Goal: Task Accomplishment & Management: Manage account settings

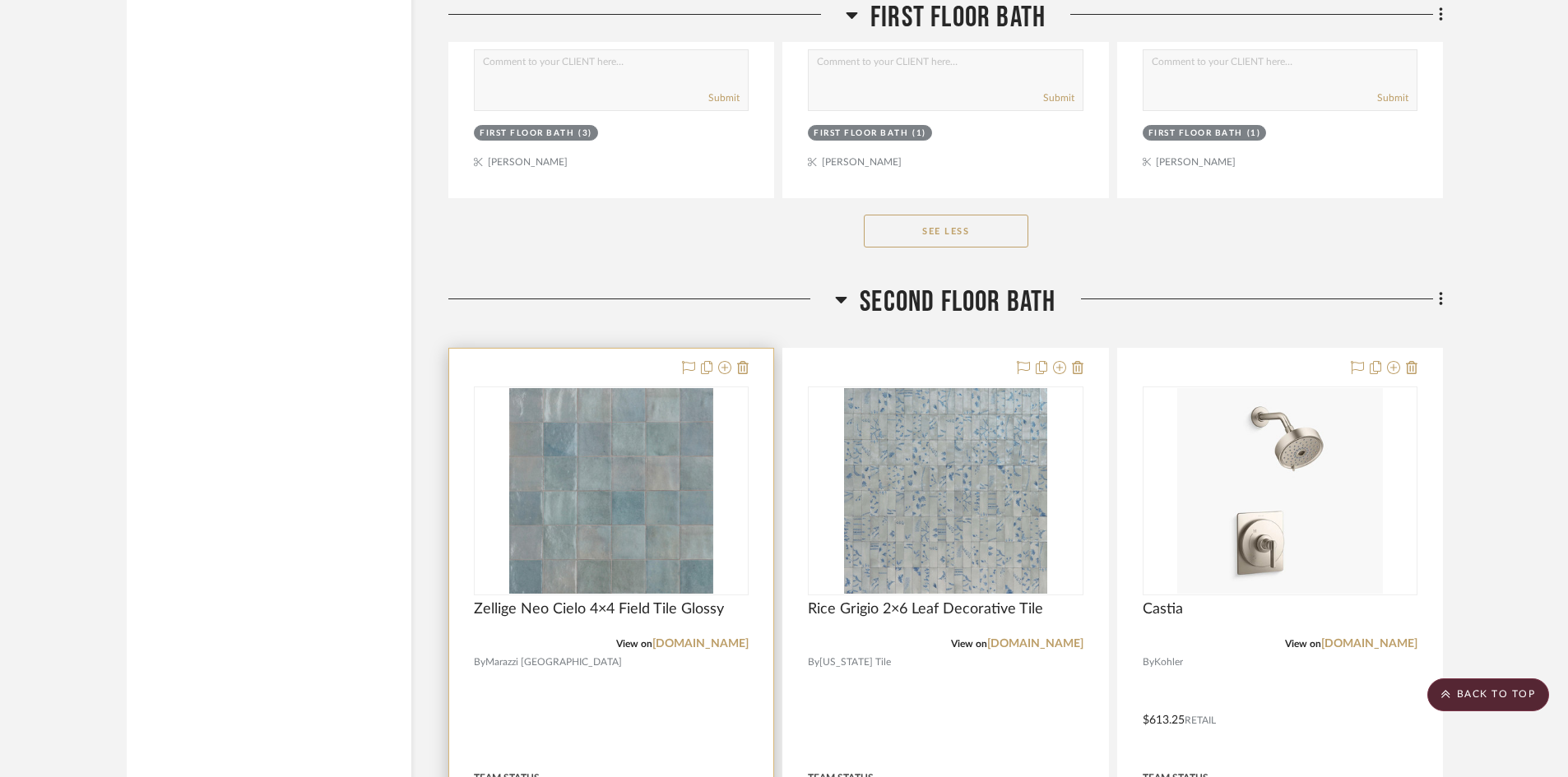
scroll to position [8059, 0]
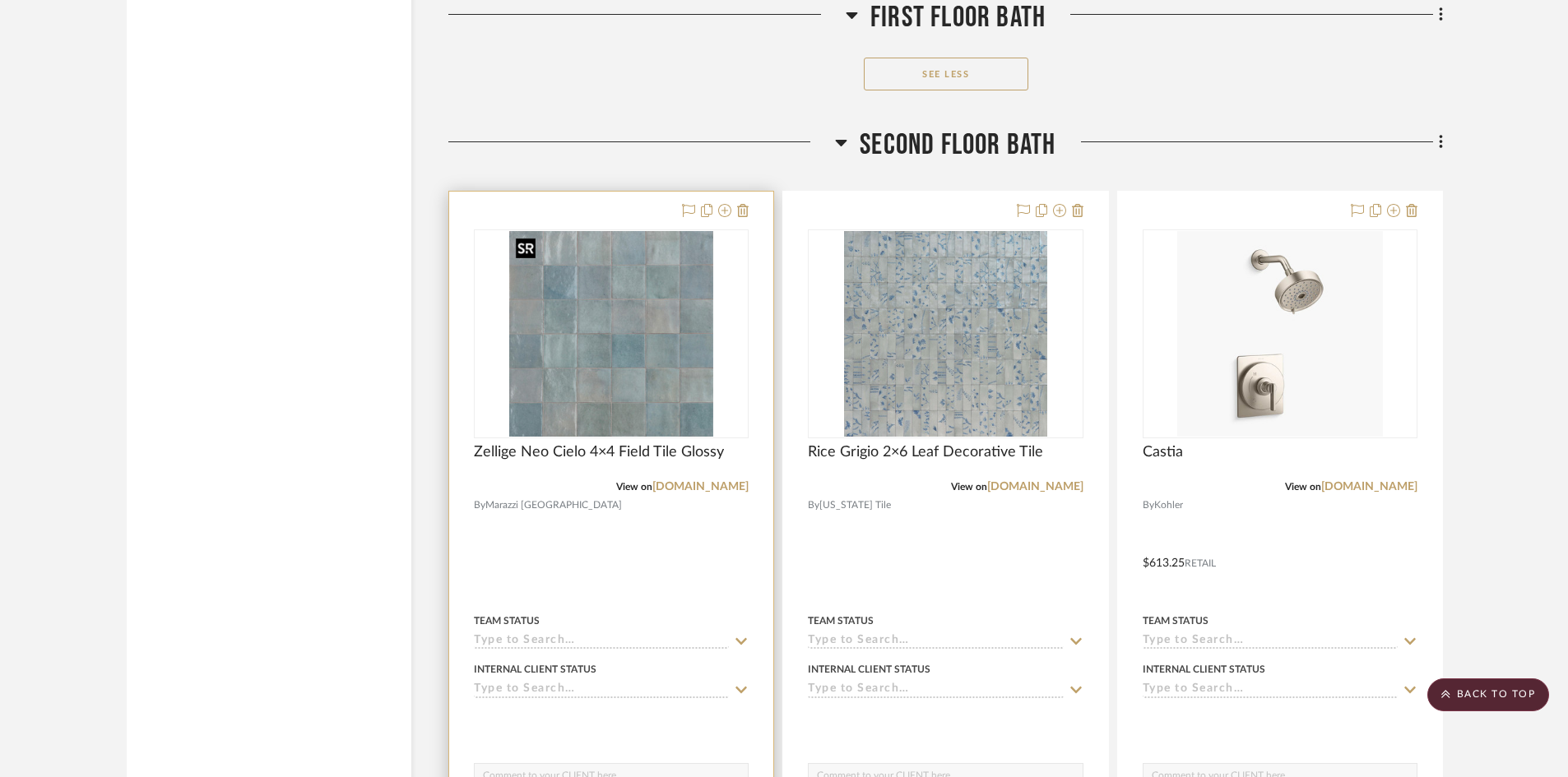
click at [610, 365] on img "0" at bounding box center [611, 334] width 205 height 206
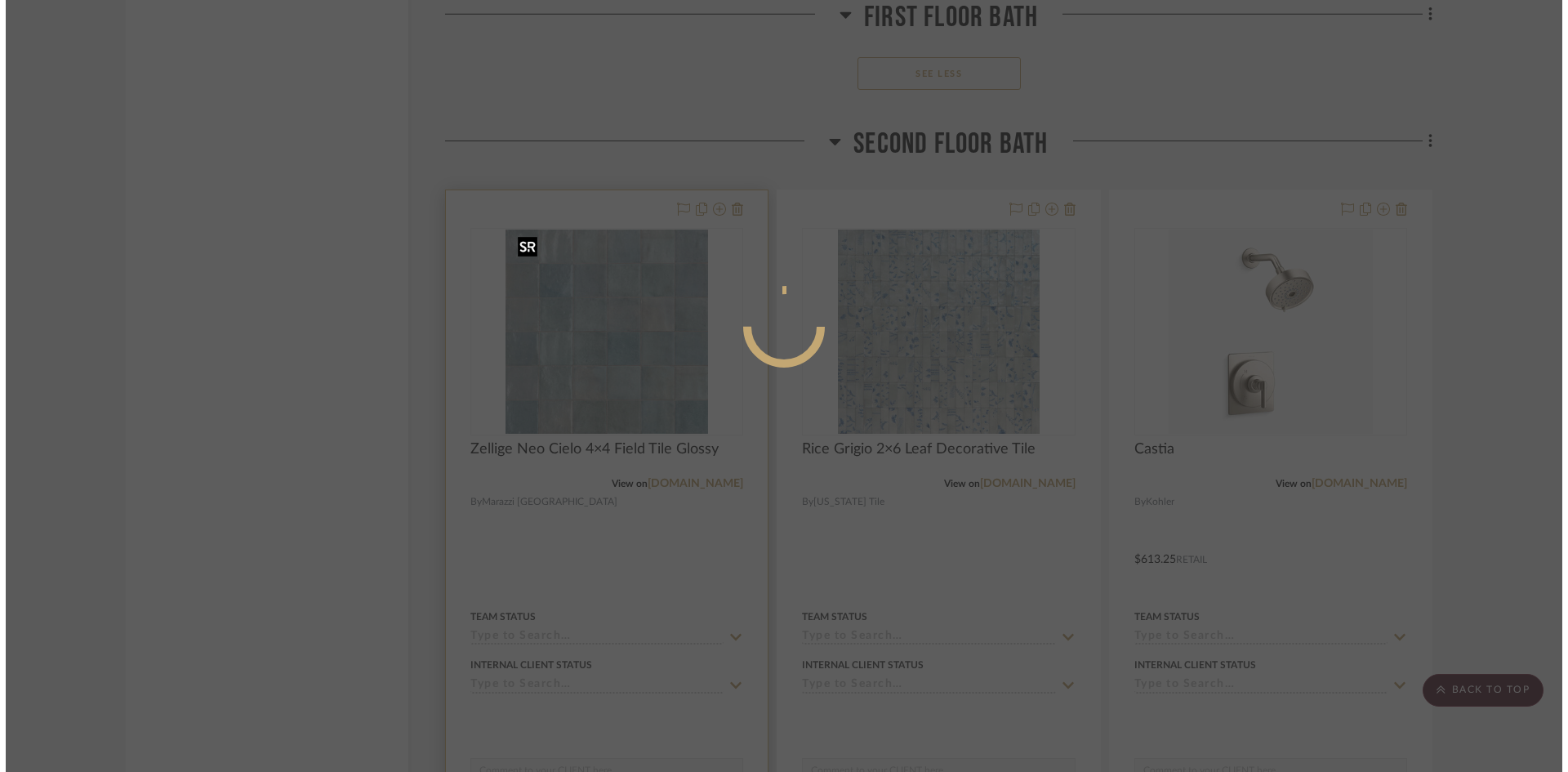
scroll to position [0, 0]
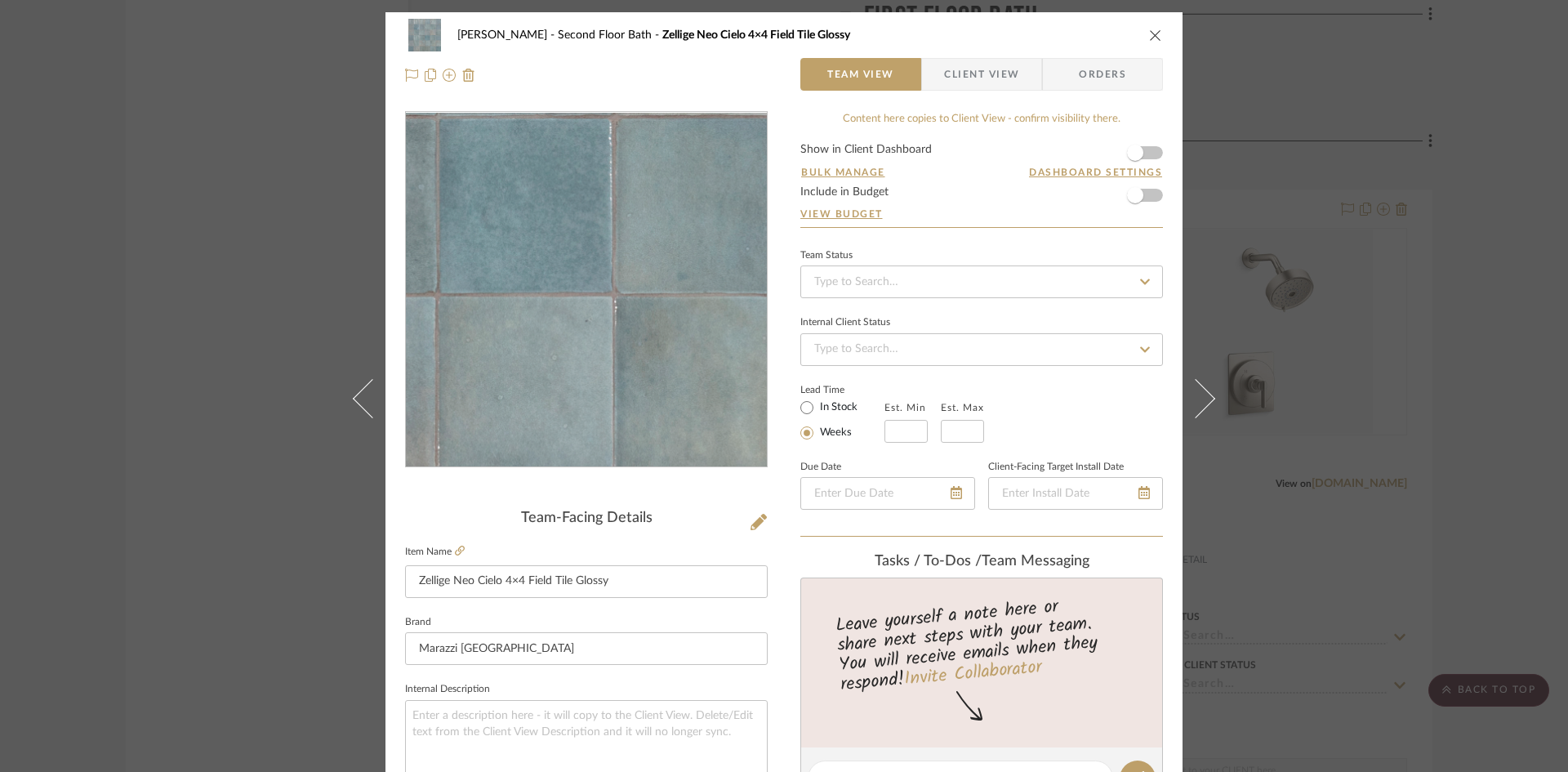
click at [631, 348] on img "0" at bounding box center [586, 291] width 353 height 355
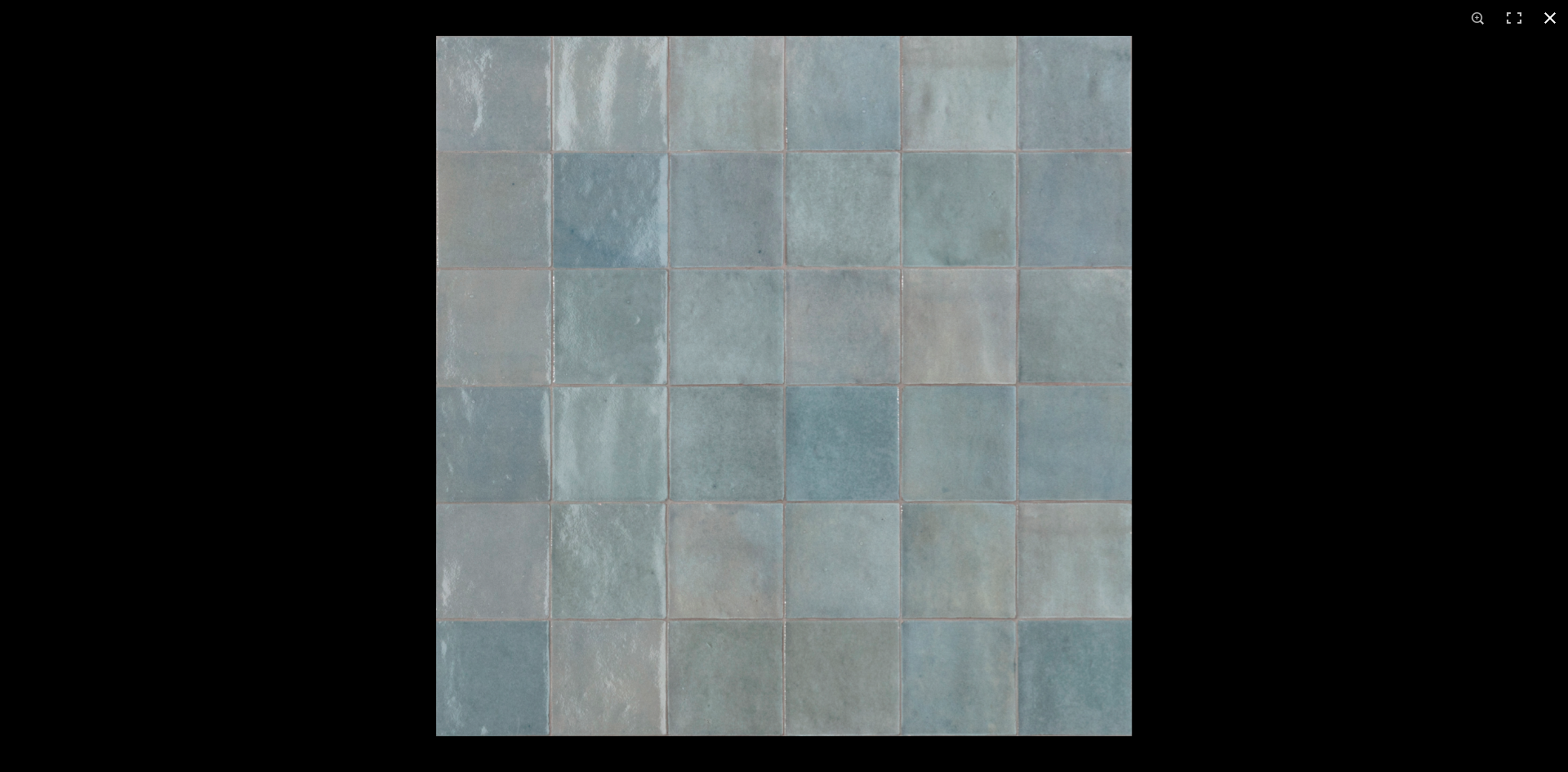
click at [1550, 20] on button at bounding box center [1551, 18] width 36 height 36
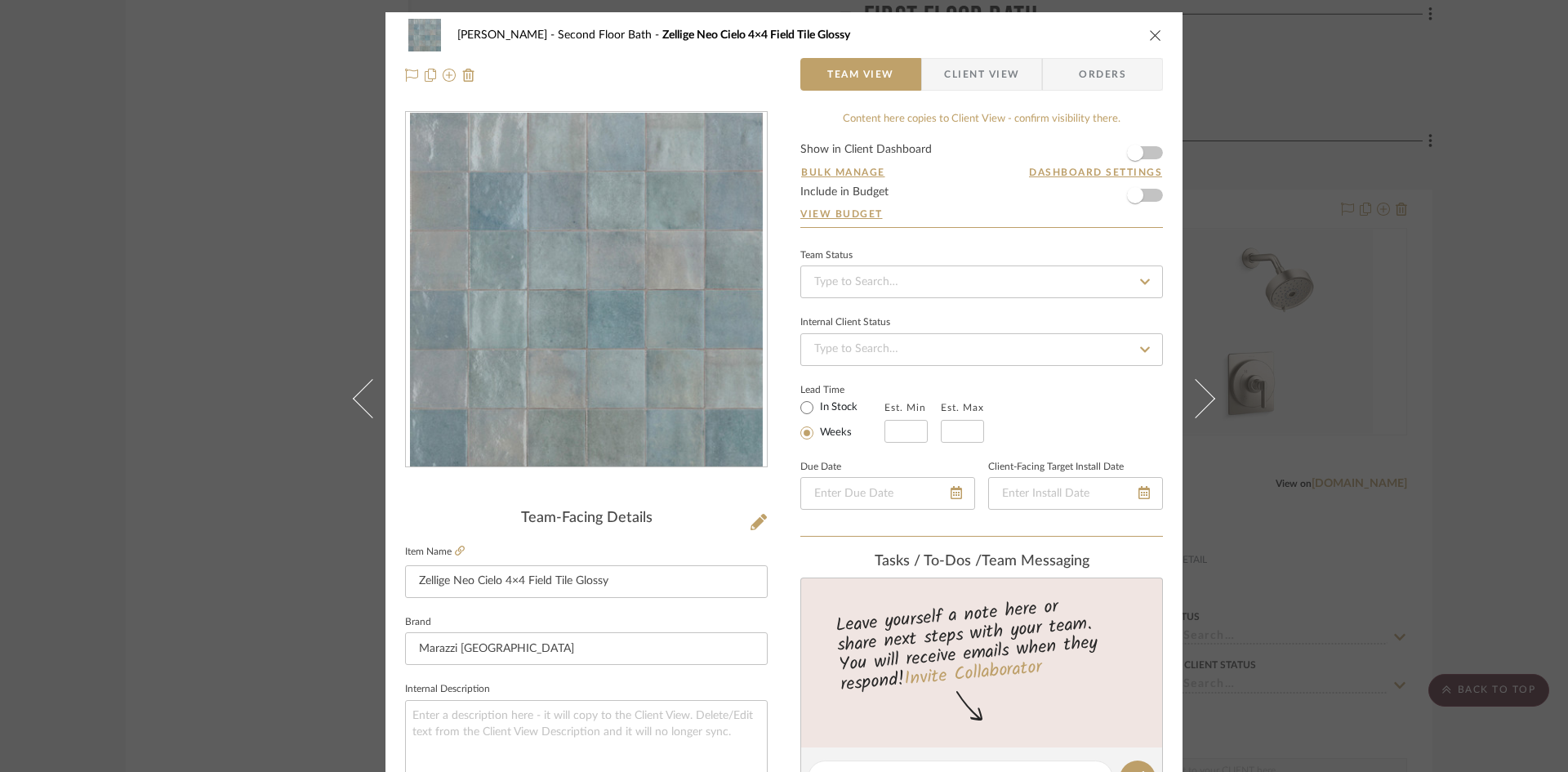
click at [1156, 33] on button "close" at bounding box center [1155, 35] width 14 height 14
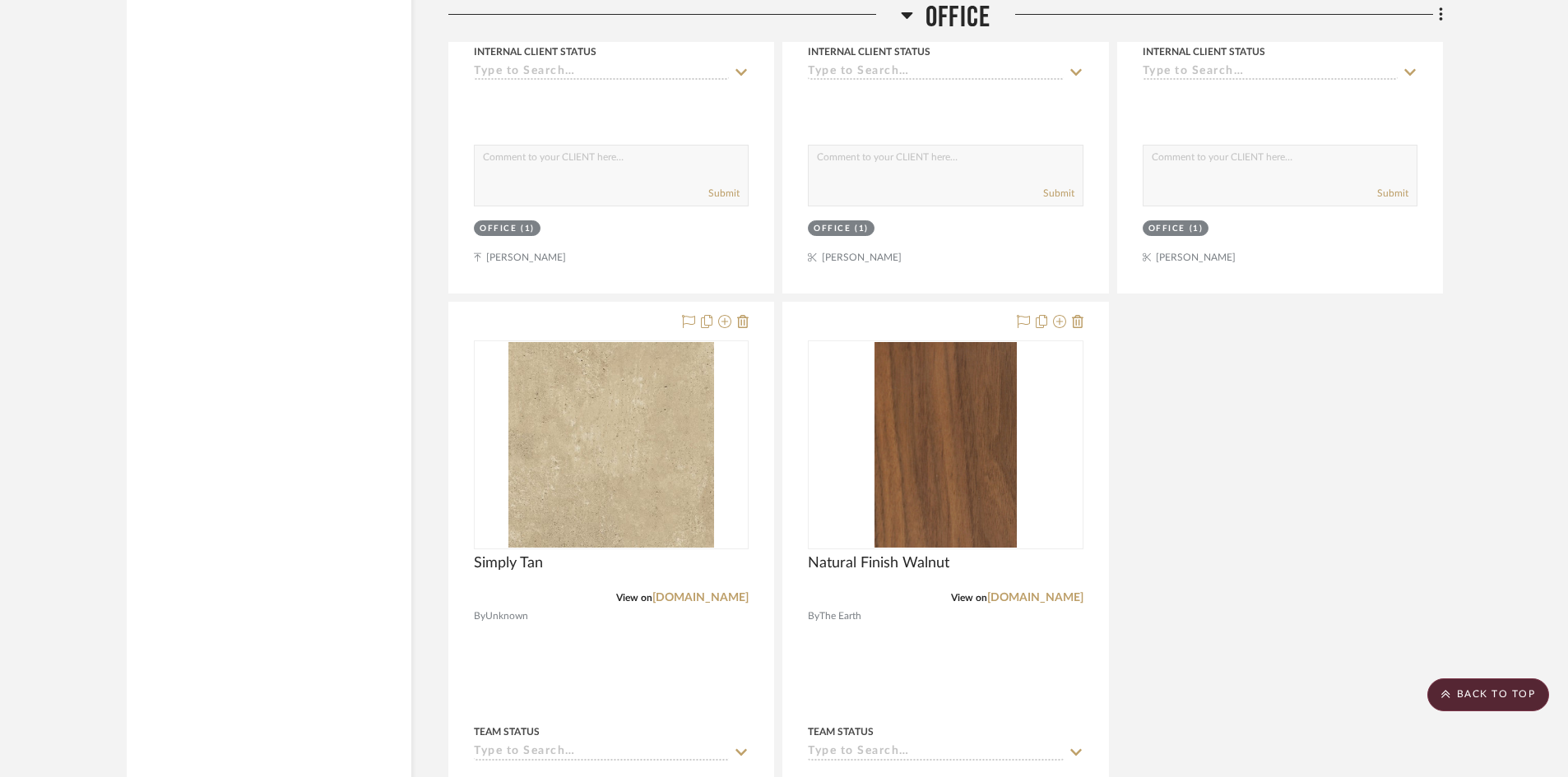
scroll to position [3865, 0]
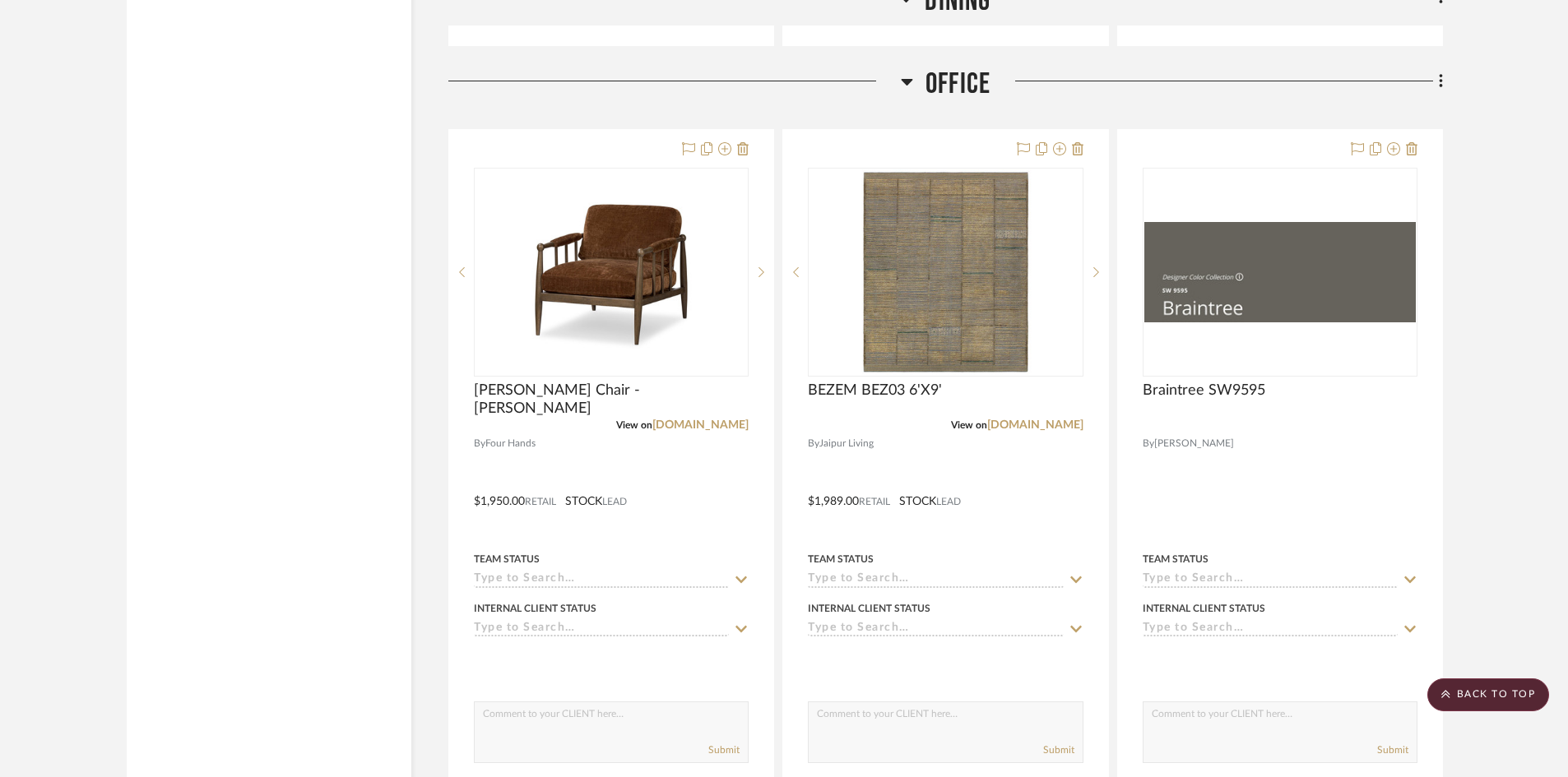
scroll to position [3371, 0]
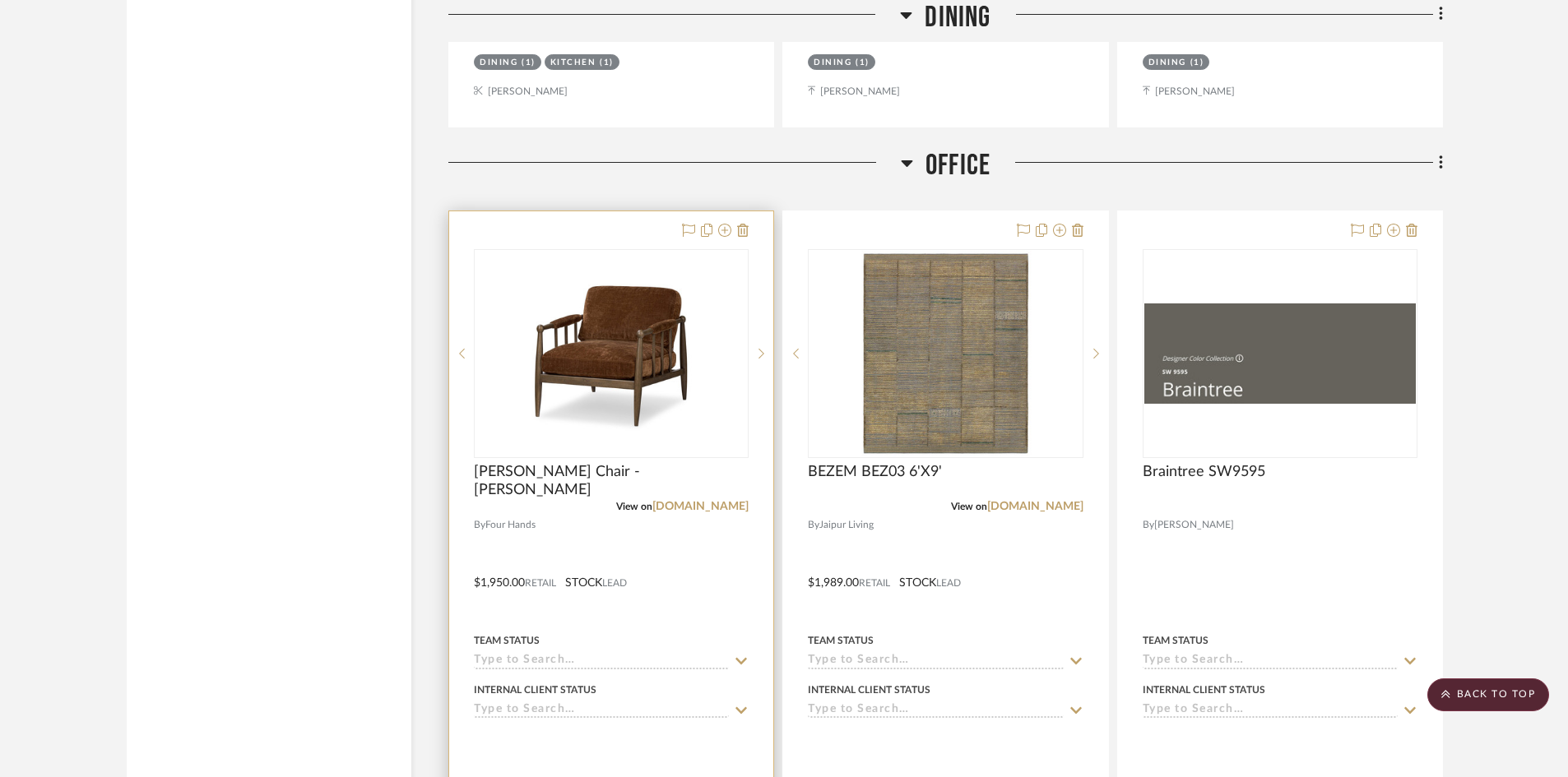
click at [568, 524] on div at bounding box center [611, 571] width 324 height 720
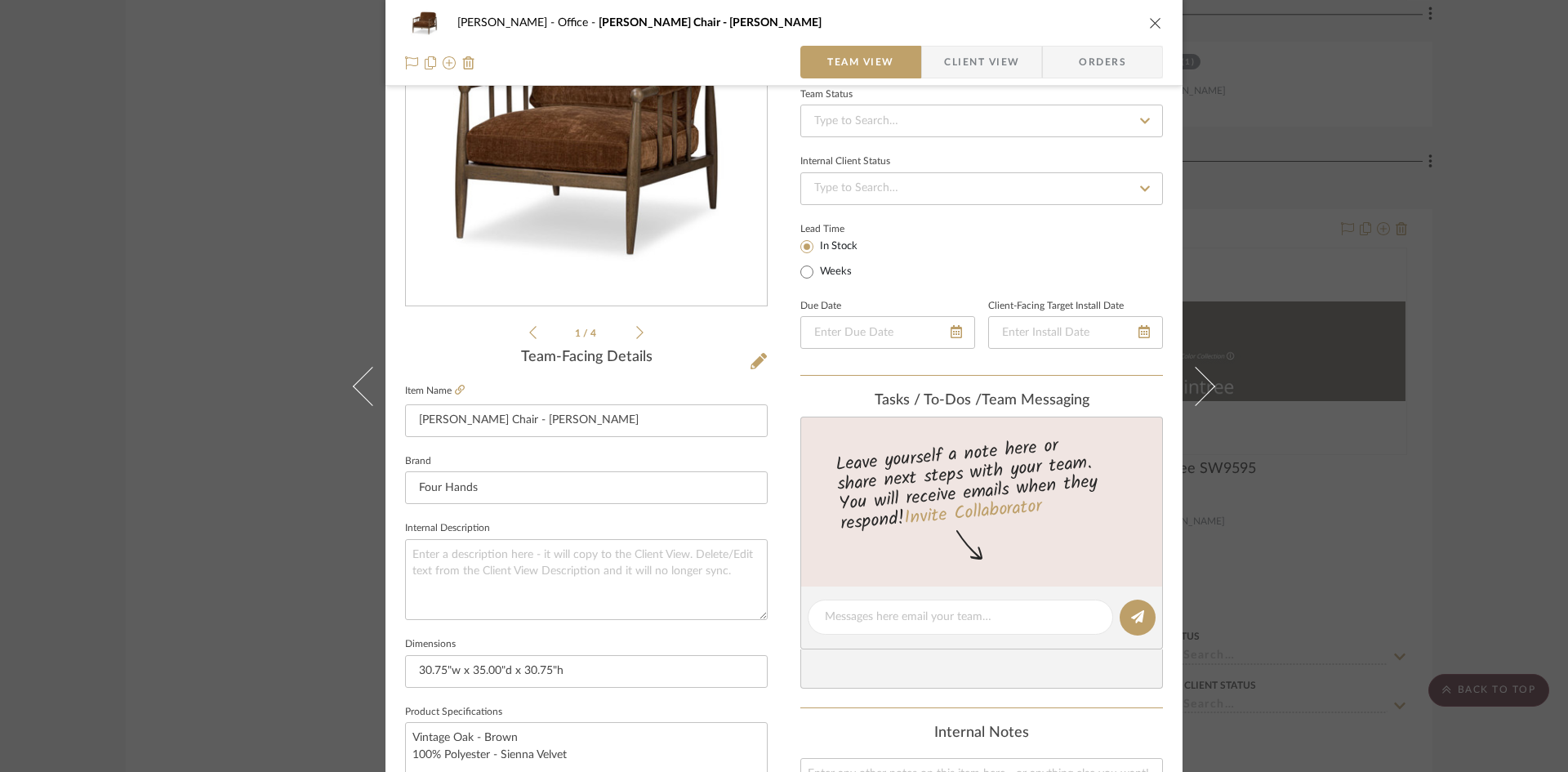
scroll to position [0, 0]
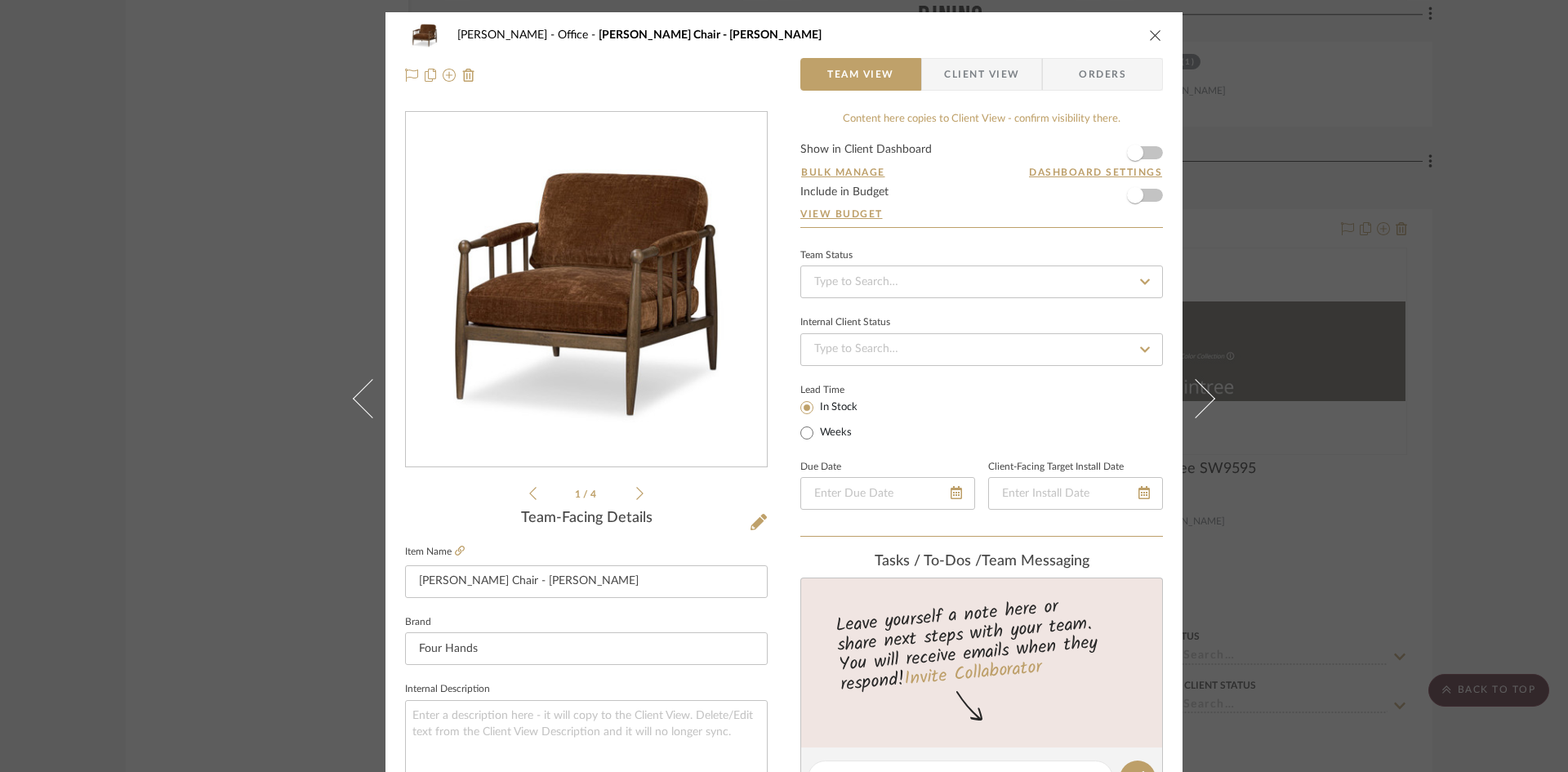
click at [1150, 33] on icon "close" at bounding box center [1155, 35] width 13 height 13
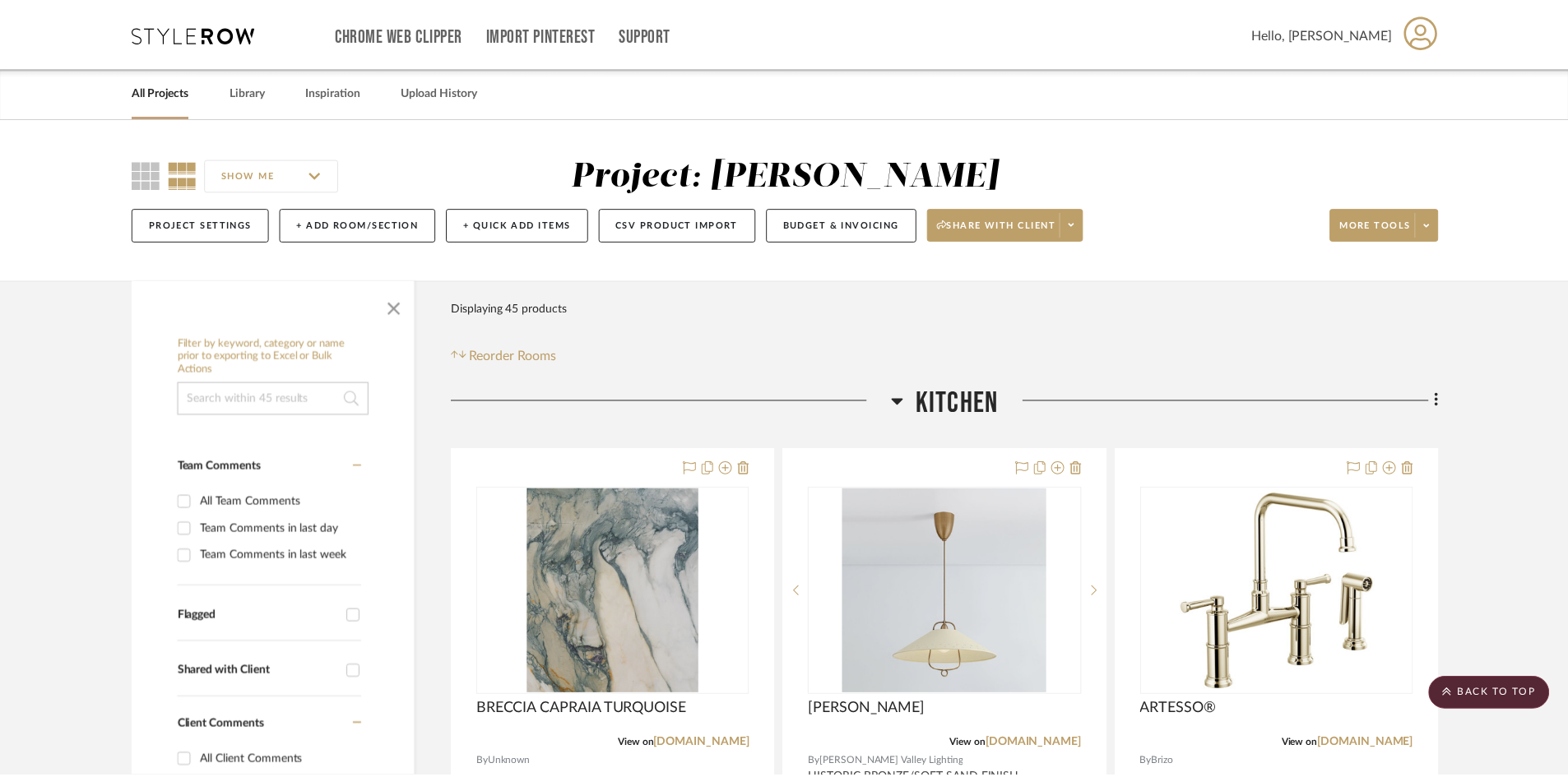
scroll to position [3371, 0]
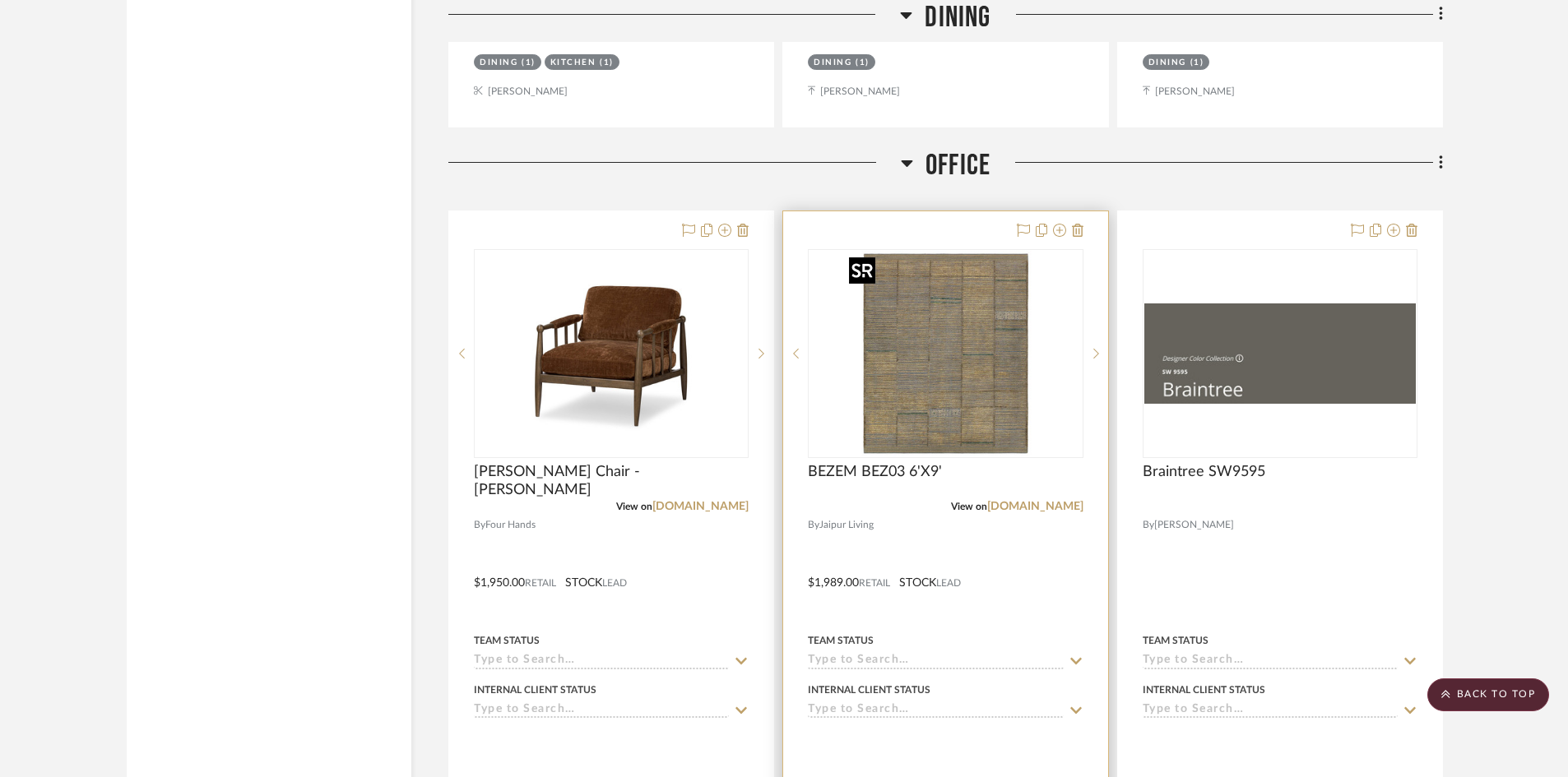
click at [958, 383] on img "0" at bounding box center [945, 353] width 206 height 206
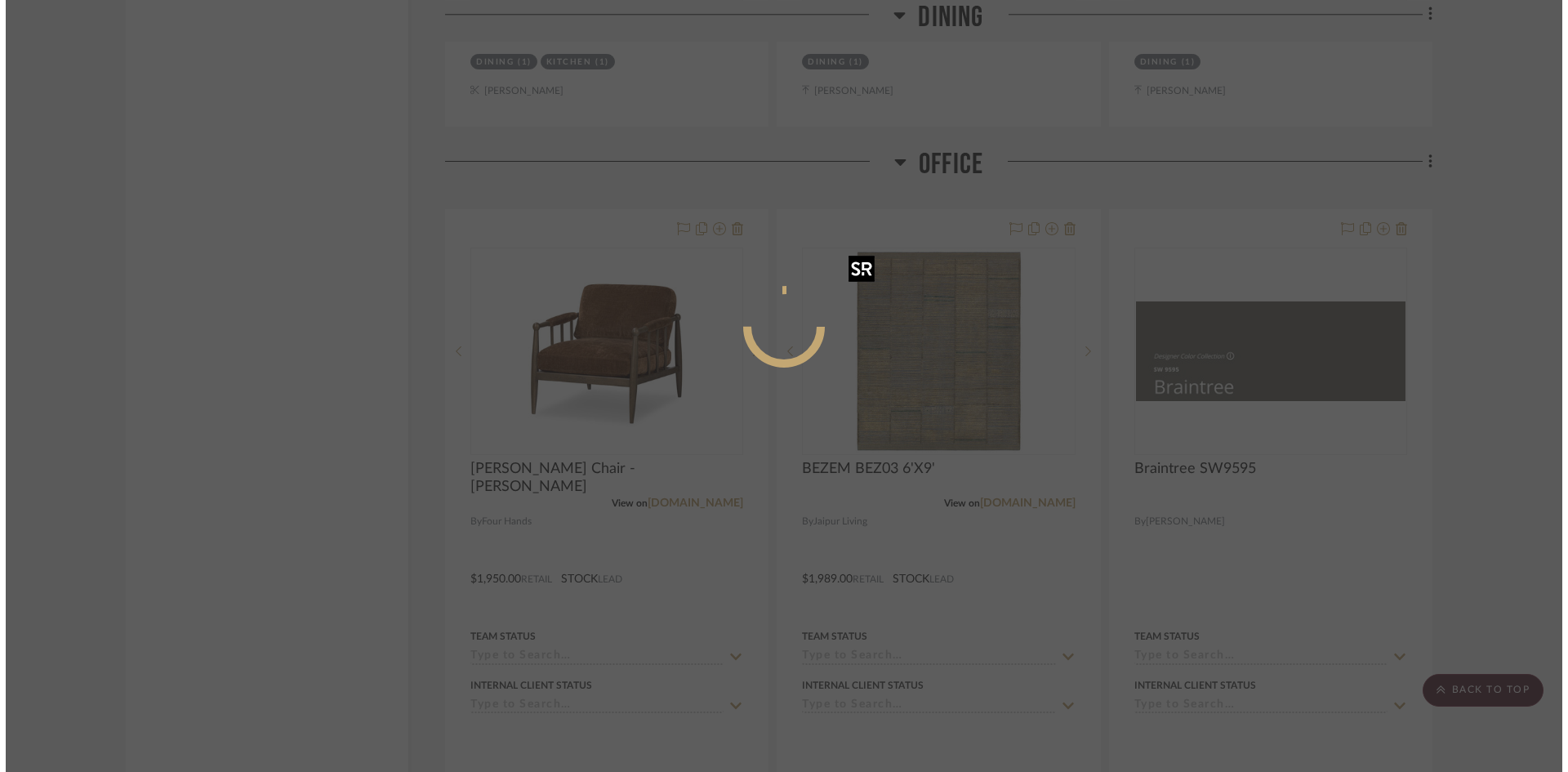
scroll to position [0, 0]
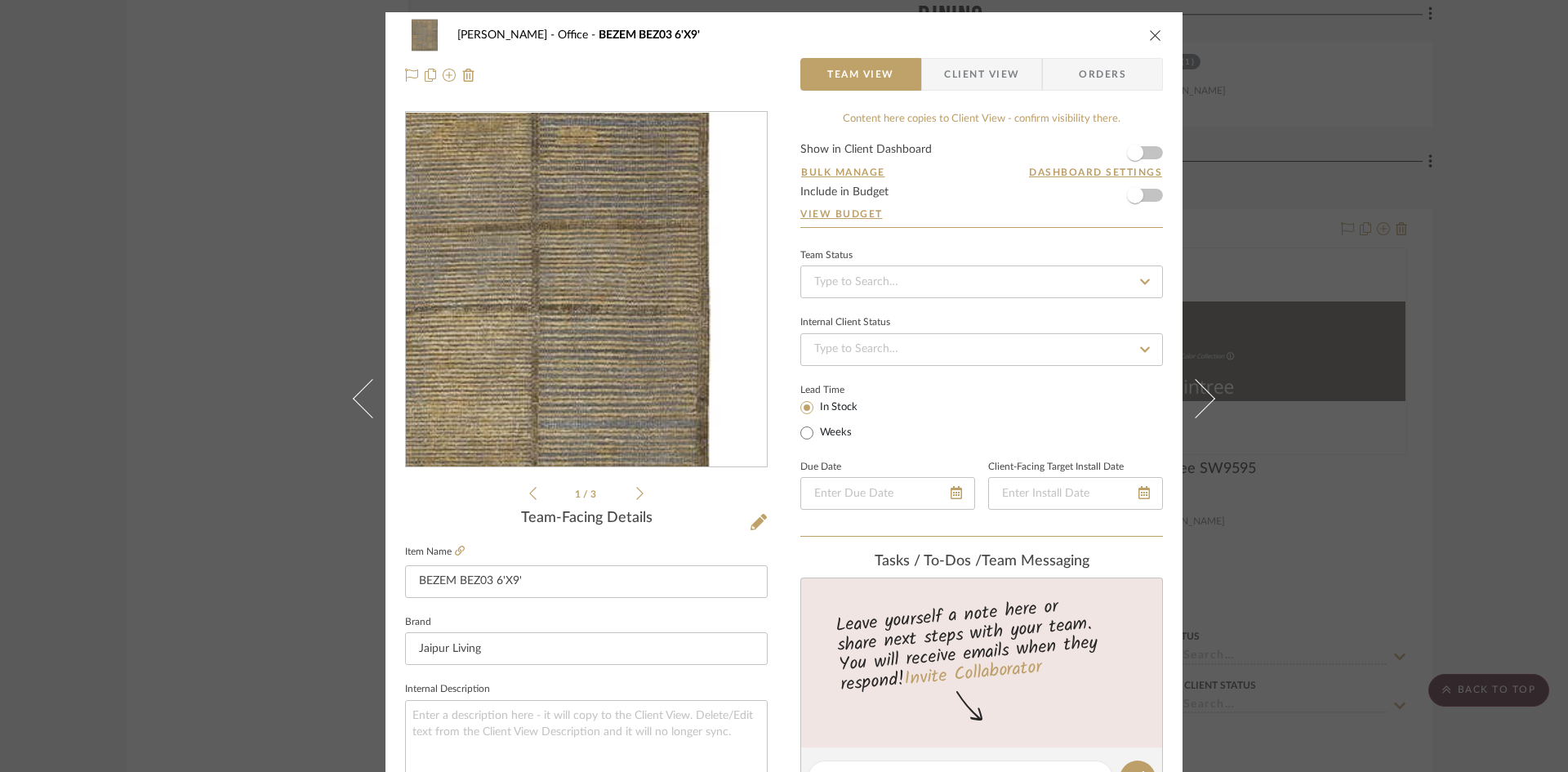
click at [683, 376] on img "0" at bounding box center [586, 291] width 355 height 355
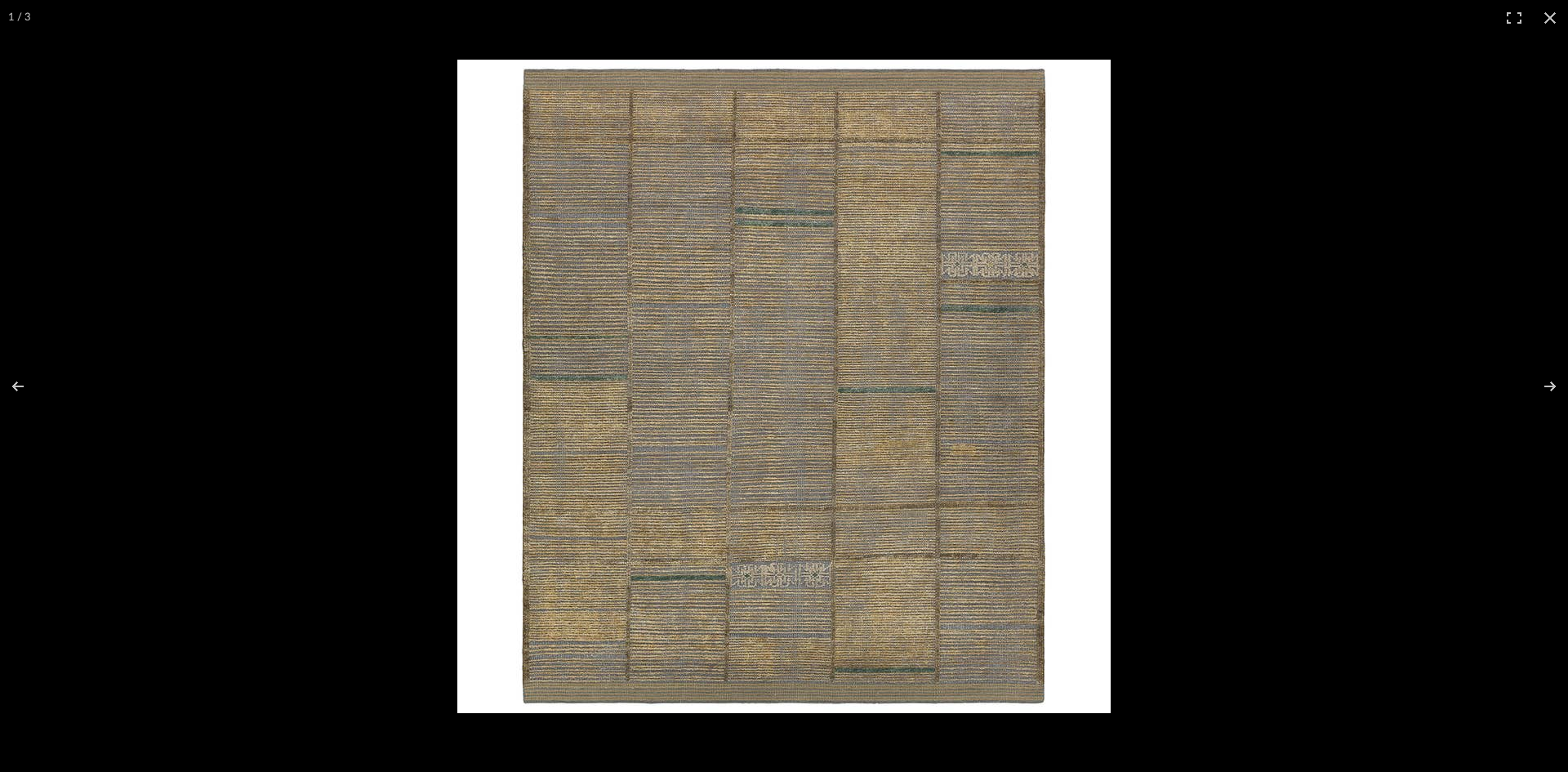
click at [1427, 233] on div at bounding box center [1190, 420] width 1464 height 720
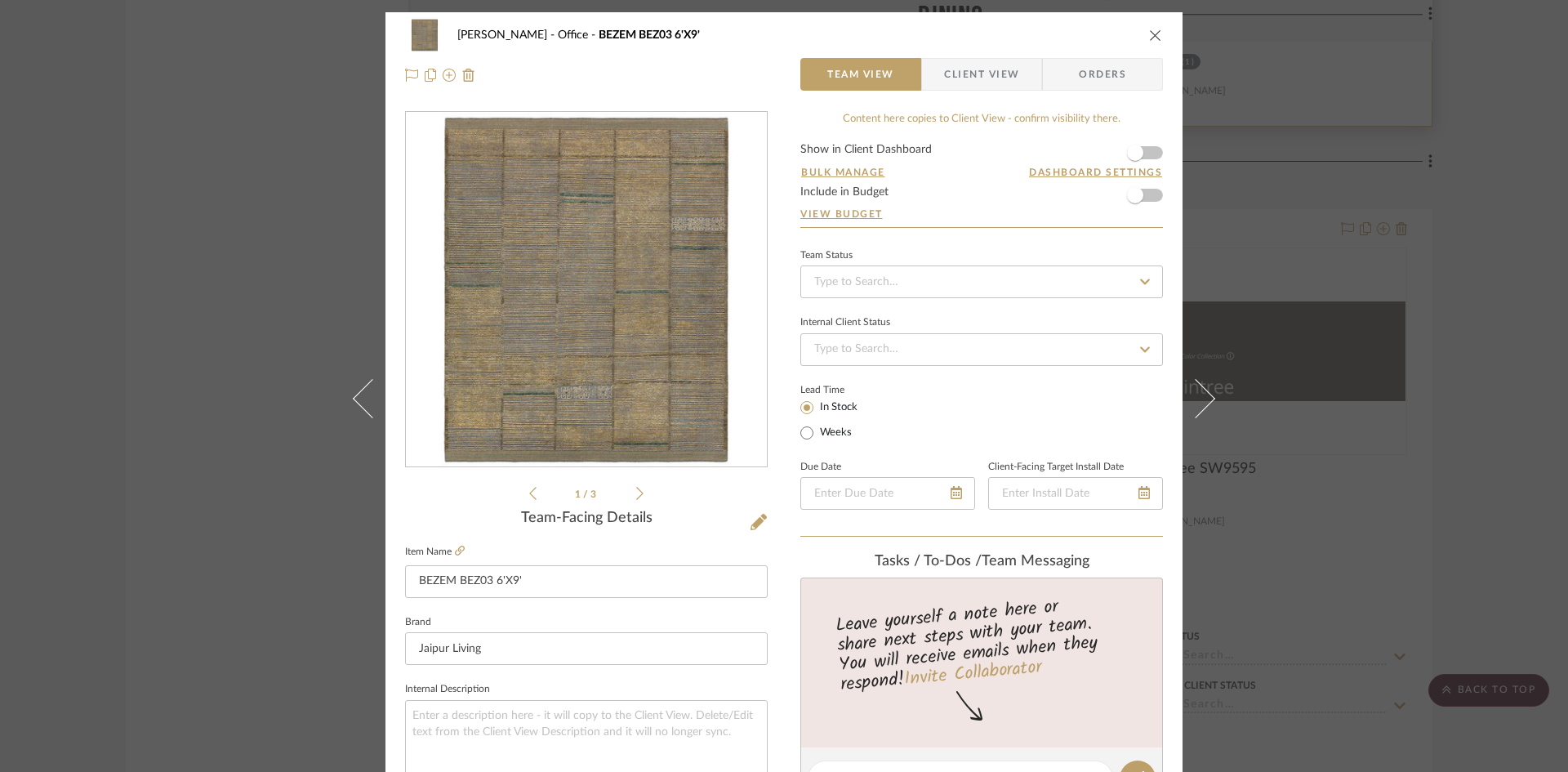
drag, startPoint x: 1149, startPoint y: 36, endPoint x: 1112, endPoint y: 45, distance: 38.1
click at [1149, 36] on icon "close" at bounding box center [1155, 35] width 13 height 13
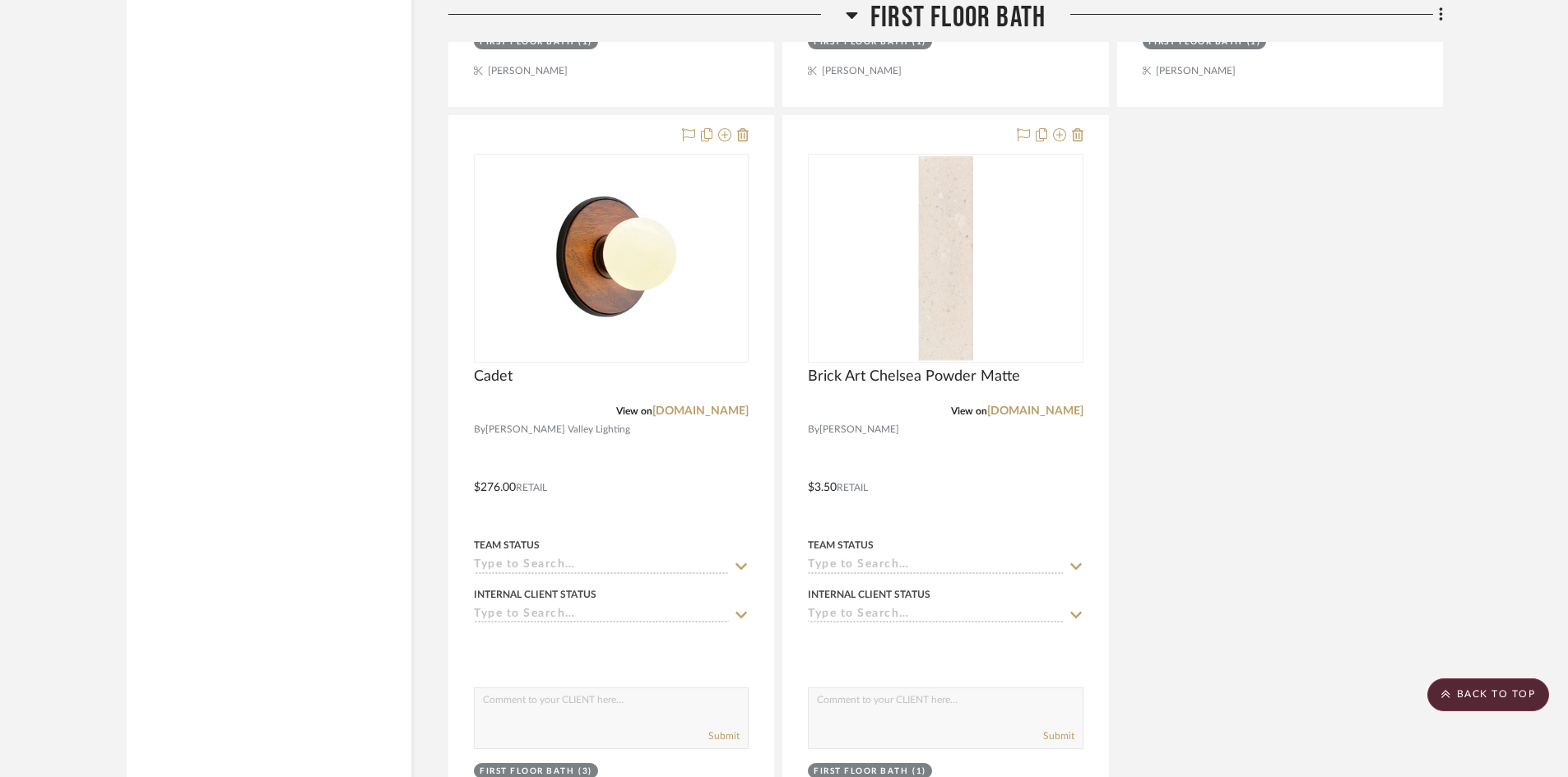
scroll to position [8634, 0]
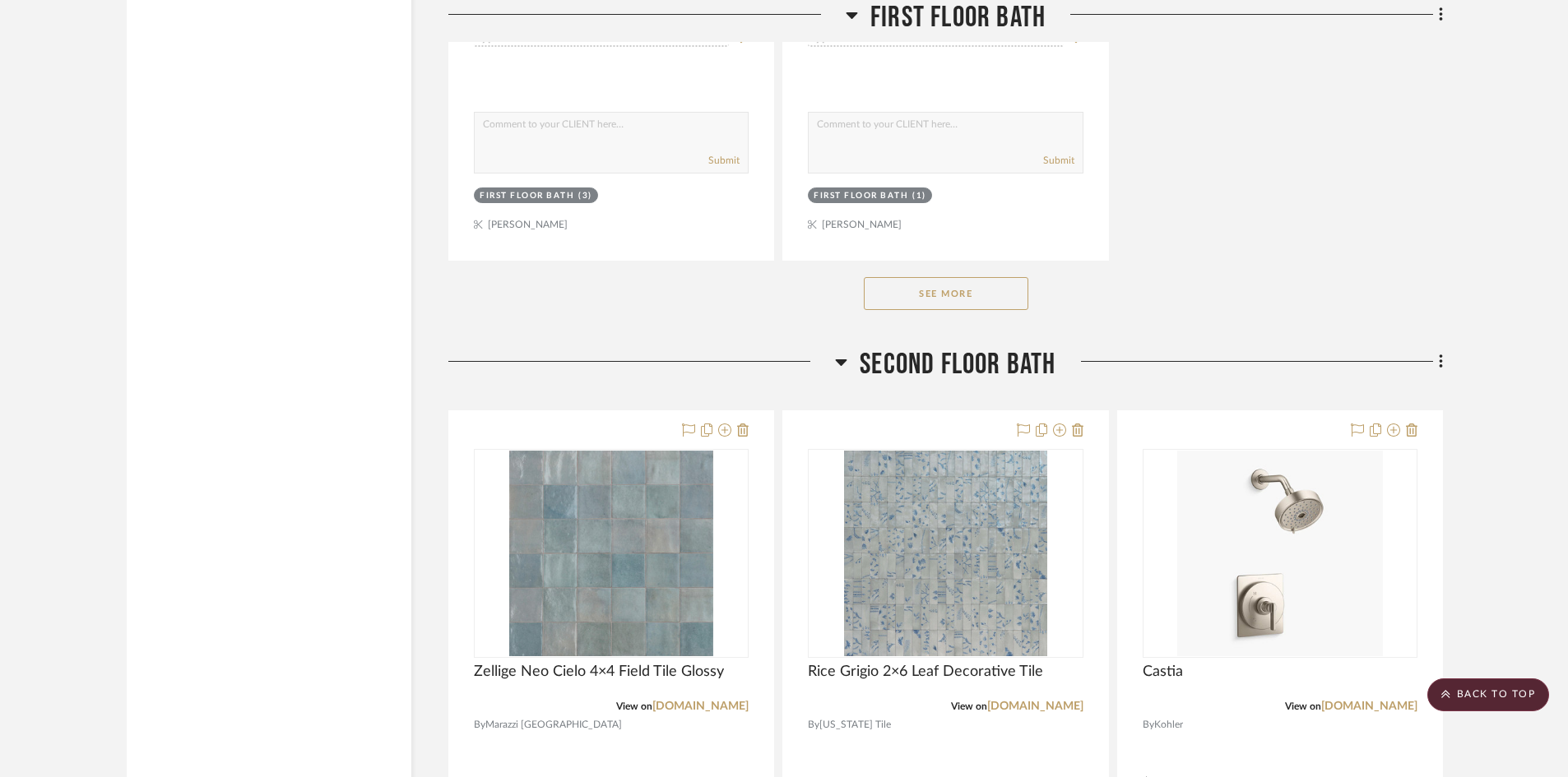
click at [932, 292] on button "See More" at bounding box center [946, 293] width 165 height 33
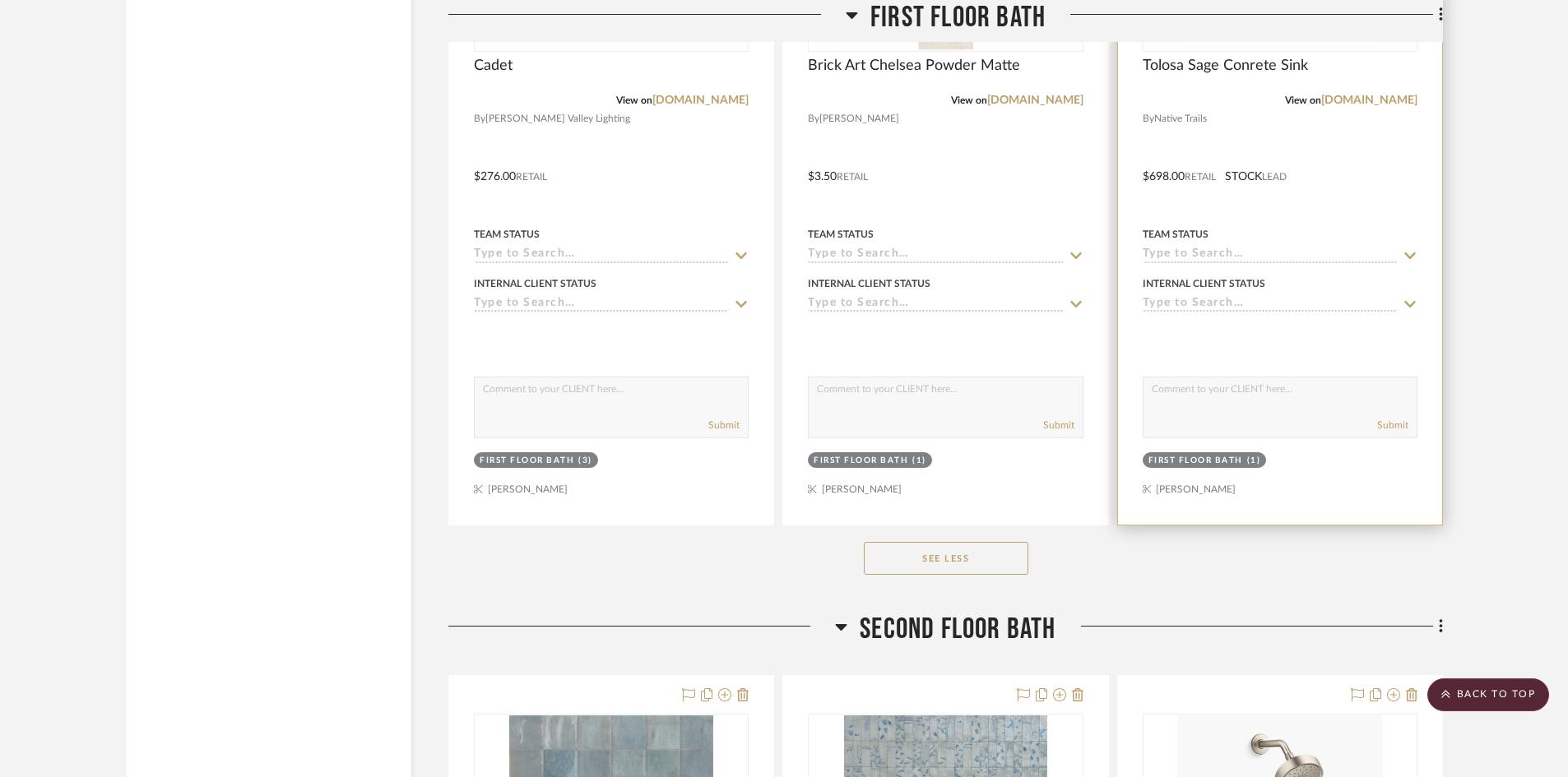
scroll to position [8141, 0]
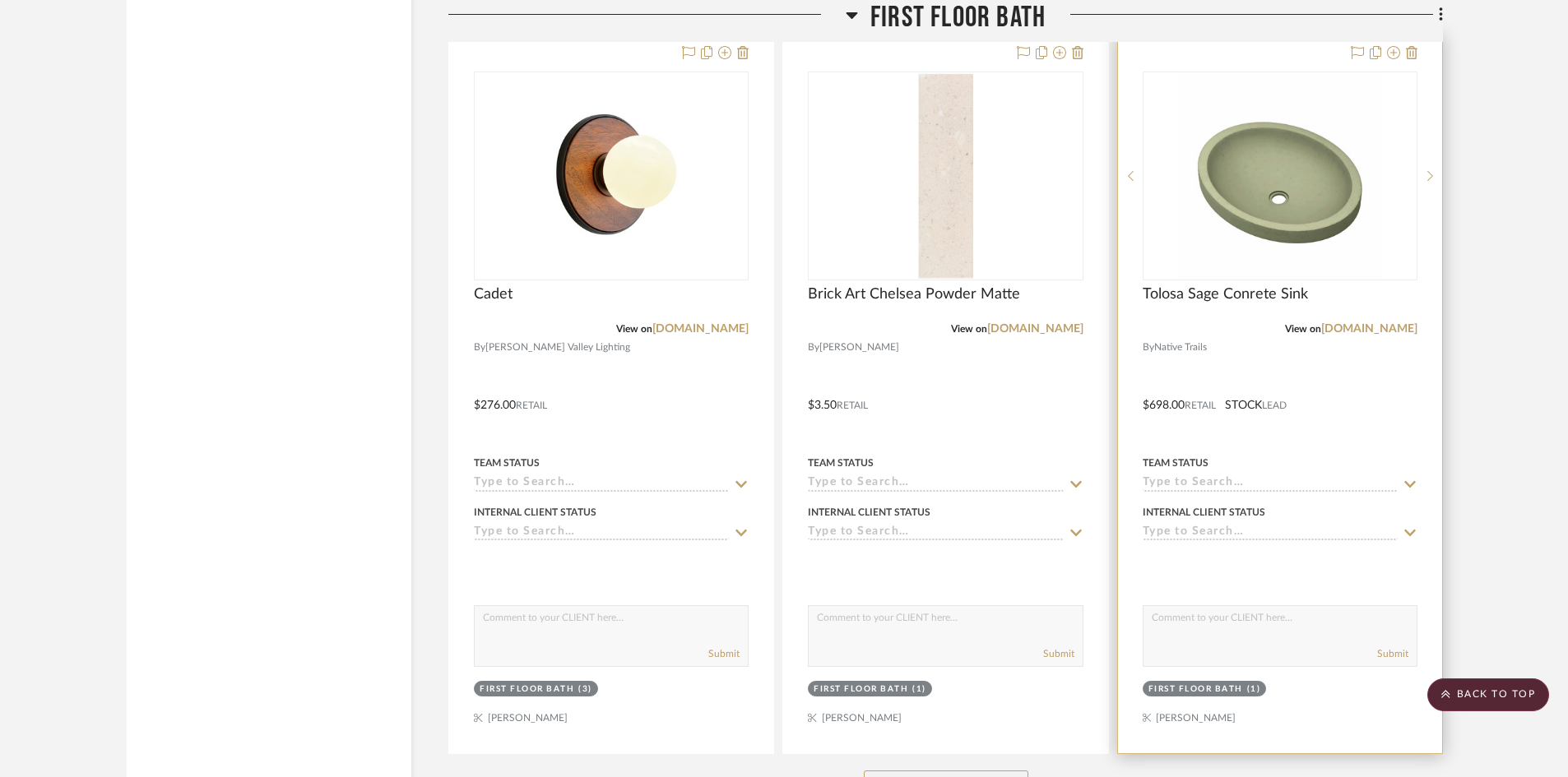
click at [1296, 369] on div at bounding box center [1280, 394] width 324 height 720
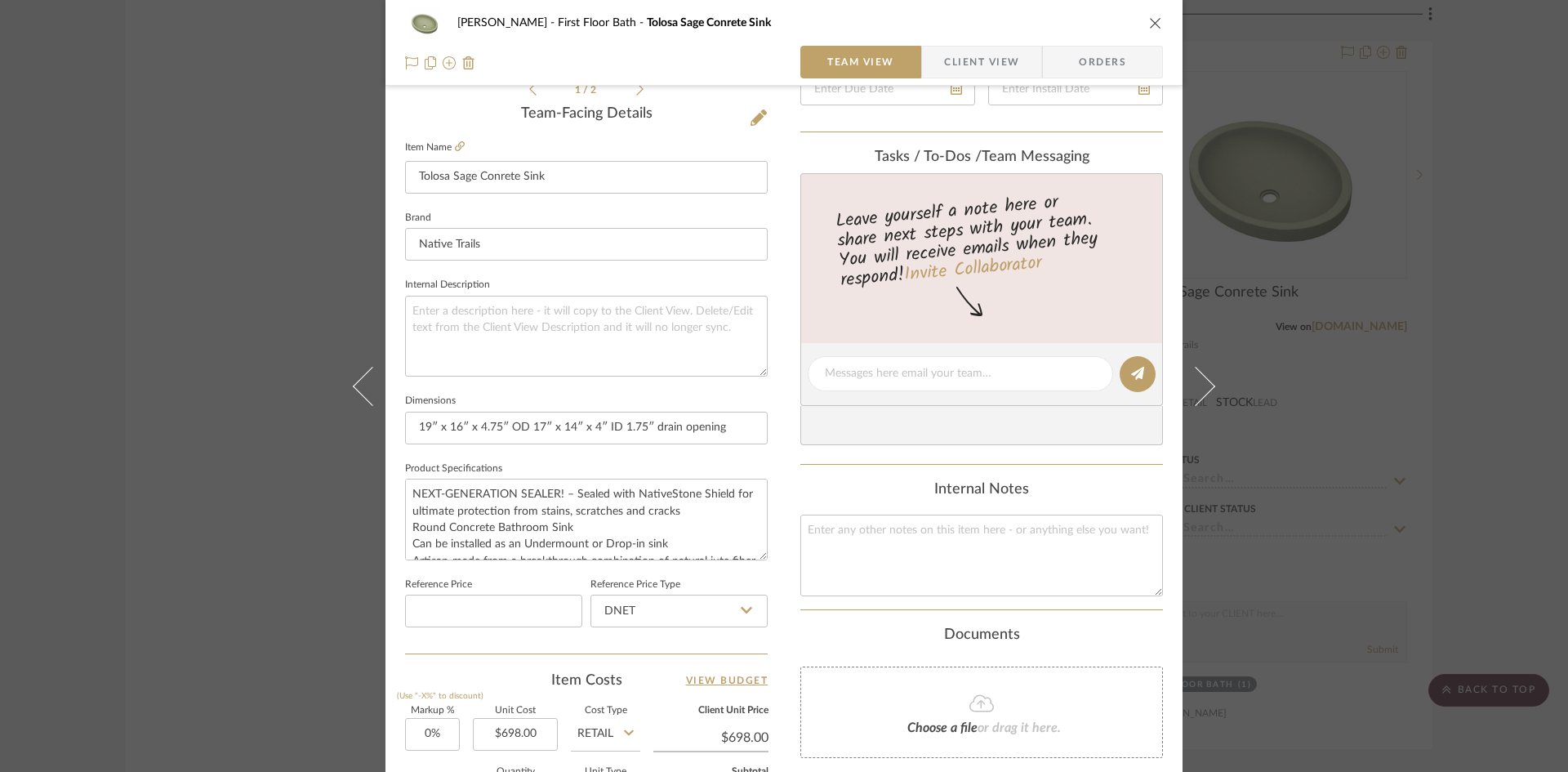
scroll to position [0, 0]
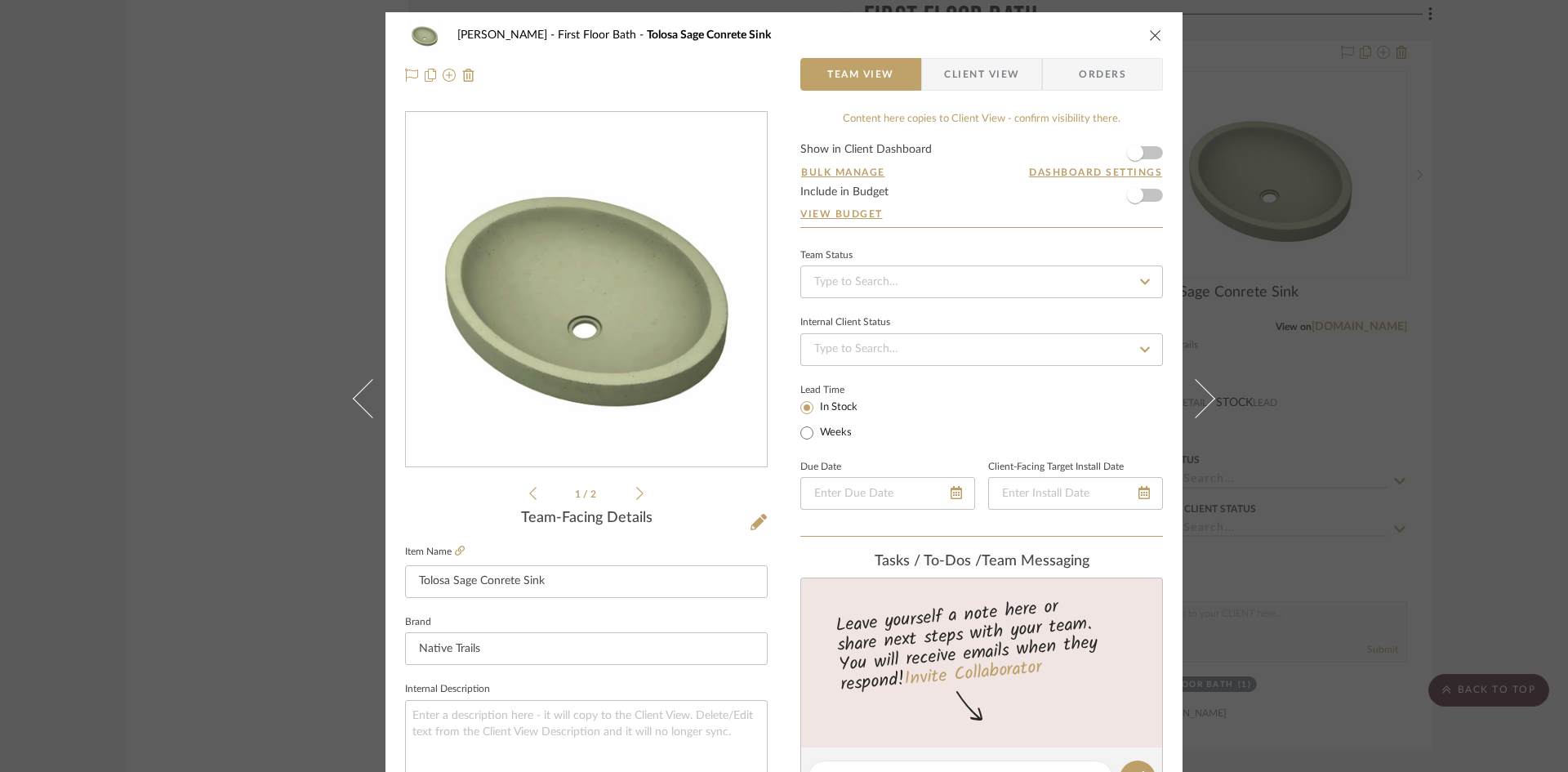
click at [1153, 26] on div "O'Connor, Lizzy First Floor Bath Tolosa Sage Conrete Sink" at bounding box center [784, 35] width 758 height 33
click at [1149, 35] on icon "close" at bounding box center [1155, 35] width 13 height 13
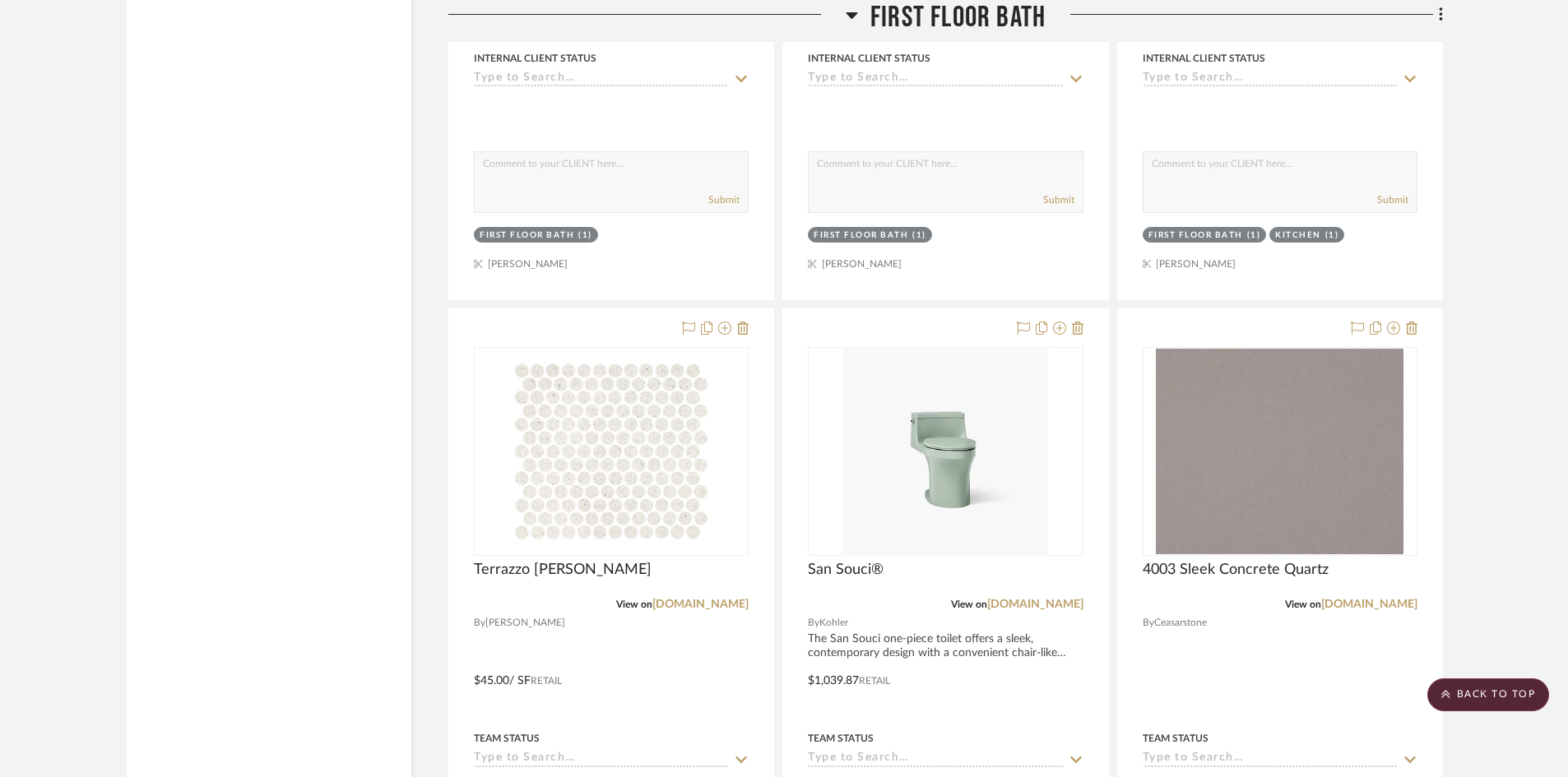
scroll to position [7072, 0]
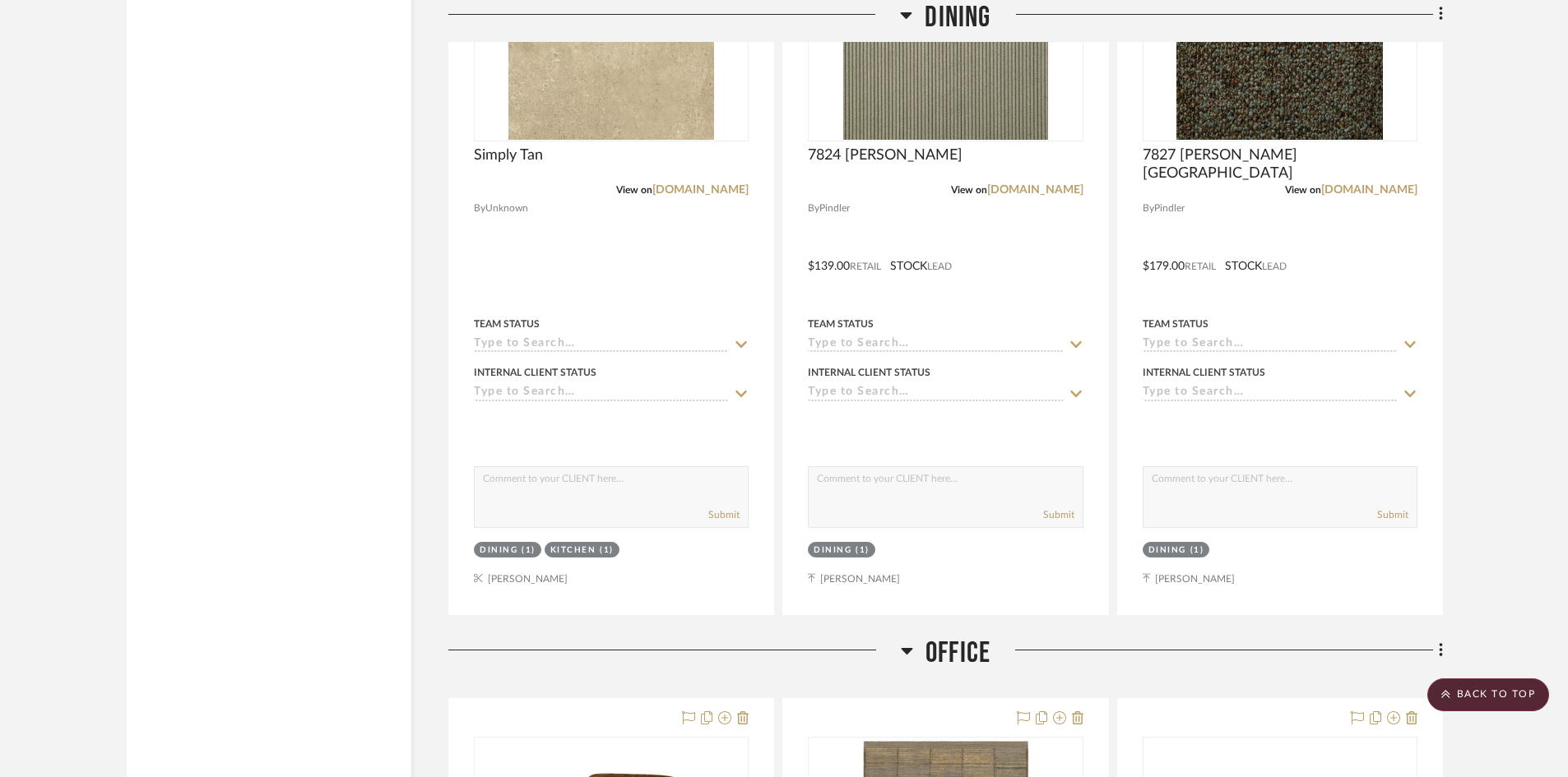
scroll to position [2796, 0]
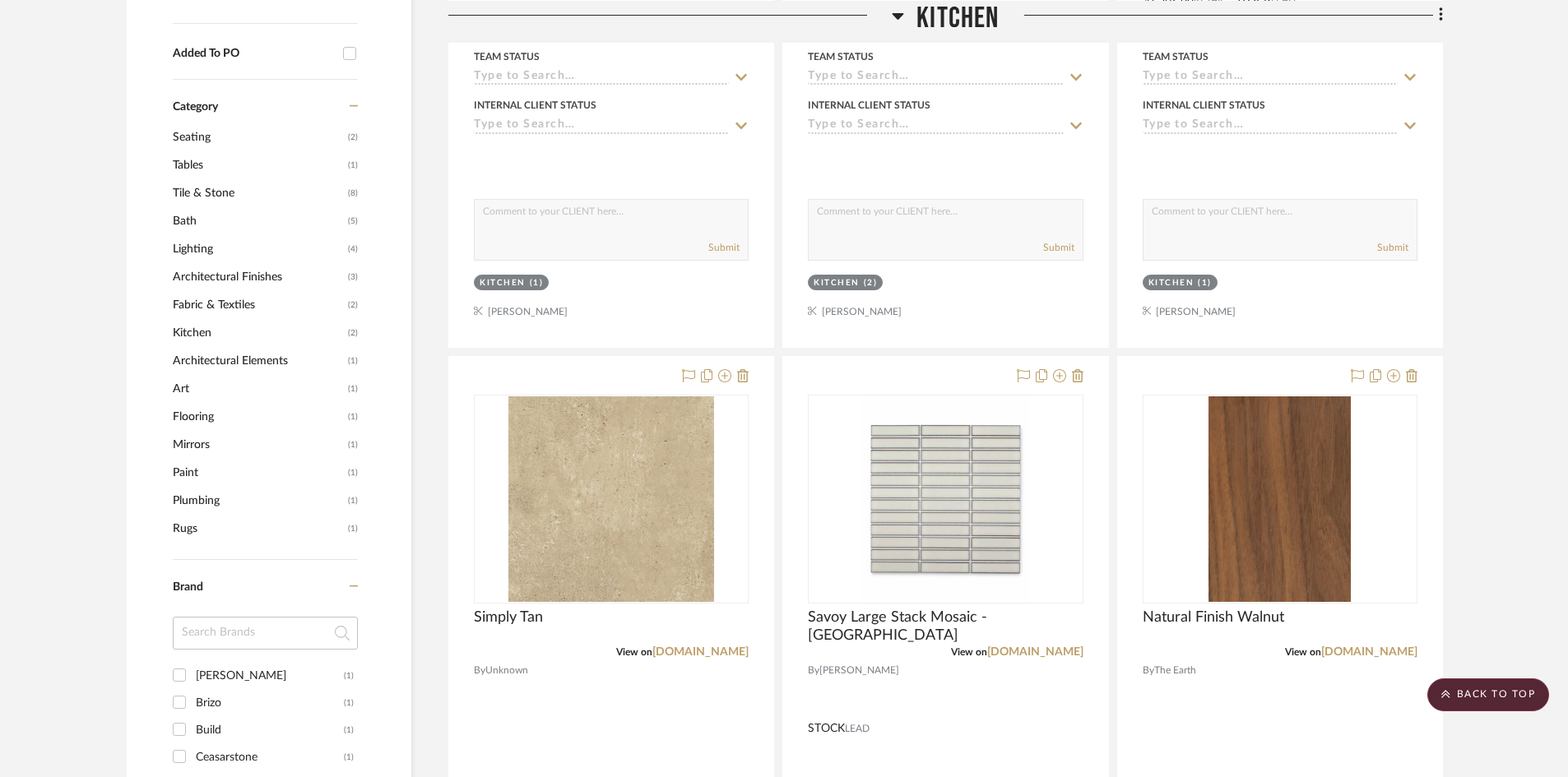
scroll to position [1151, 0]
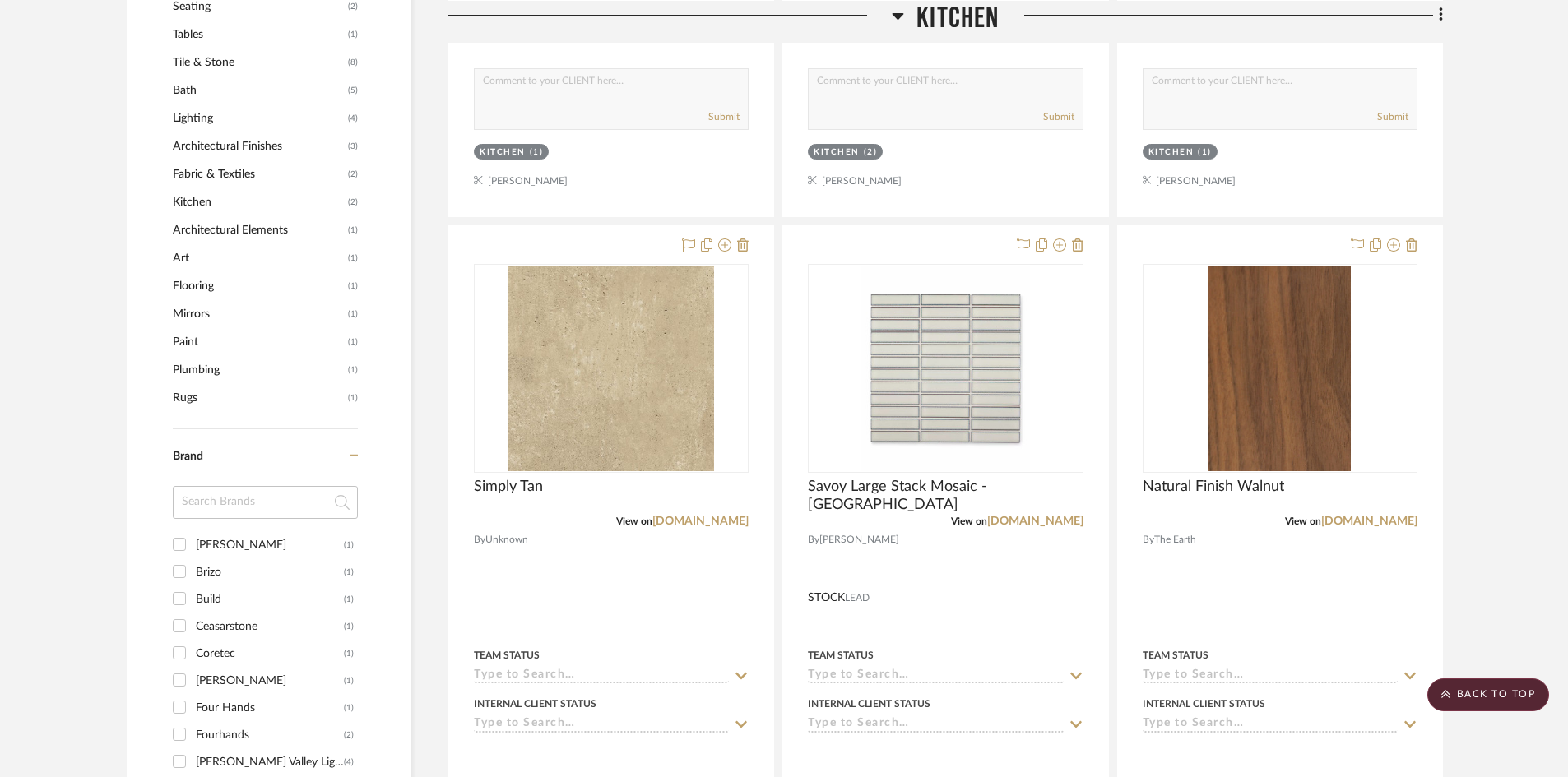
scroll to position [1069, 0]
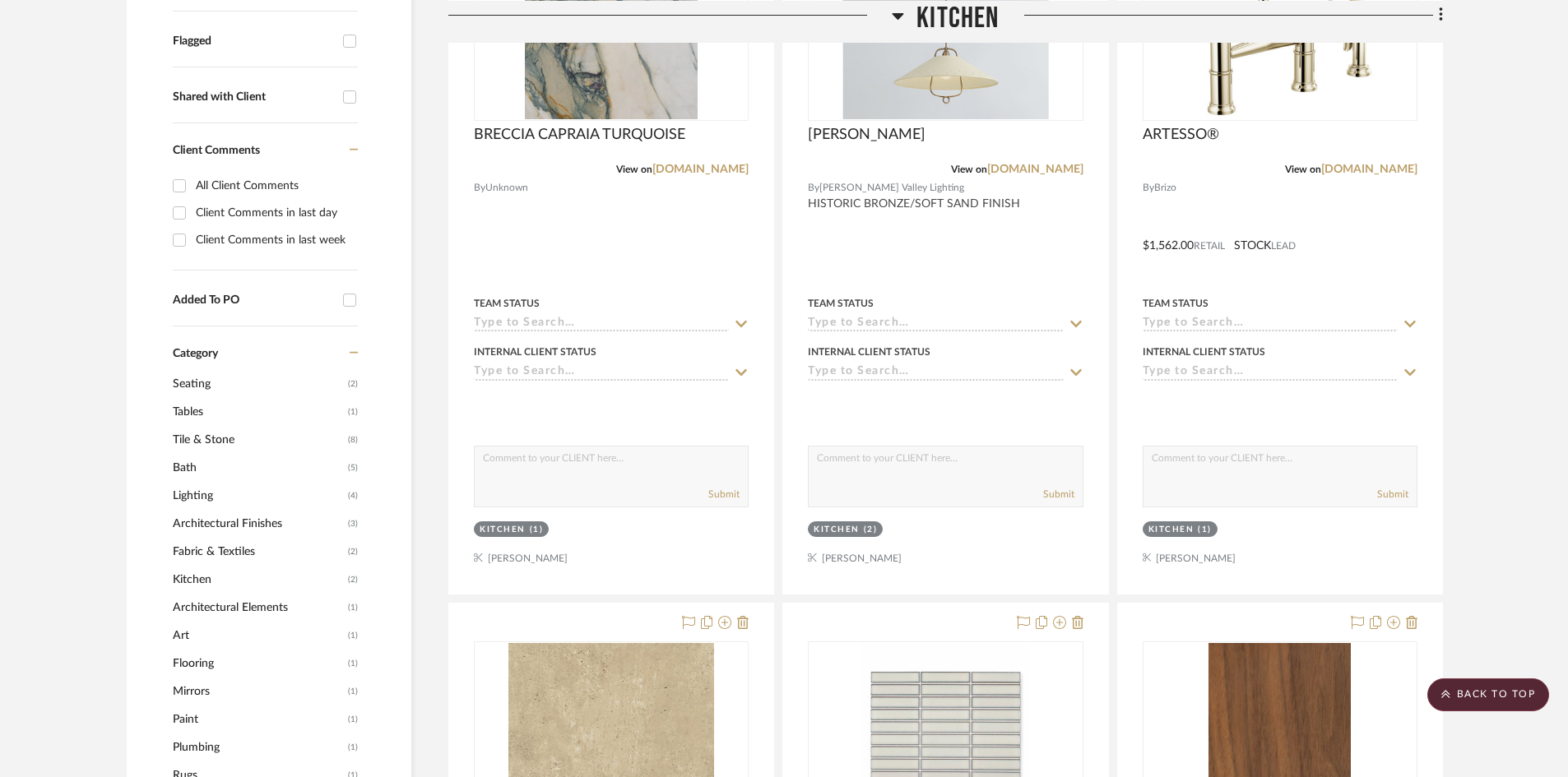
scroll to position [0, 0]
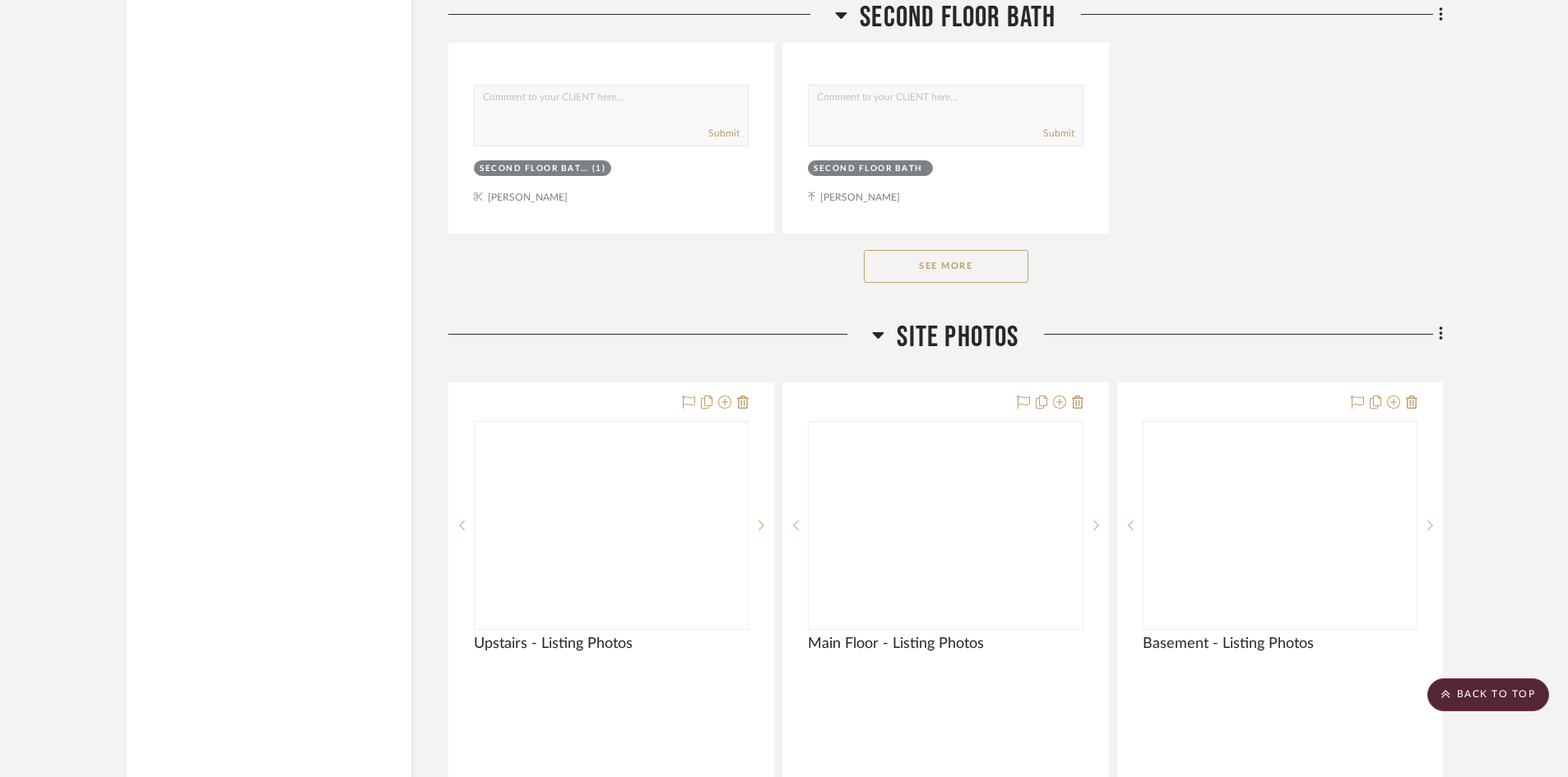
scroll to position [11019, 0]
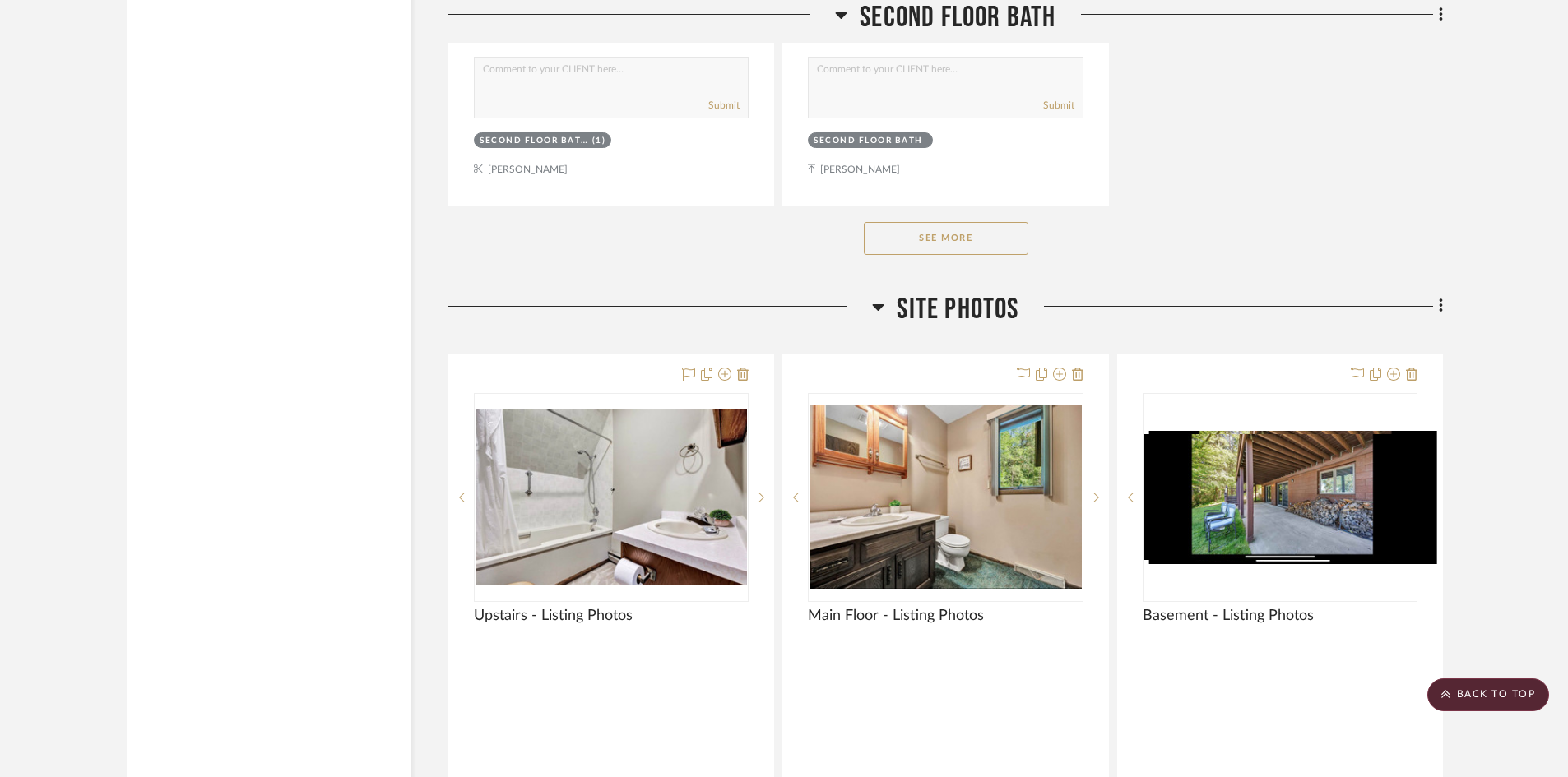
click at [968, 241] on button "See More" at bounding box center [946, 239] width 165 height 33
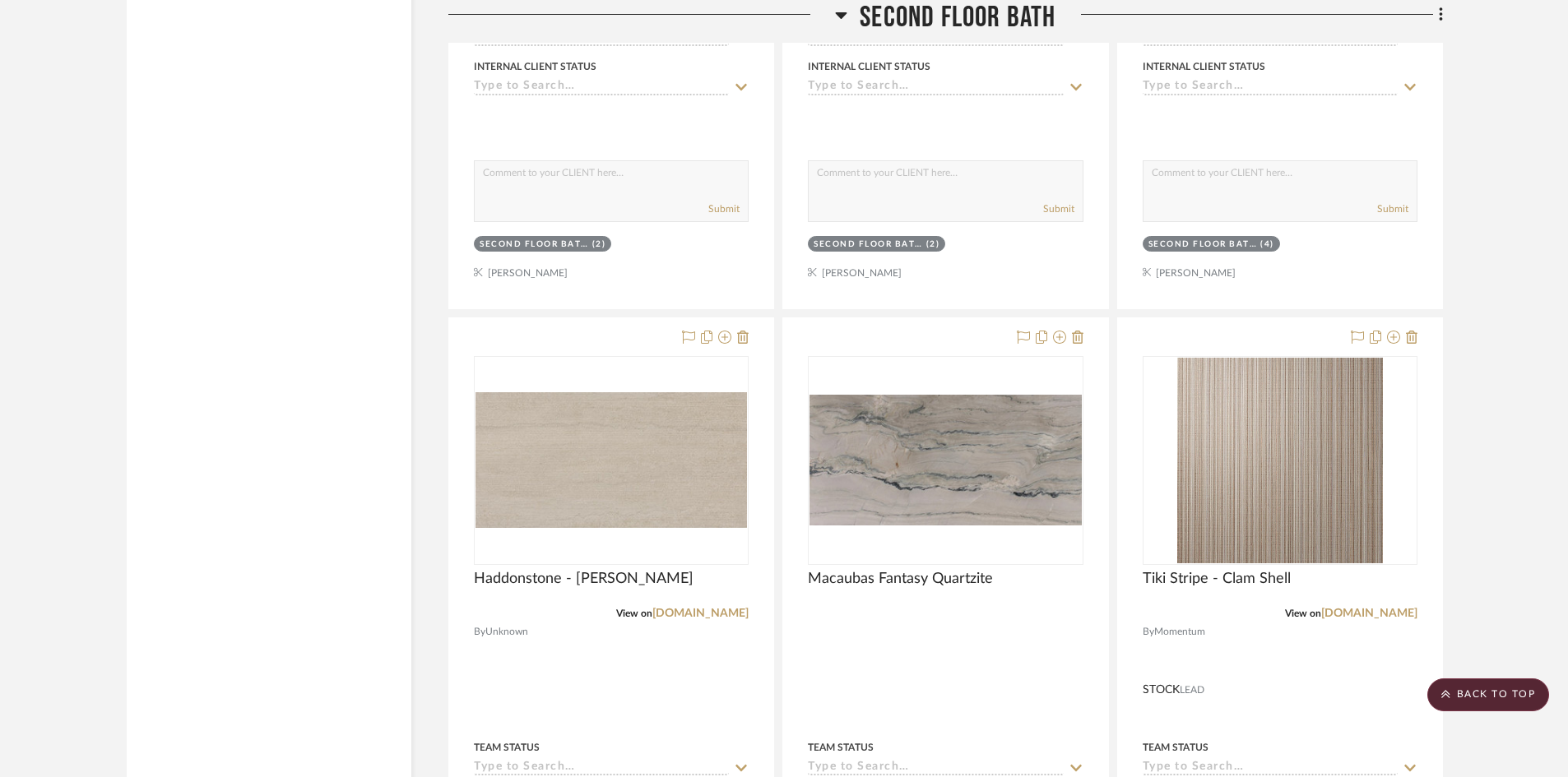
scroll to position [10280, 0]
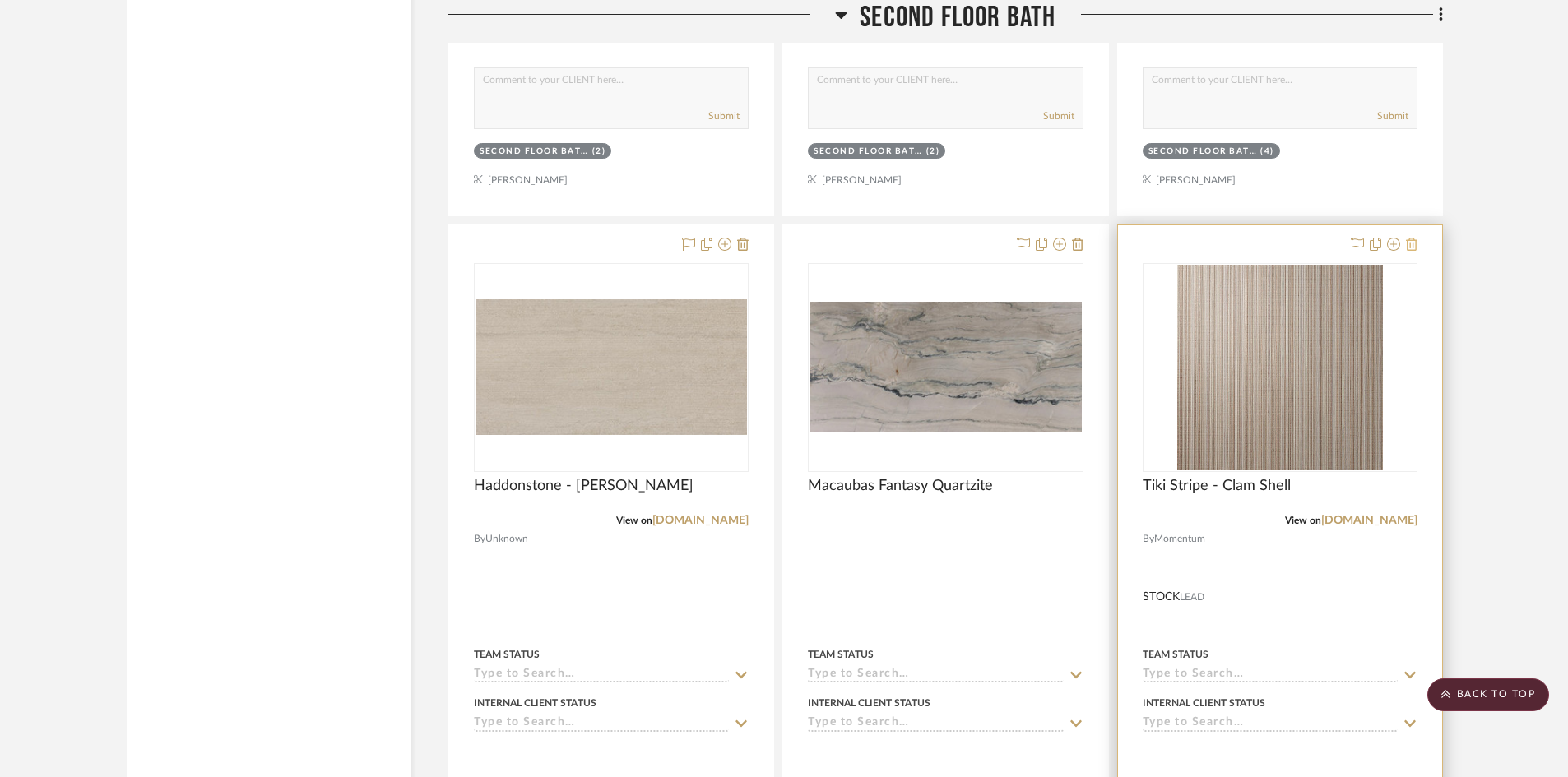
click at [1414, 246] on icon at bounding box center [1411, 244] width 12 height 13
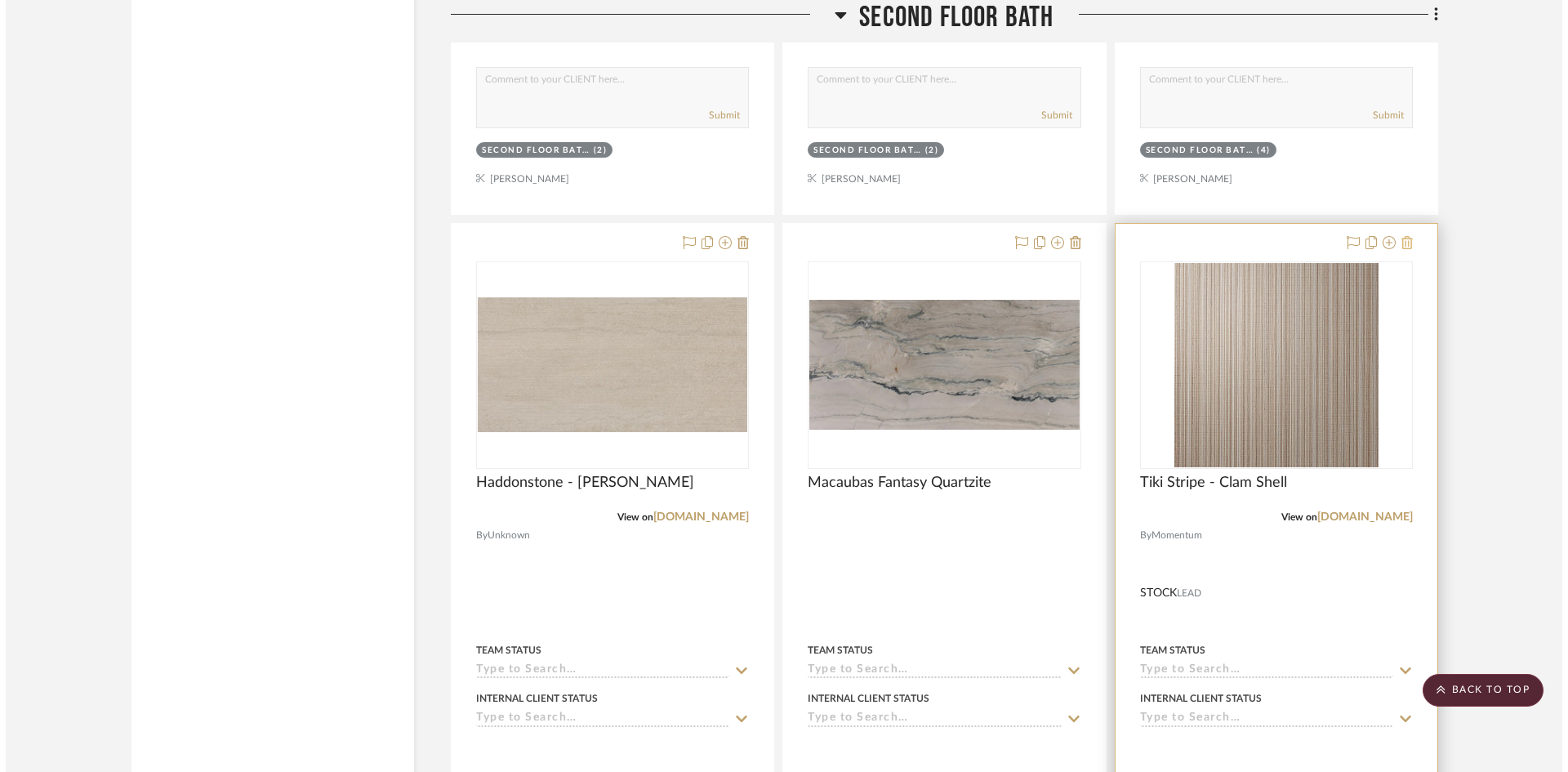
scroll to position [0, 0]
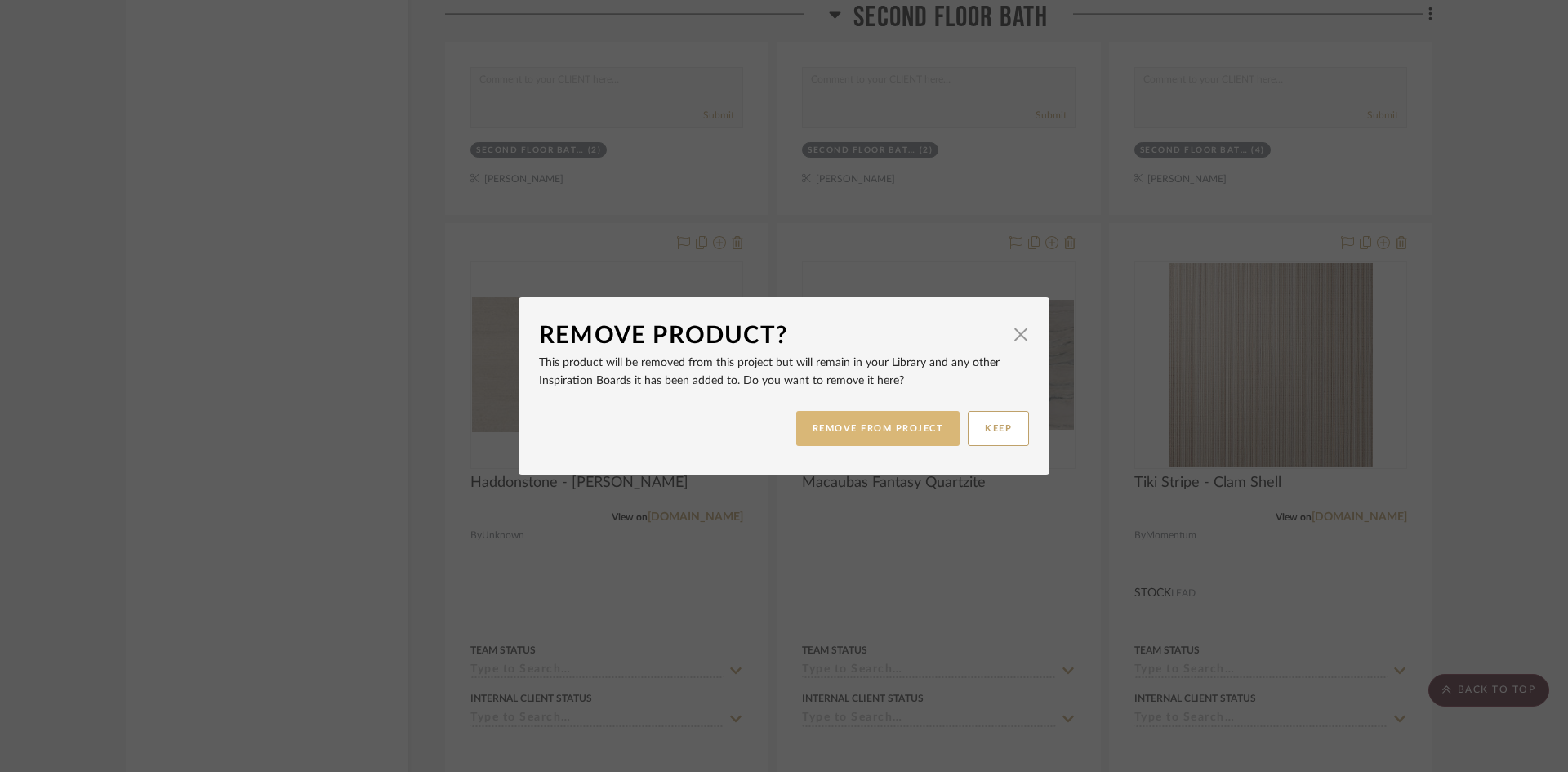
click at [887, 431] on button "REMOVE FROM PROJECT" at bounding box center [878, 428] width 164 height 35
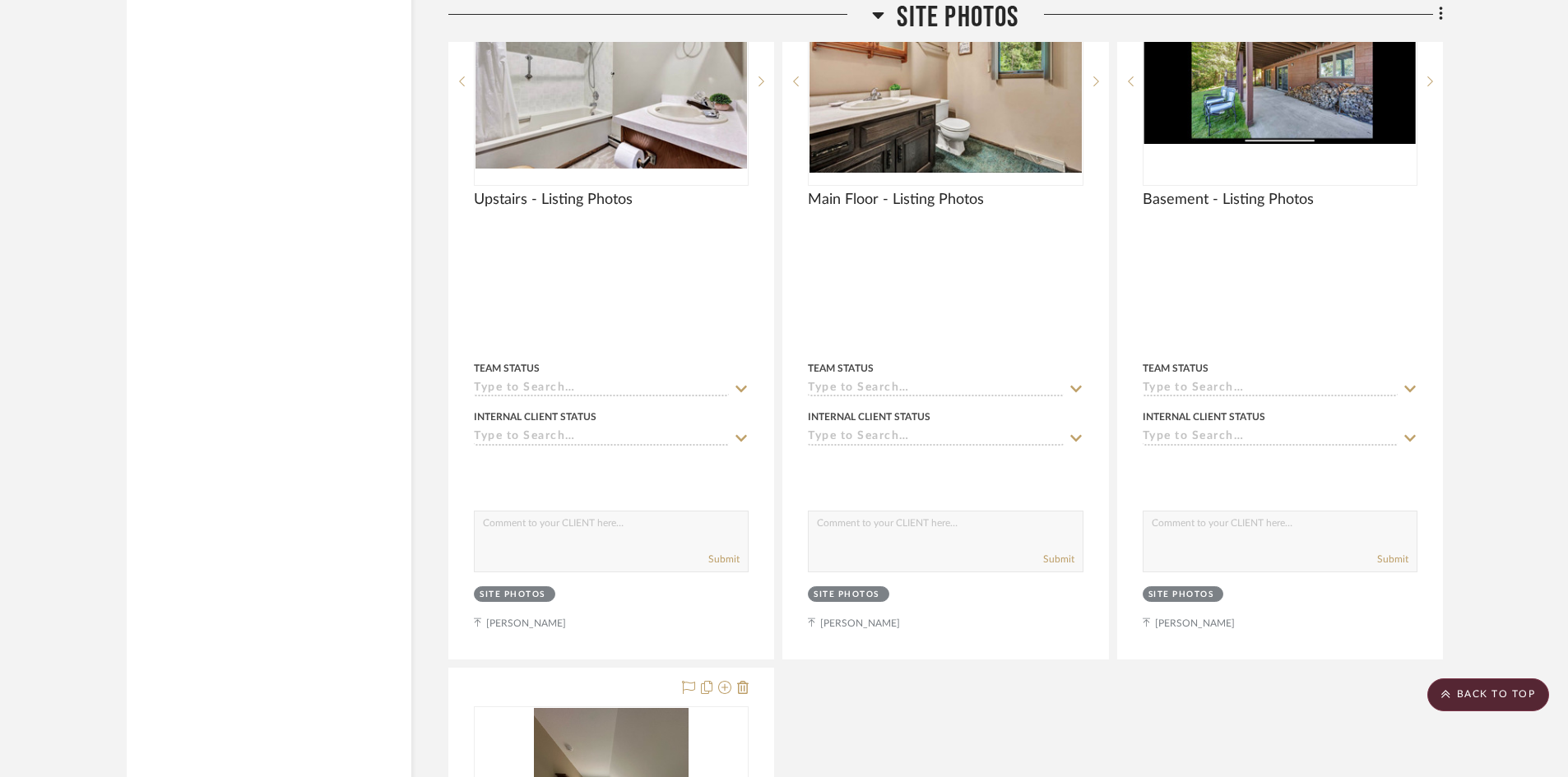
scroll to position [12417, 0]
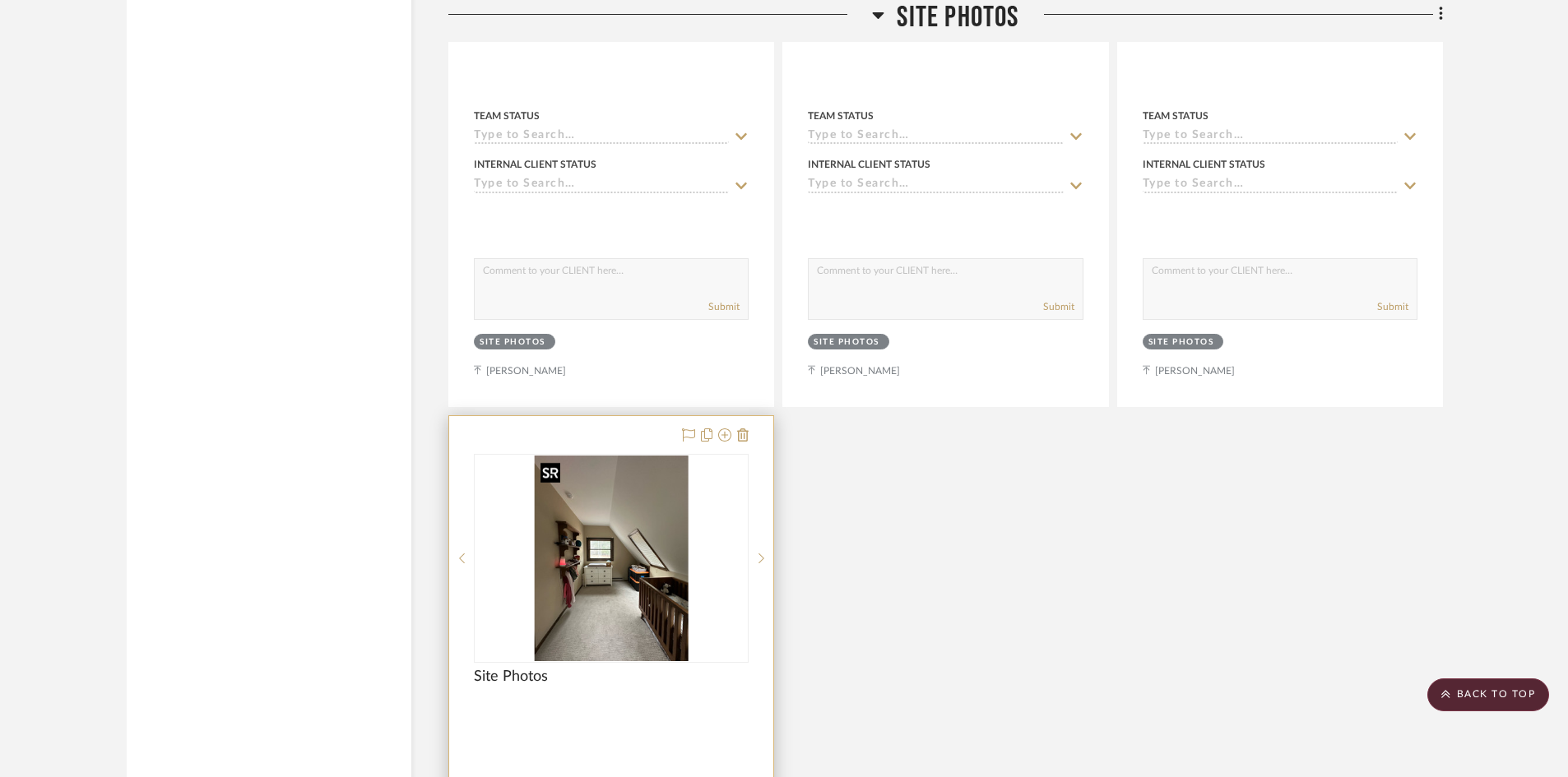
click at [0, 0] on img at bounding box center [0, 0] width 0 height 0
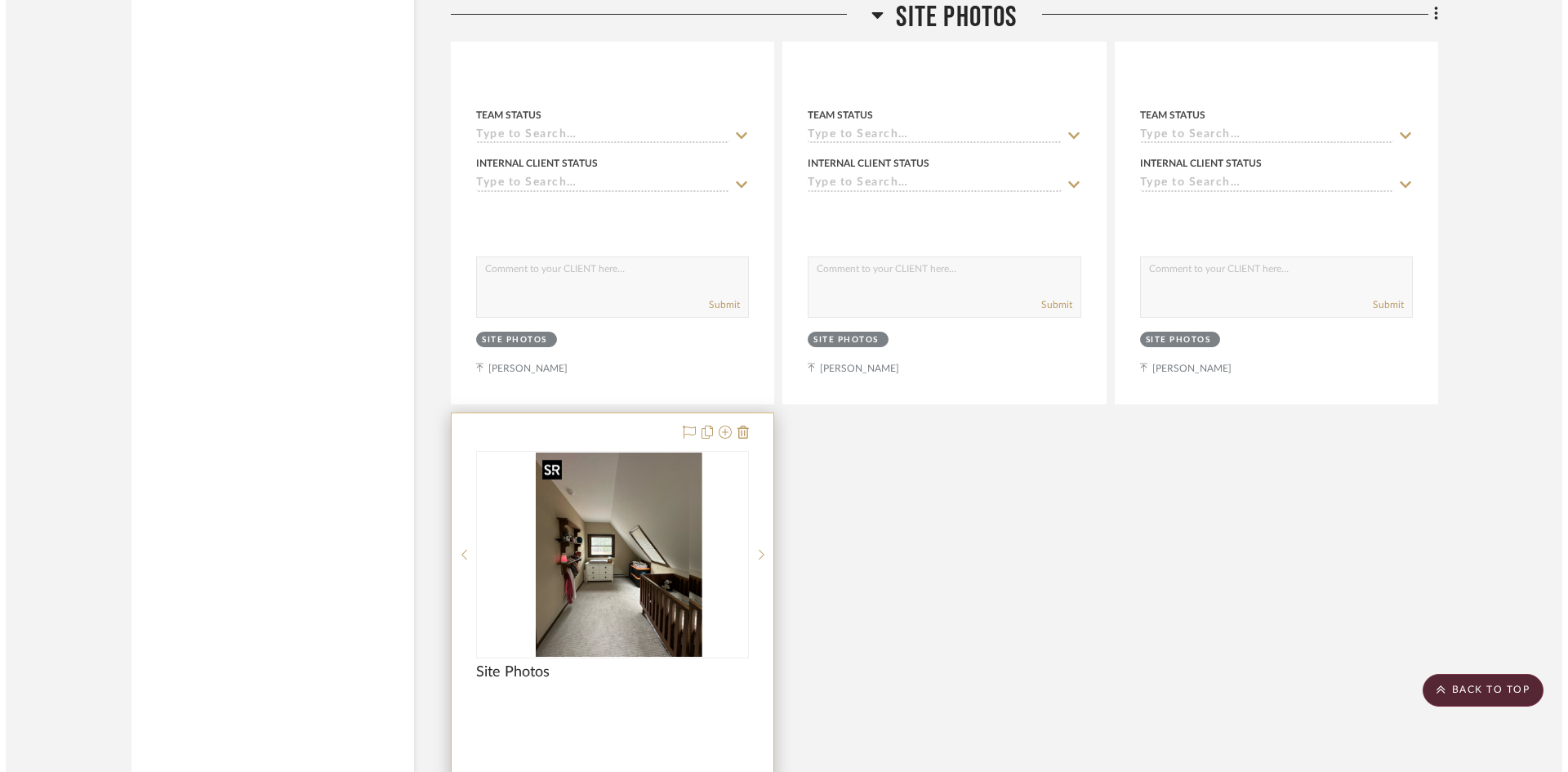
scroll to position [0, 0]
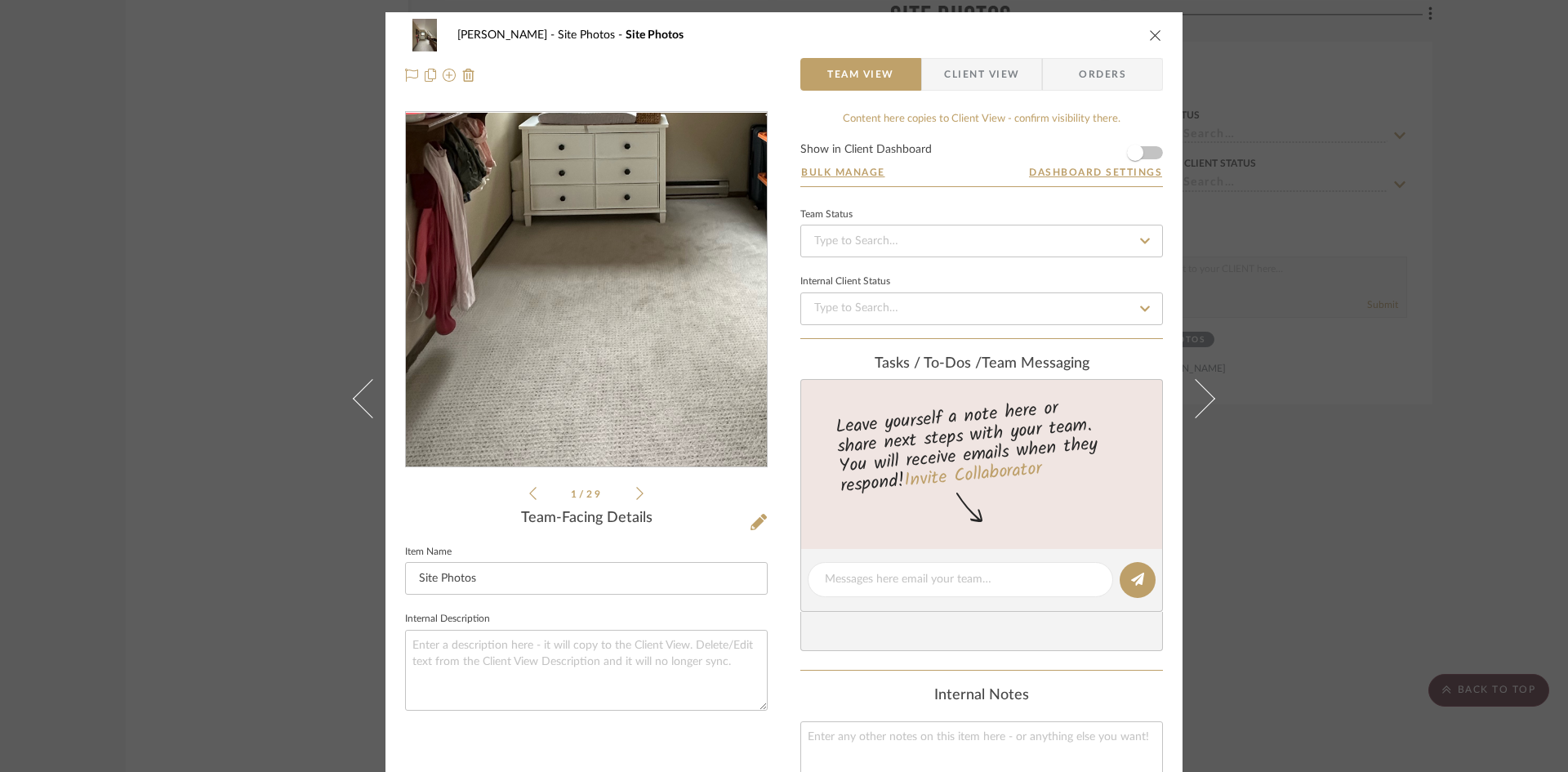
click at [556, 360] on img "0" at bounding box center [585, 291] width 265 height 355
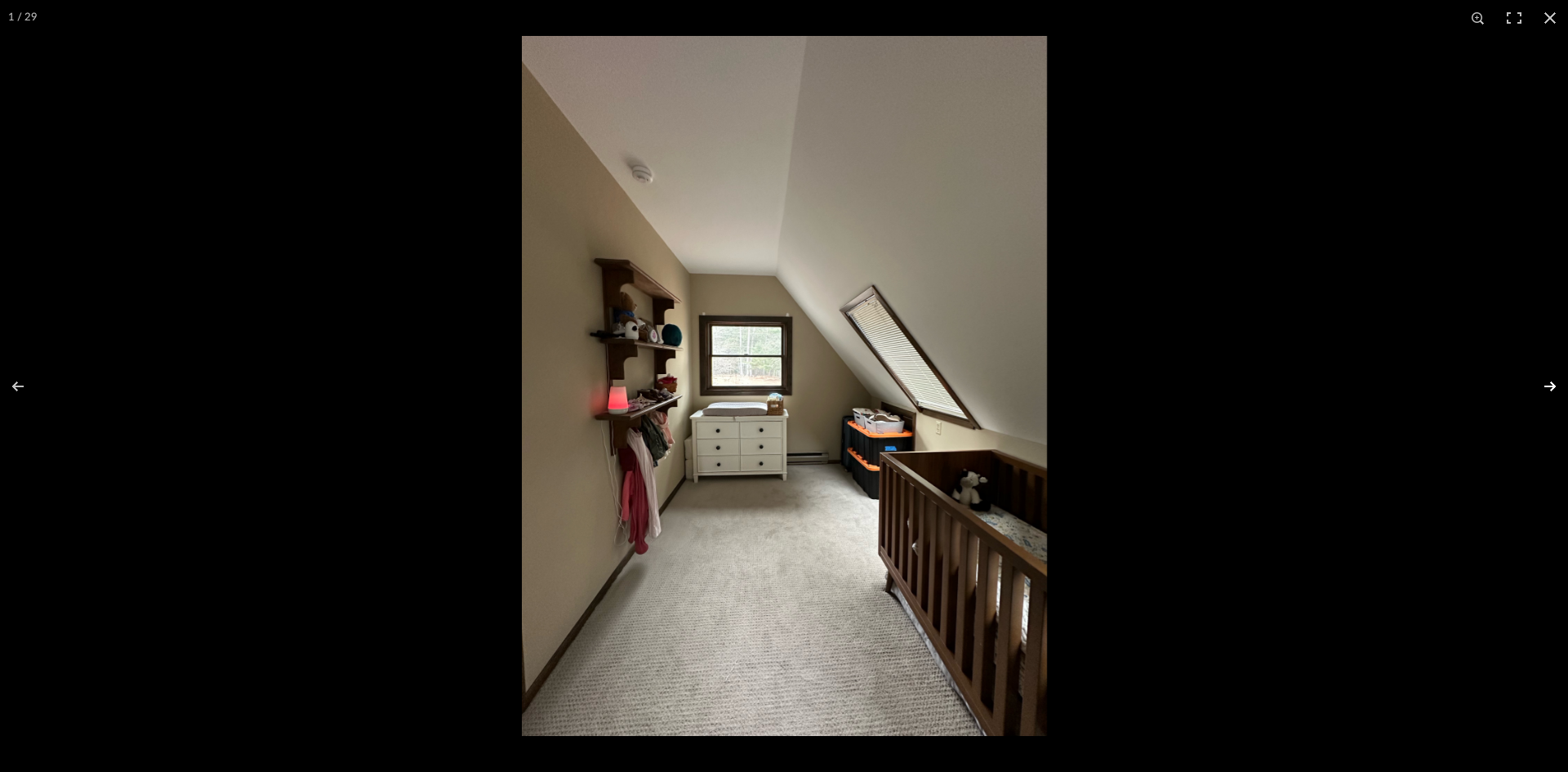
click at [1551, 384] on button at bounding box center [1539, 386] width 57 height 81
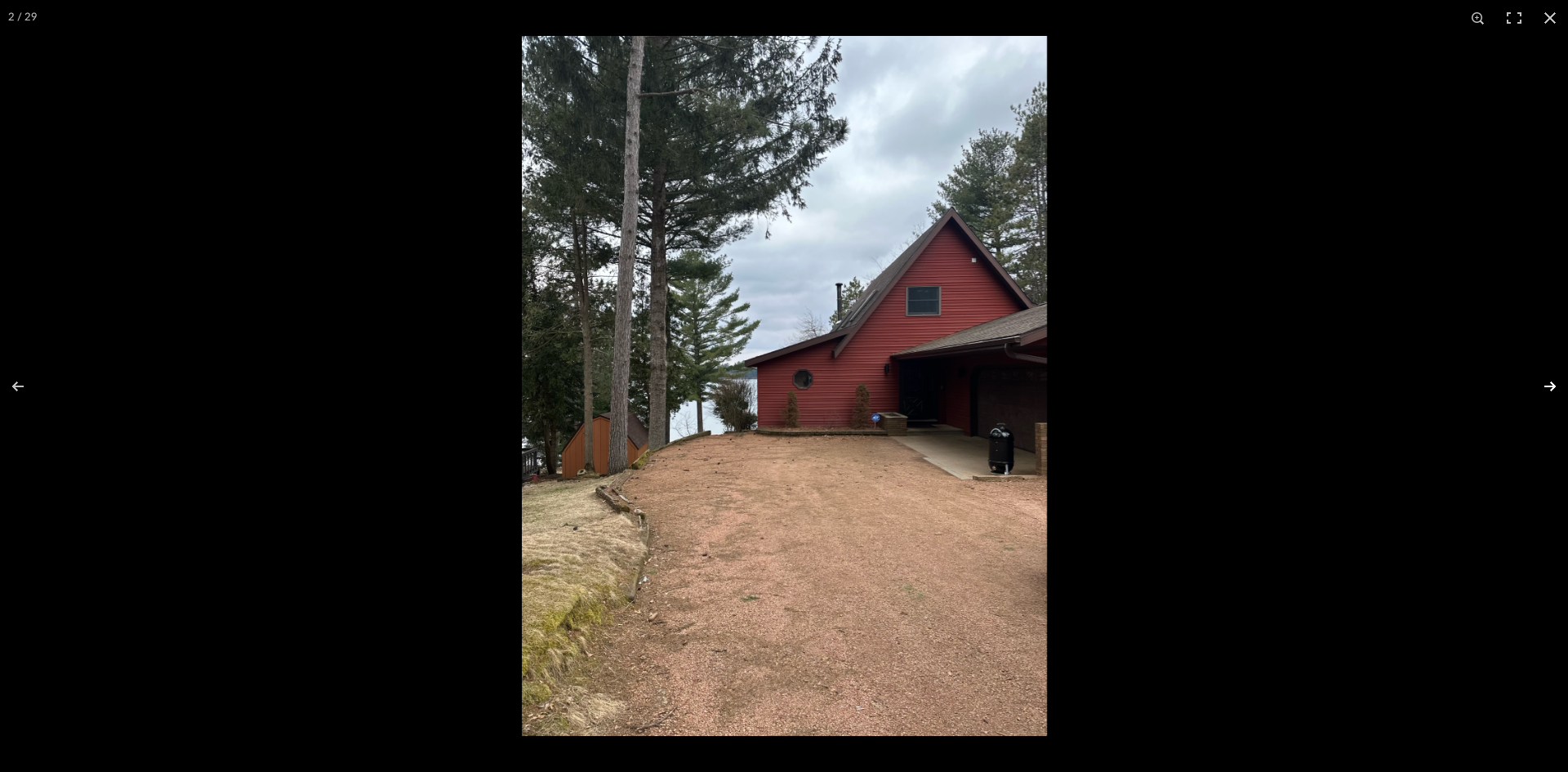
click at [1554, 382] on button at bounding box center [1539, 386] width 57 height 81
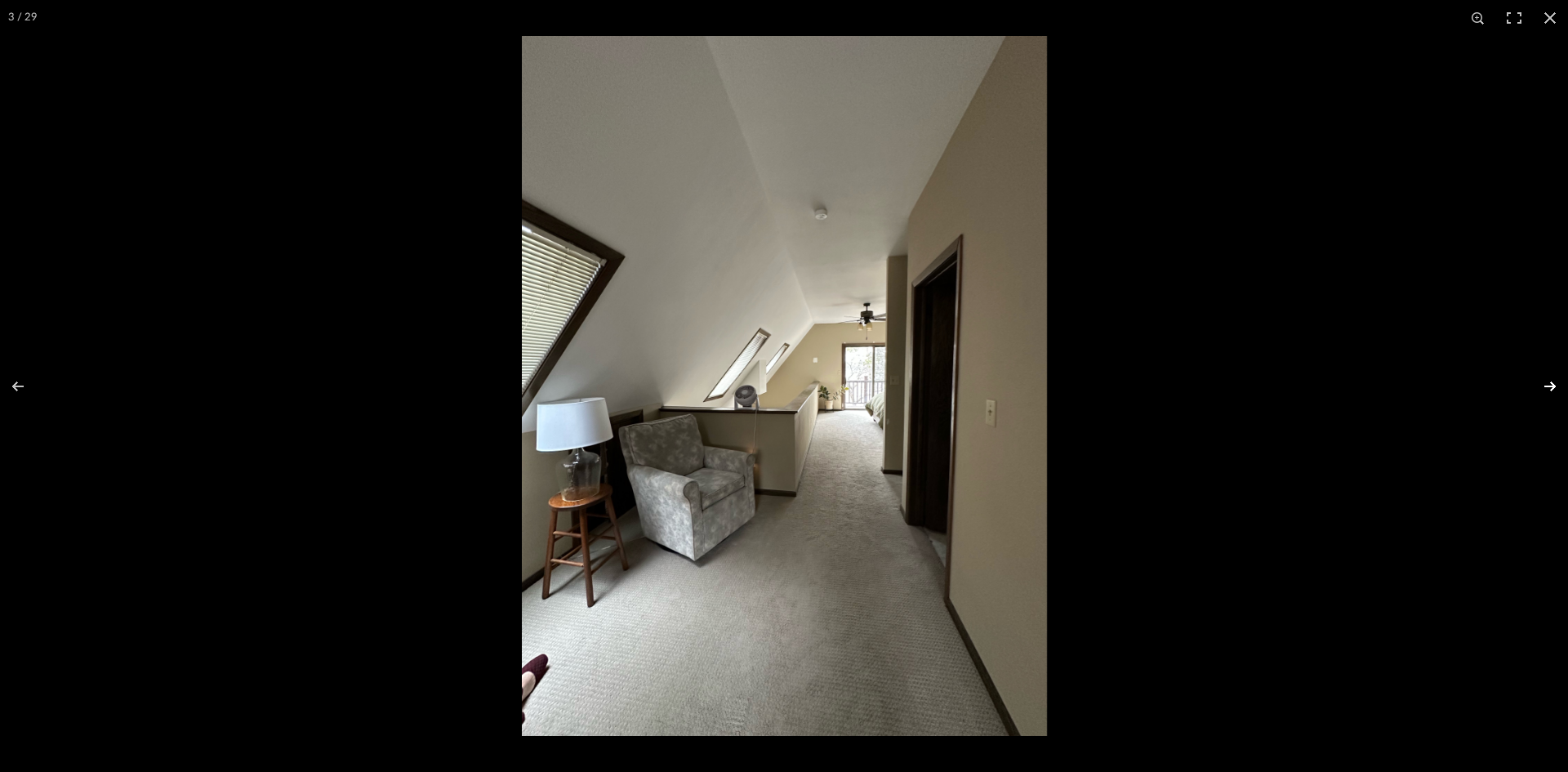
click at [1554, 382] on button at bounding box center [1539, 386] width 57 height 81
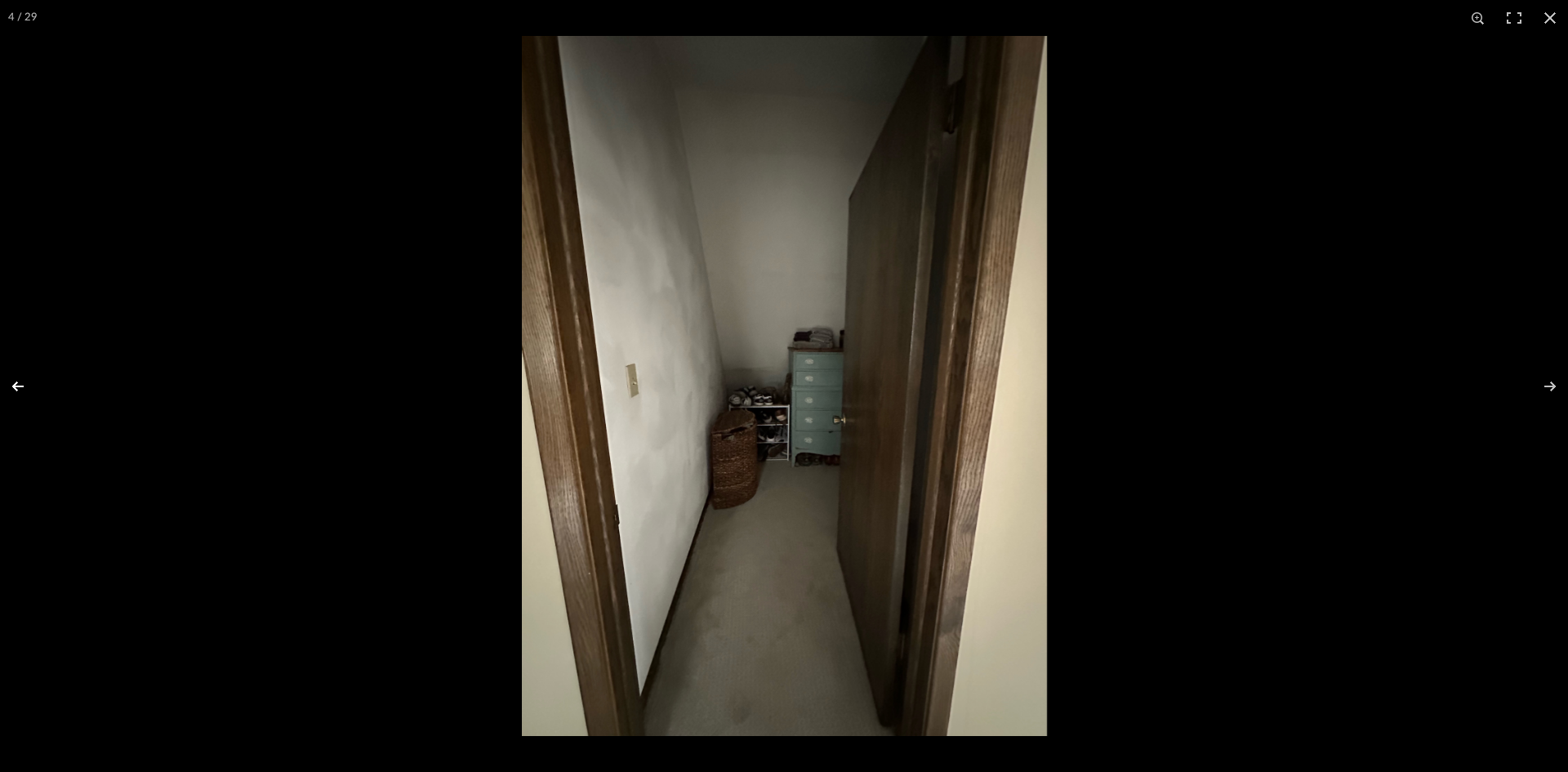
click at [20, 384] on button at bounding box center [28, 386] width 57 height 81
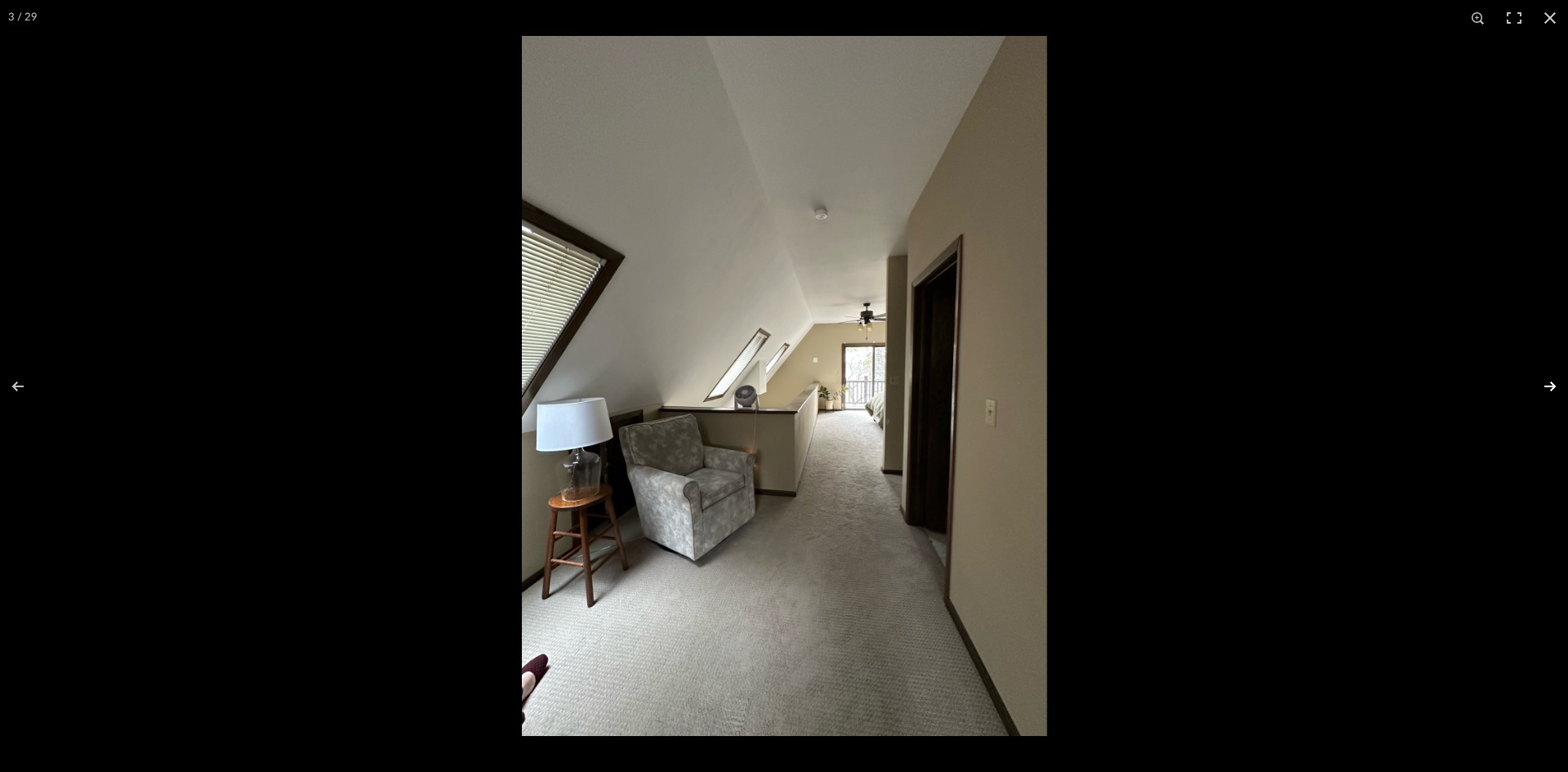
click at [1553, 386] on button at bounding box center [1539, 386] width 57 height 81
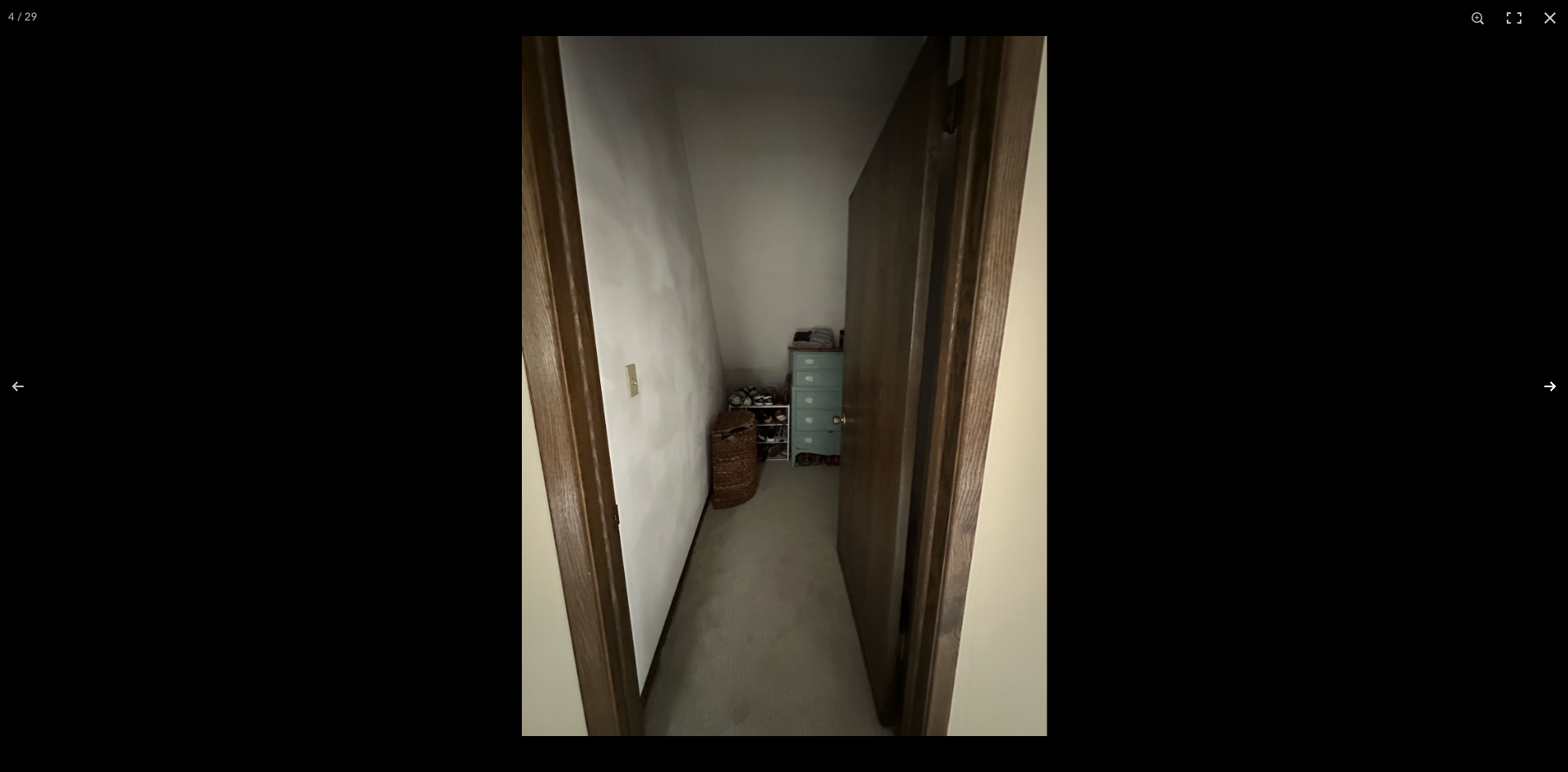
click at [1553, 386] on button at bounding box center [1539, 386] width 57 height 81
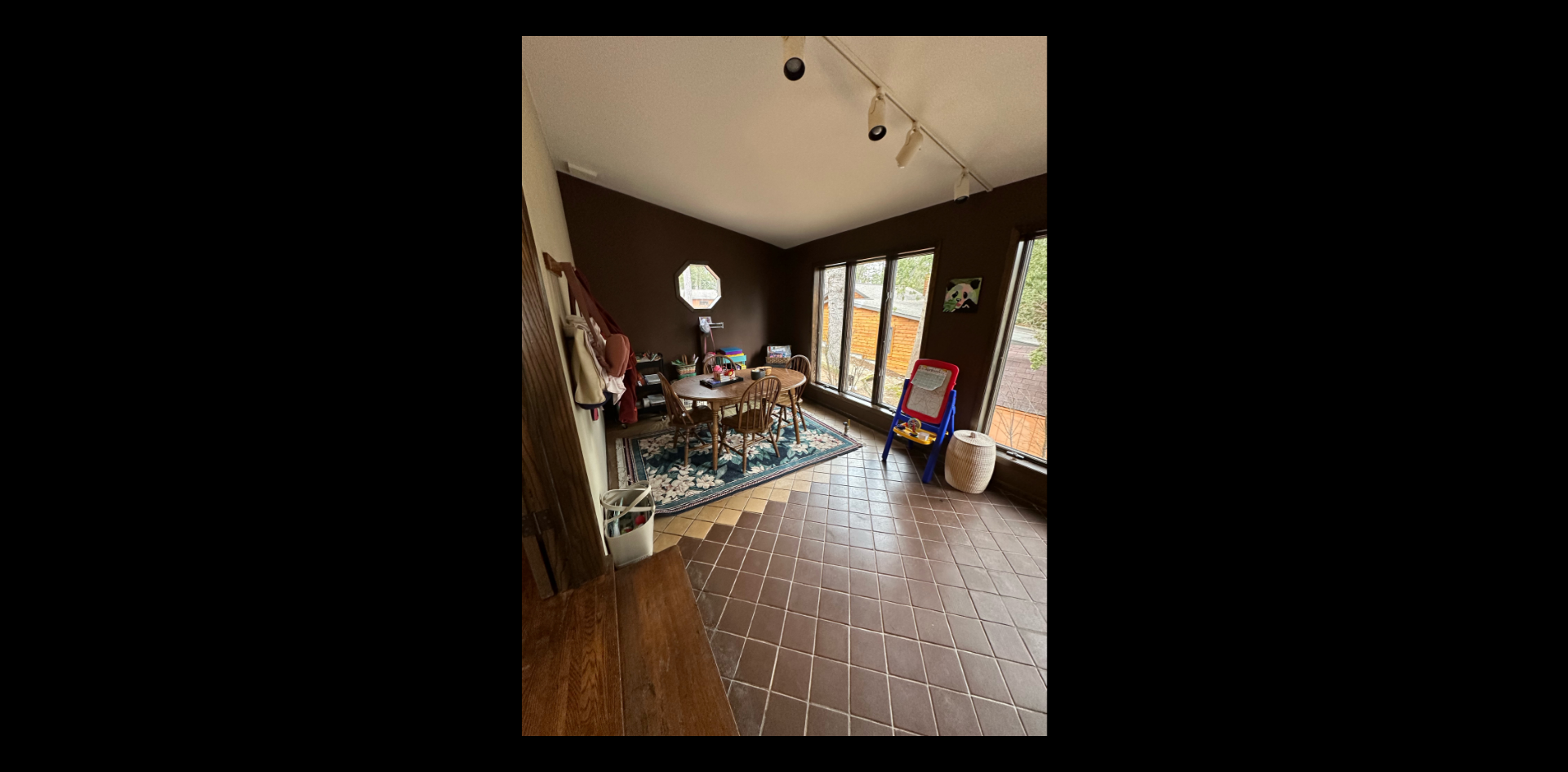
click at [1550, 385] on button at bounding box center [1539, 386] width 57 height 81
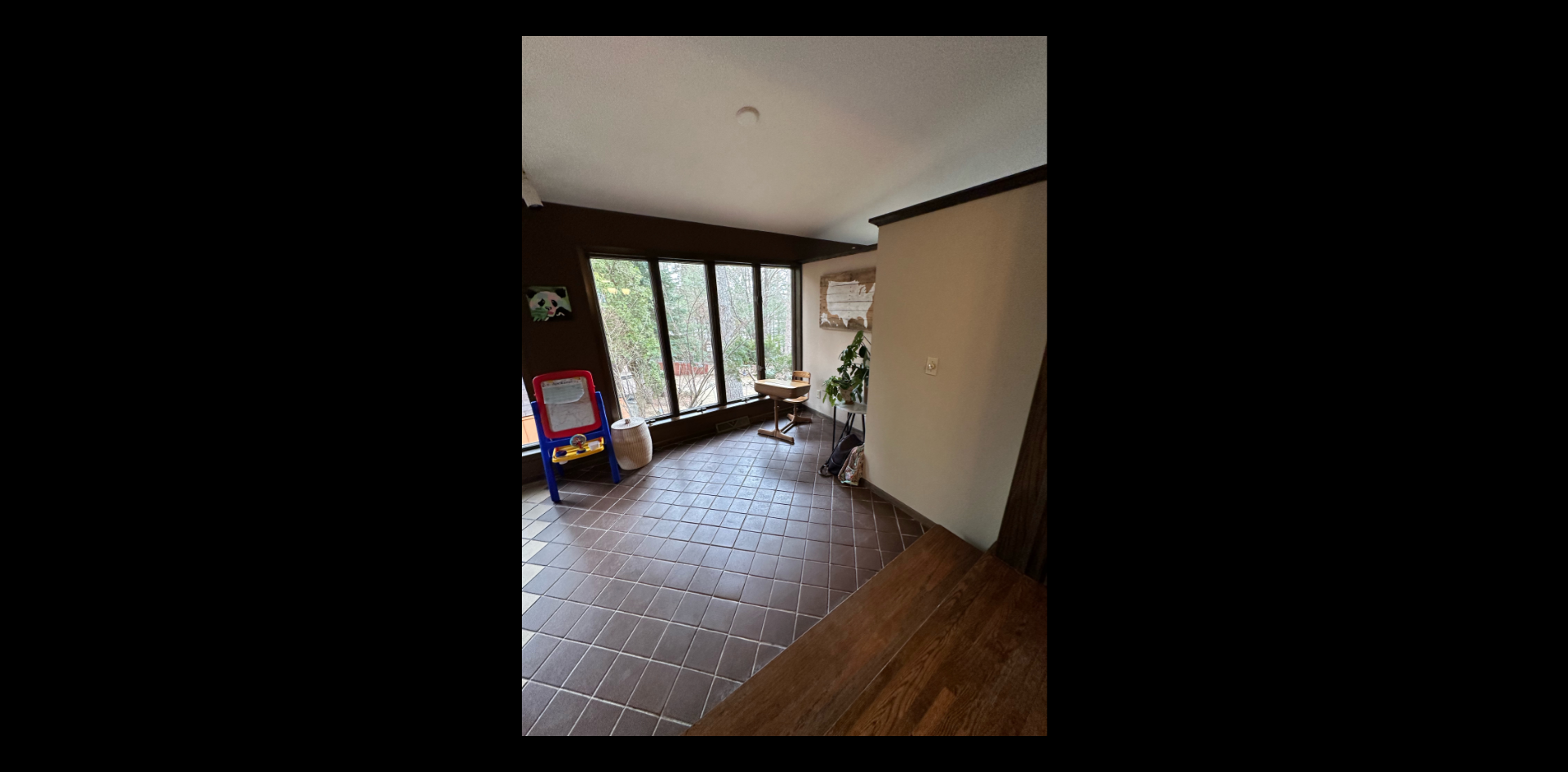
click at [1550, 385] on button at bounding box center [1539, 386] width 57 height 81
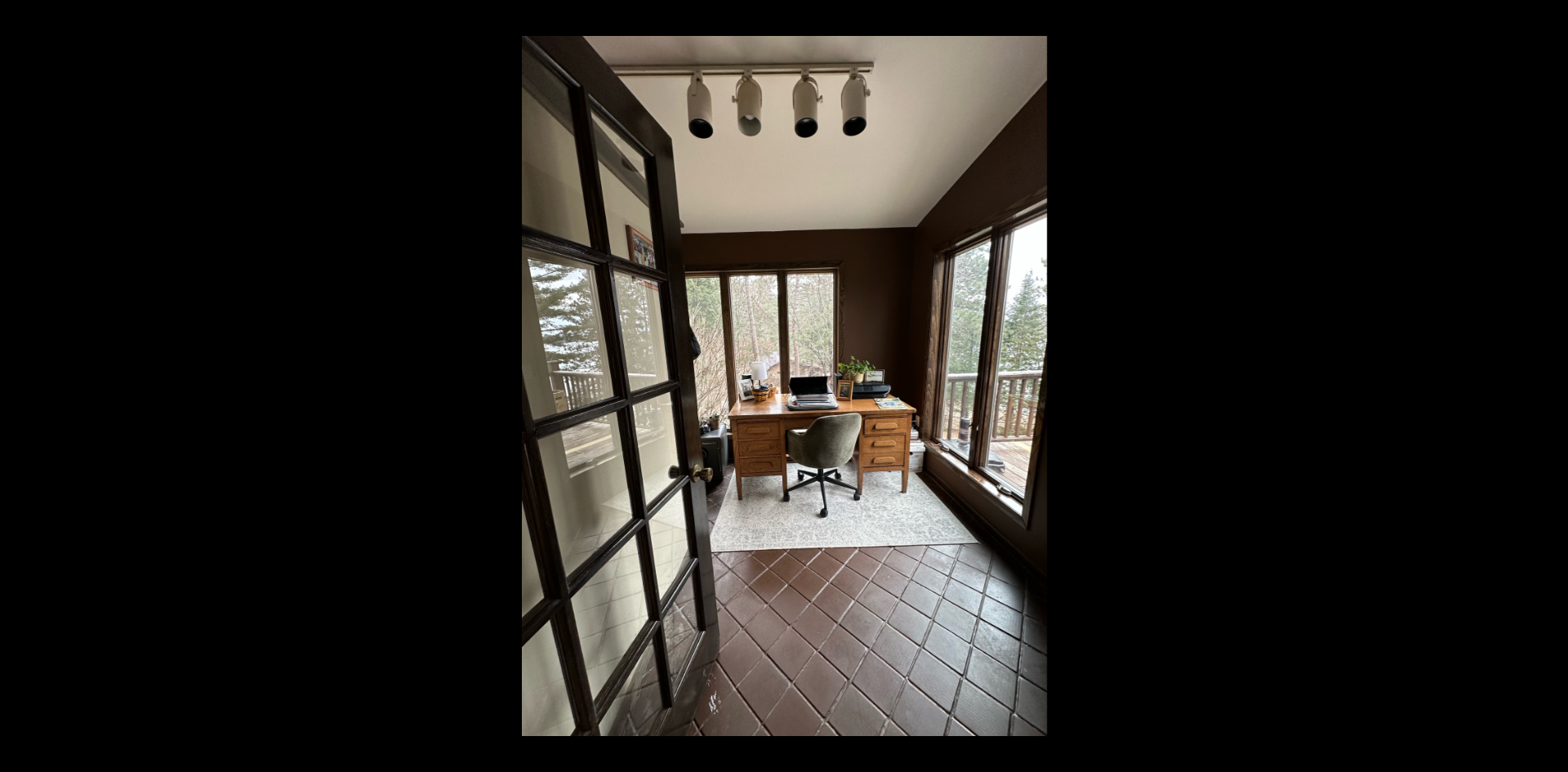
click at [1550, 385] on button at bounding box center [1539, 386] width 57 height 81
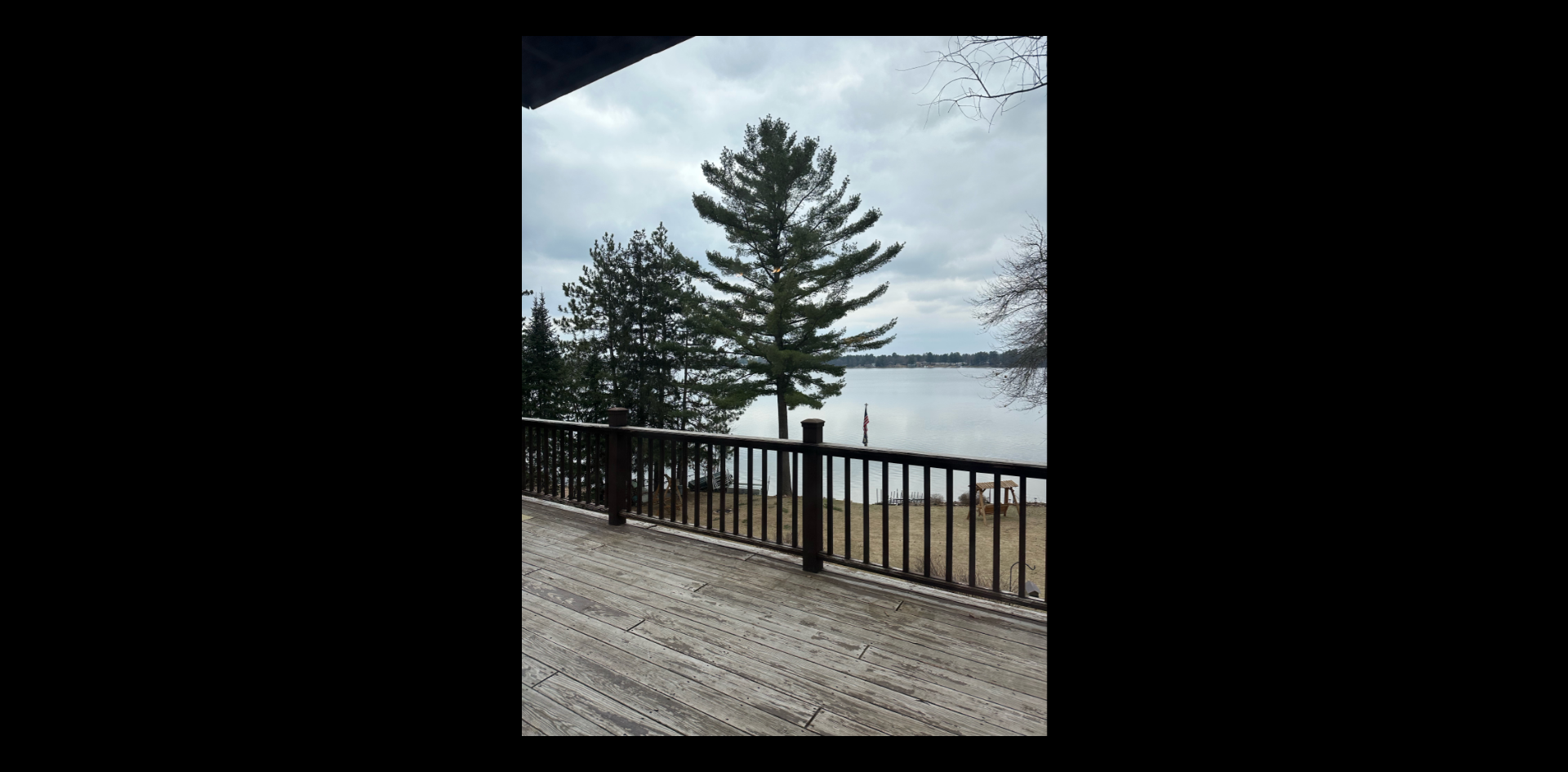
click at [1550, 385] on button at bounding box center [1539, 386] width 57 height 81
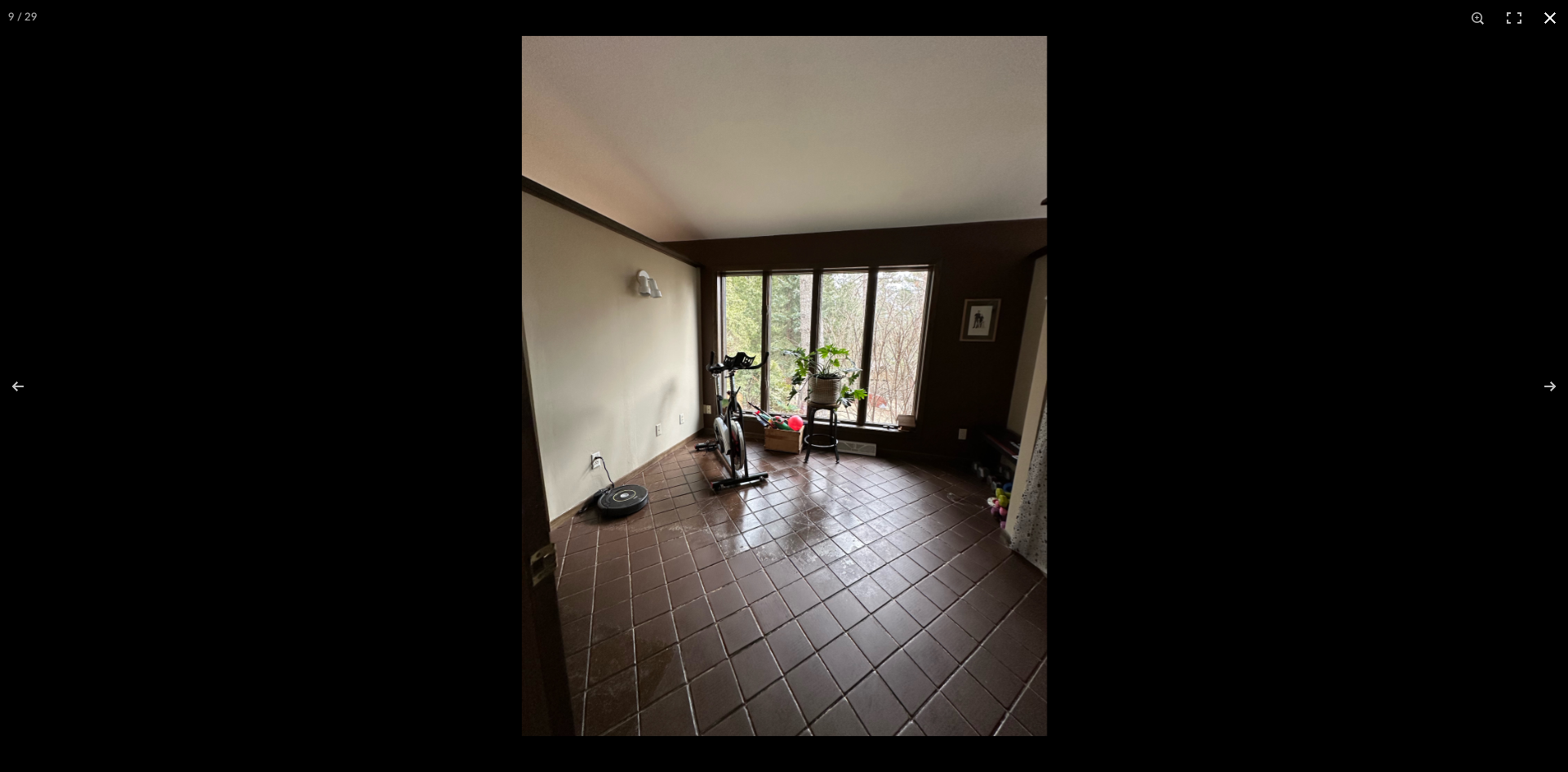
click at [1554, 23] on button at bounding box center [1551, 18] width 36 height 36
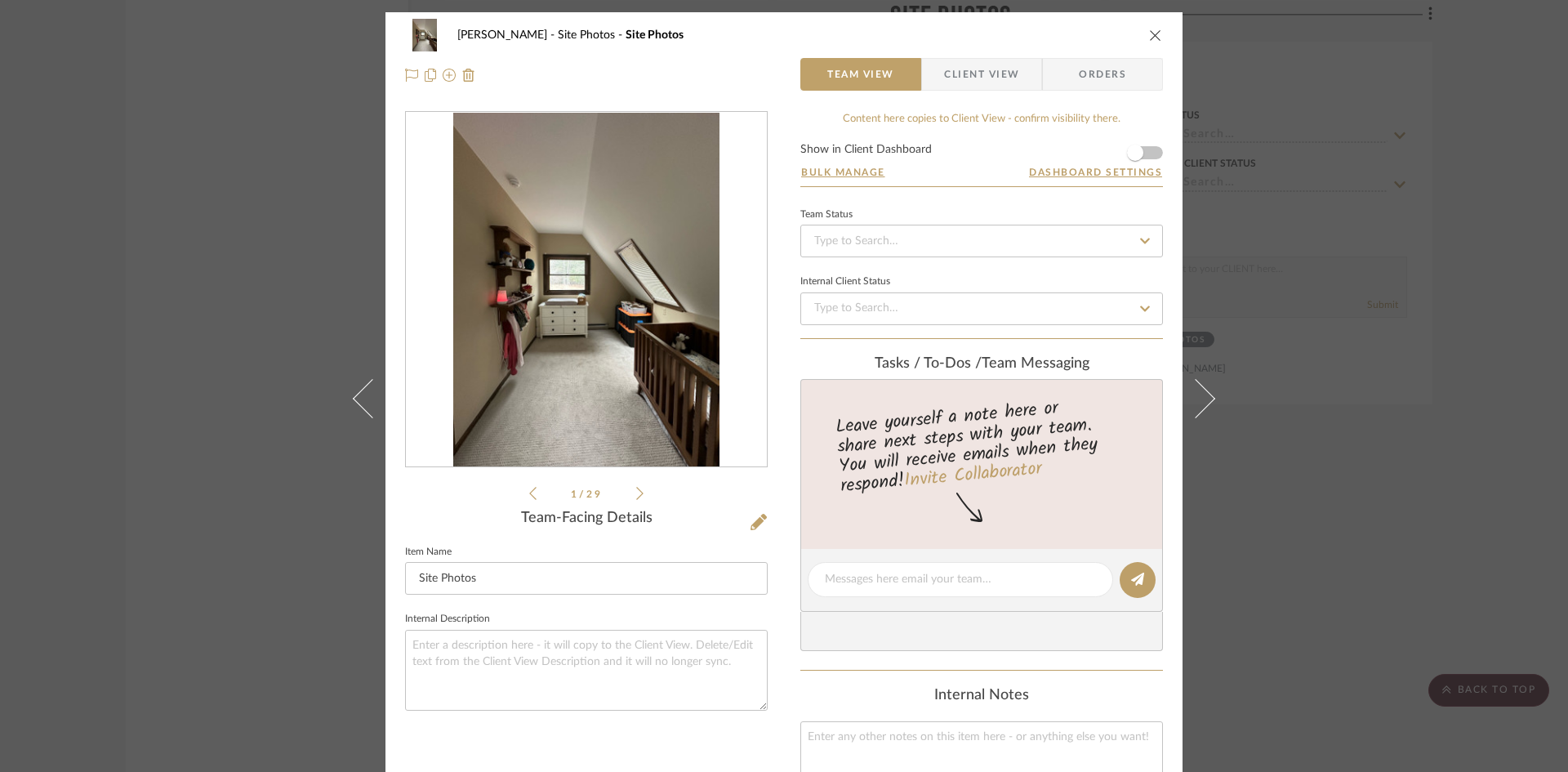
click at [1153, 34] on icon "close" at bounding box center [1155, 35] width 13 height 13
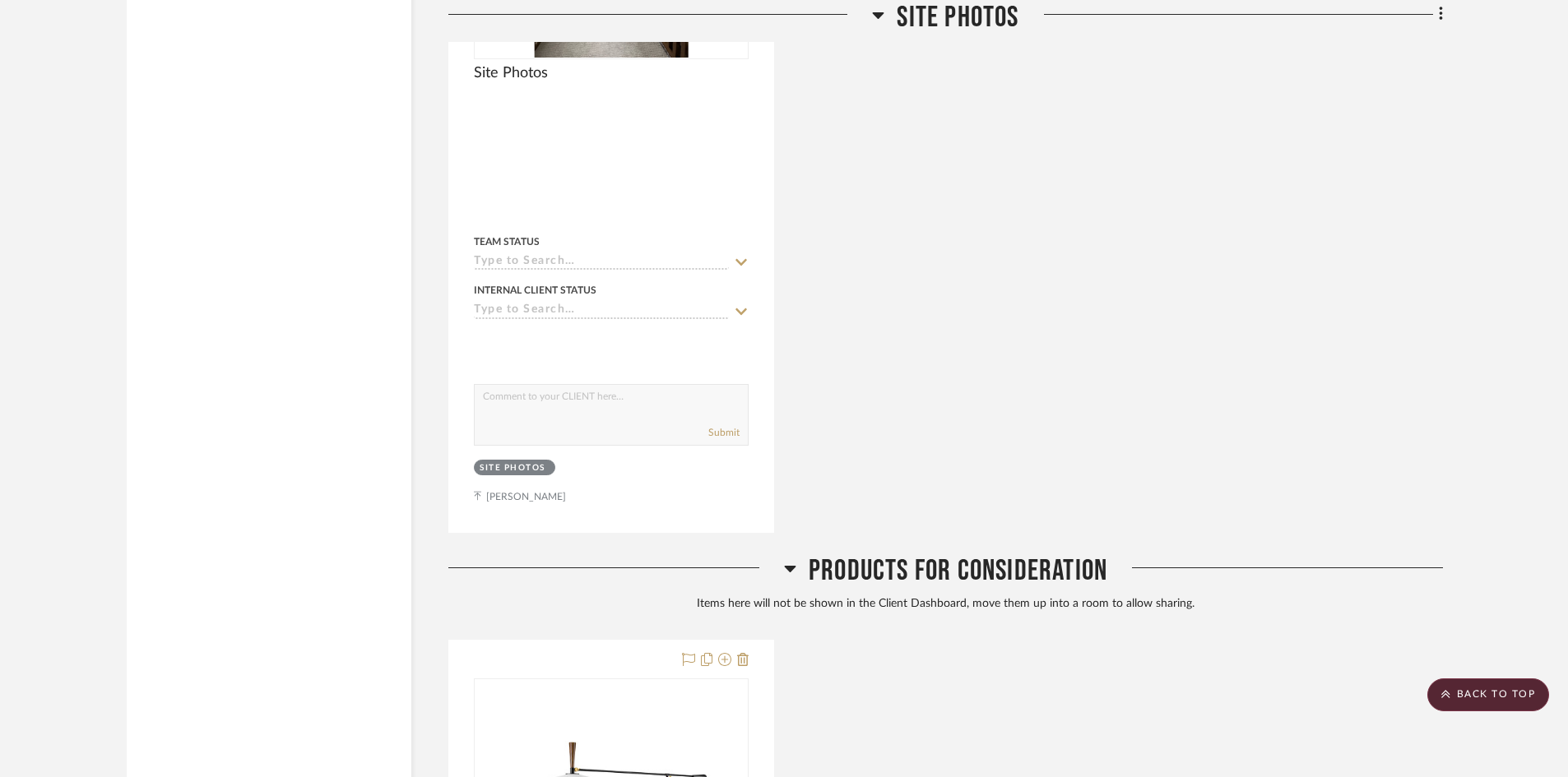
scroll to position [110, 0]
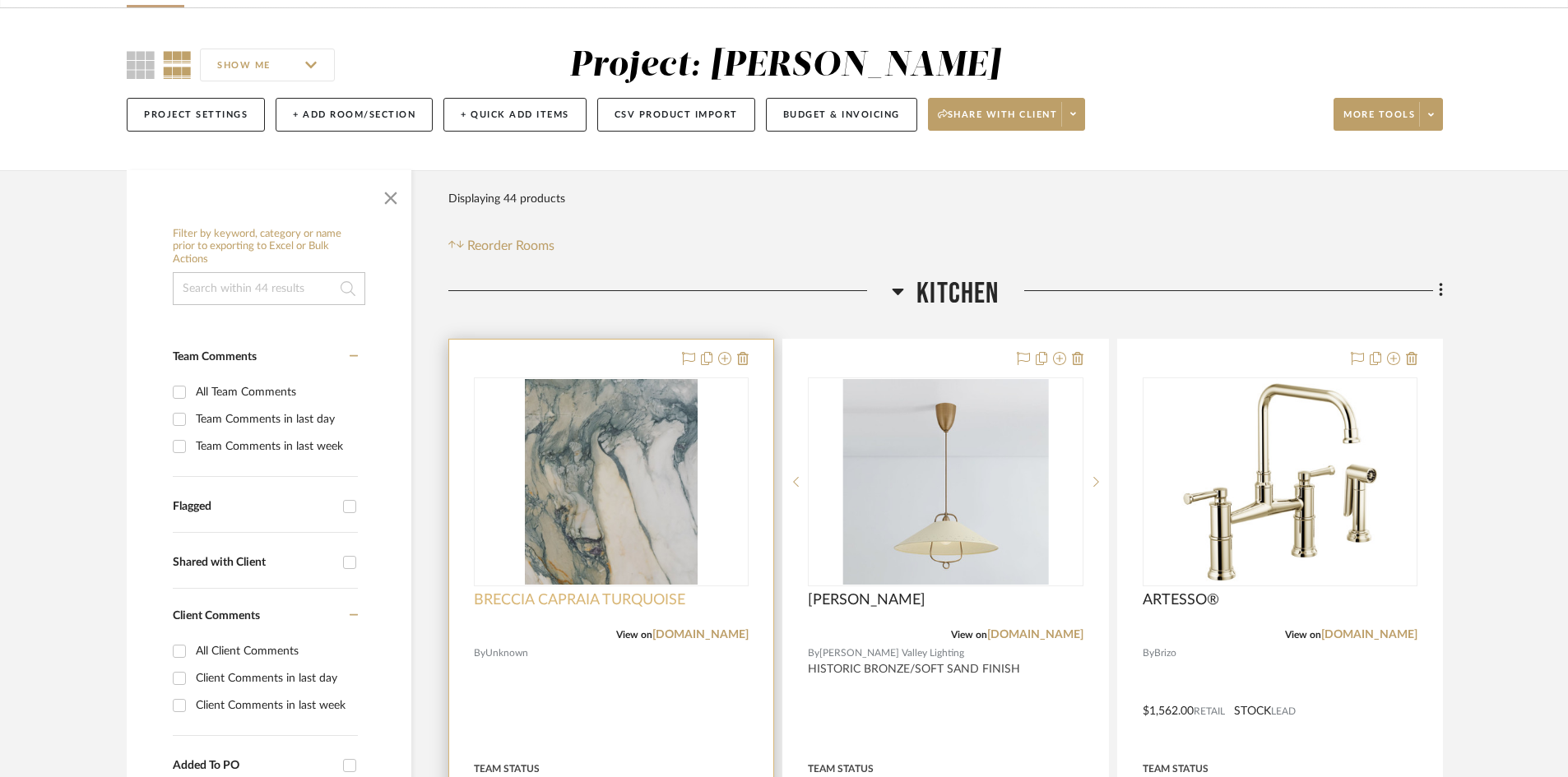
click at [570, 594] on span "BRECCIA CAPRAIA TURQUOISE" at bounding box center [579, 600] width 211 height 18
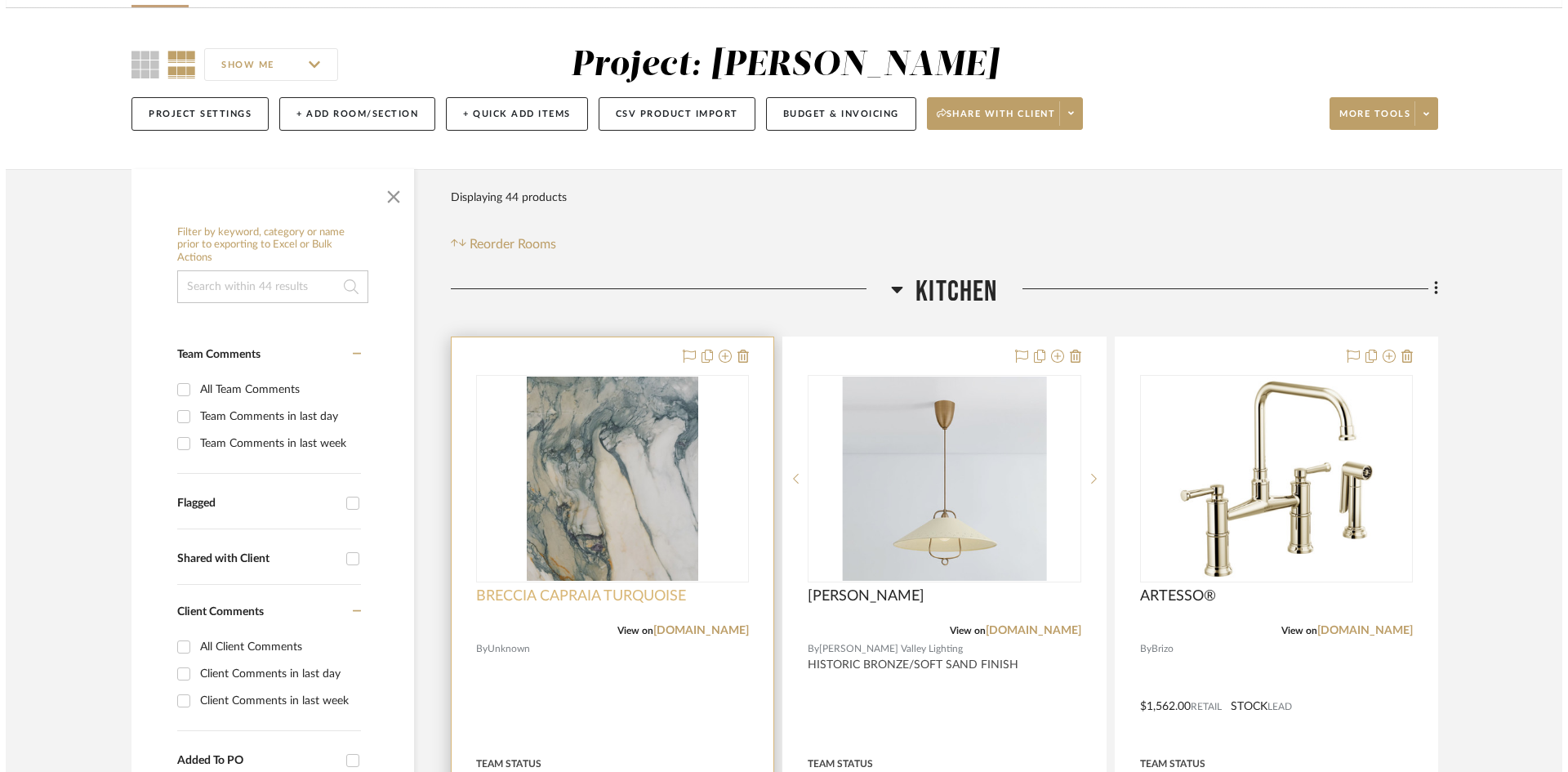
scroll to position [0, 0]
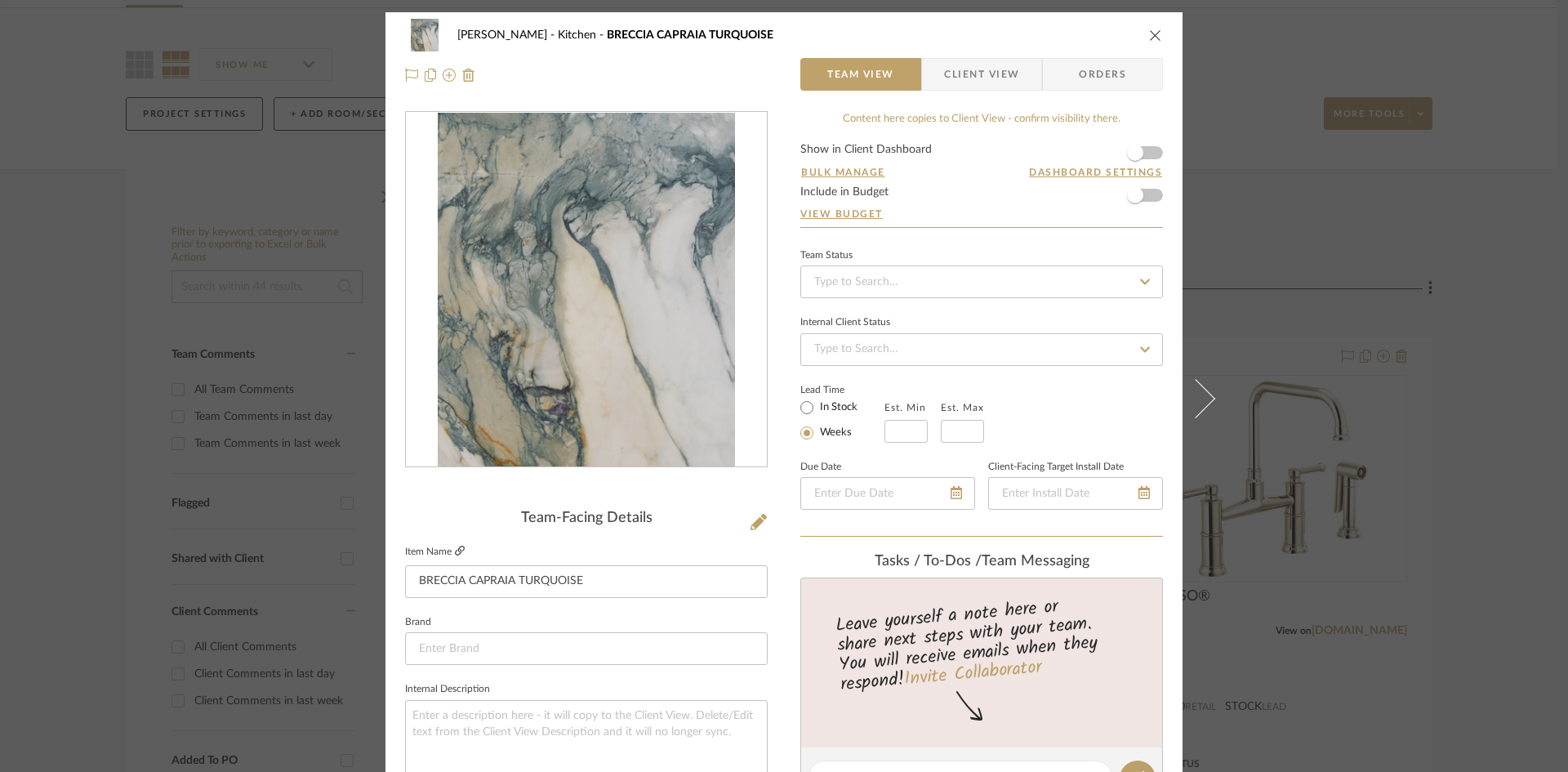
click at [455, 551] on icon at bounding box center [460, 550] width 10 height 10
click at [1153, 35] on icon "close" at bounding box center [1155, 35] width 13 height 13
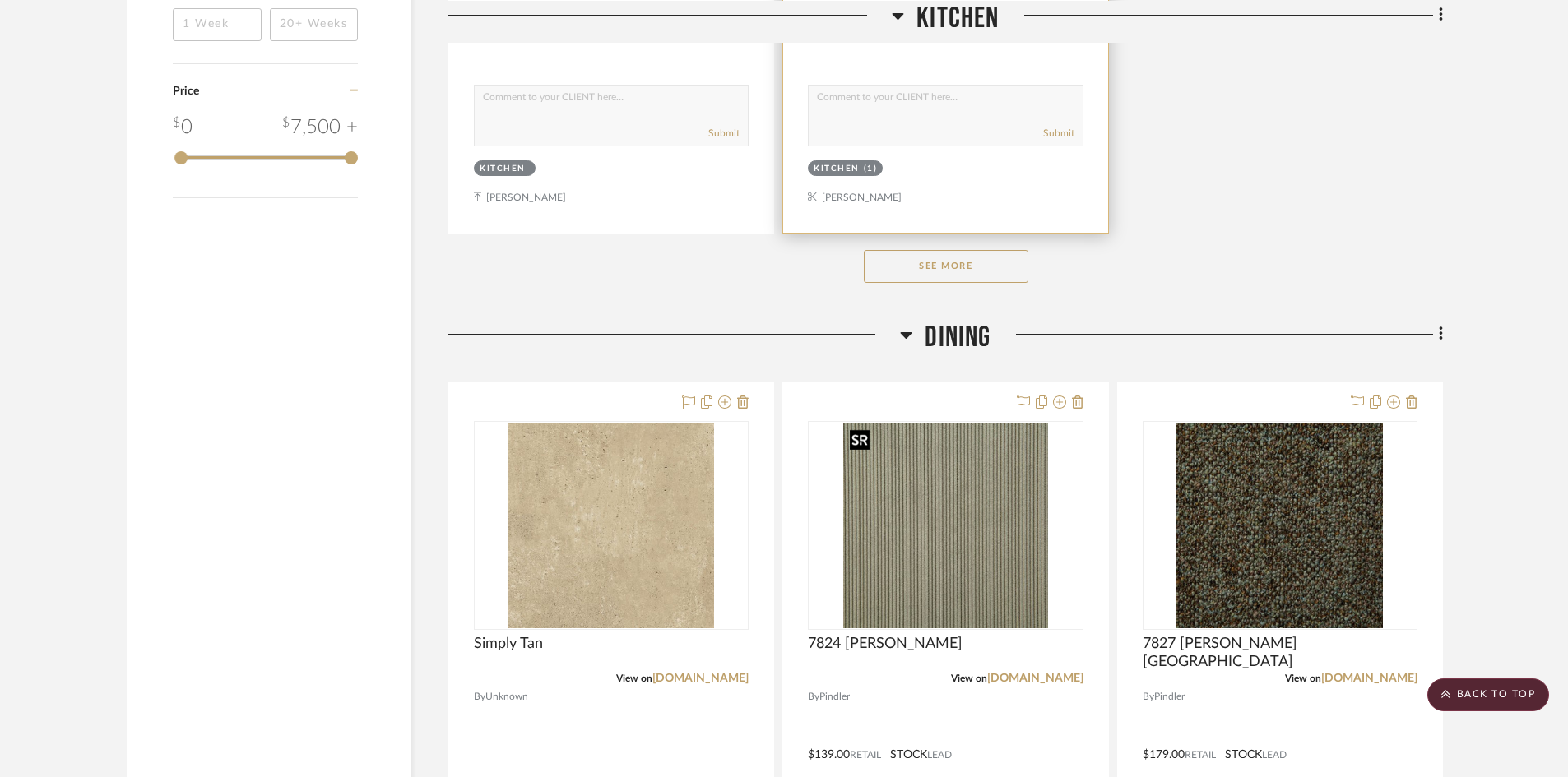
scroll to position [2166, 0]
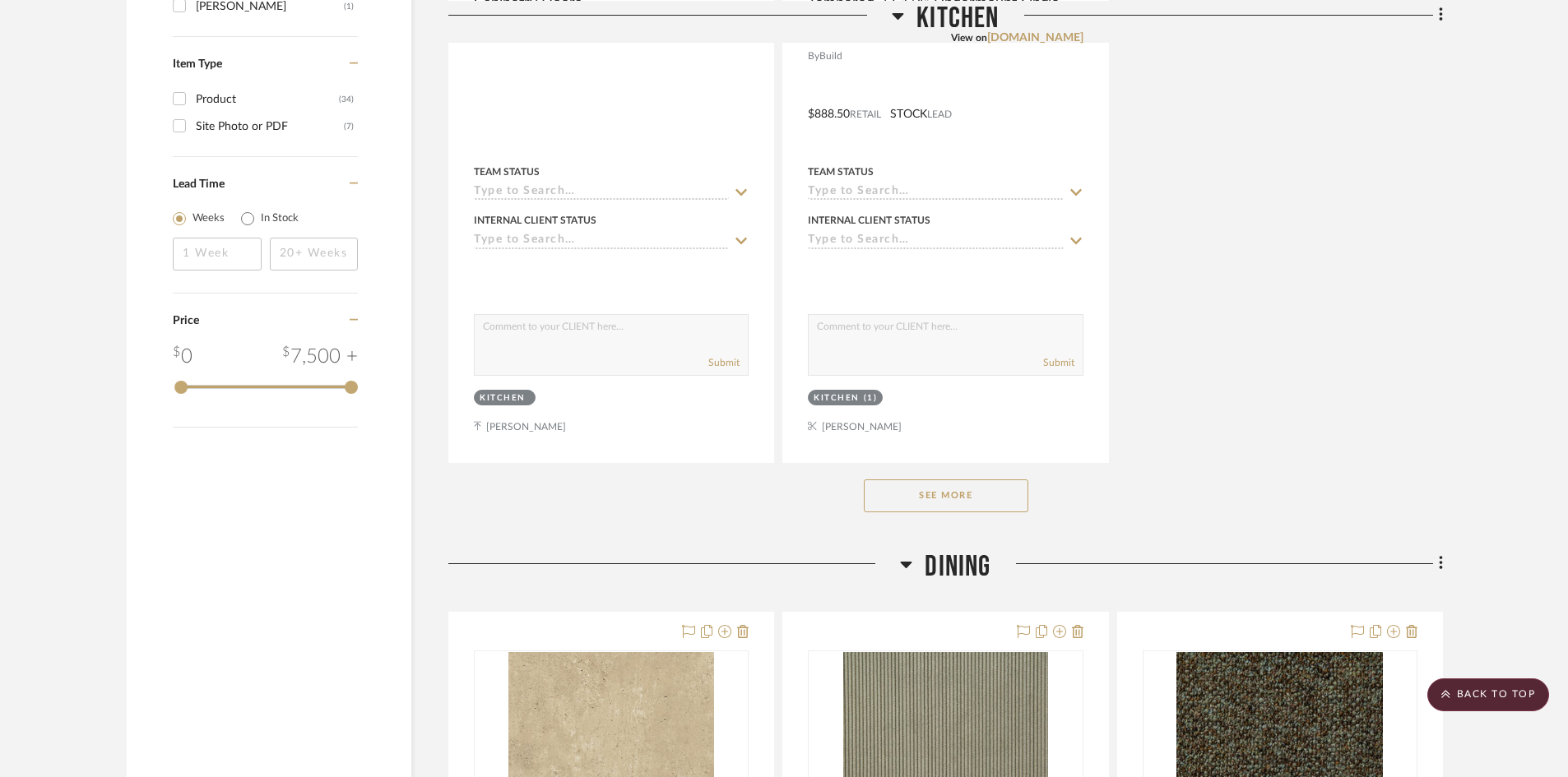
click at [969, 509] on button "See More" at bounding box center [946, 496] width 165 height 33
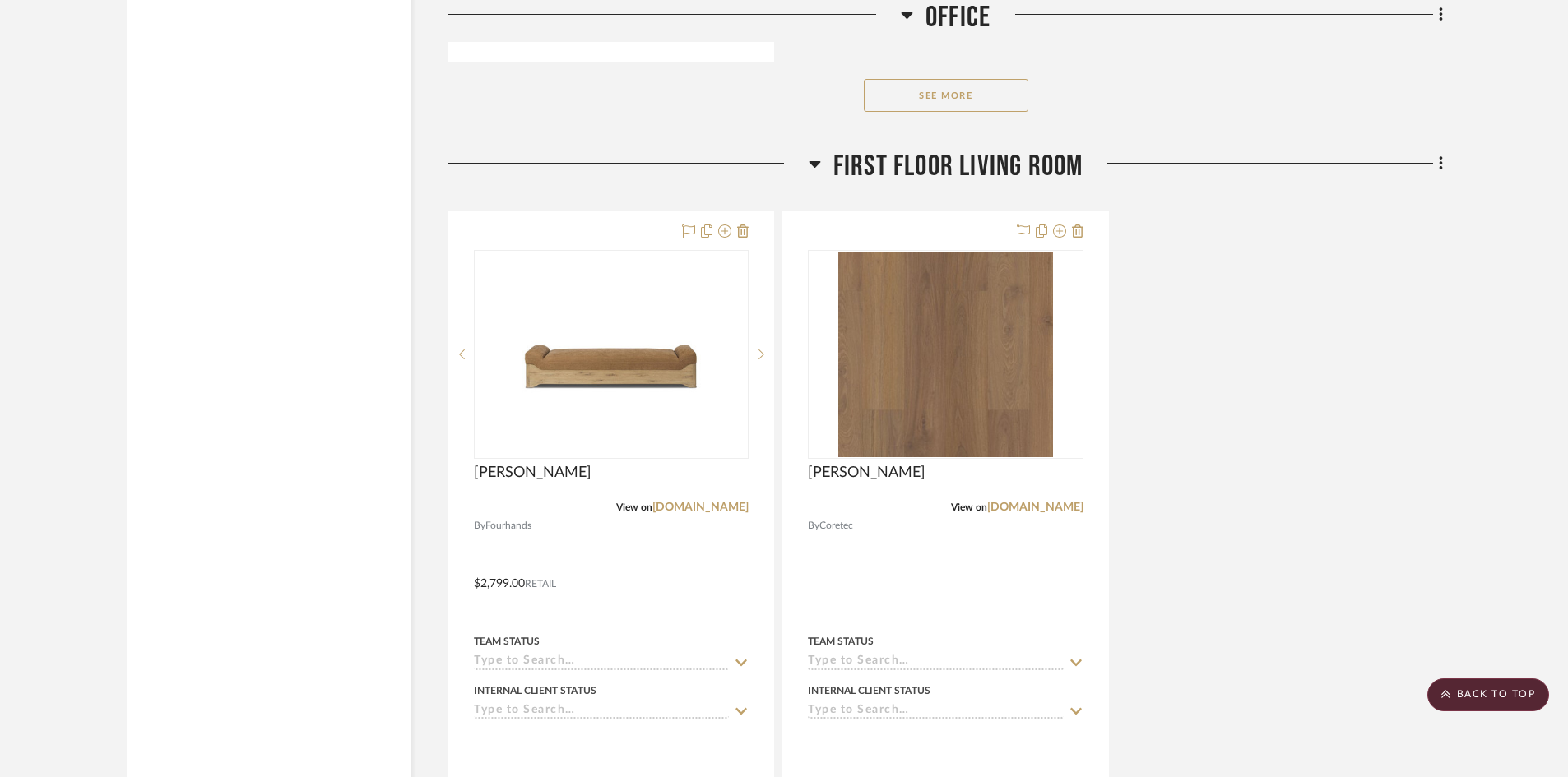
scroll to position [5620, 0]
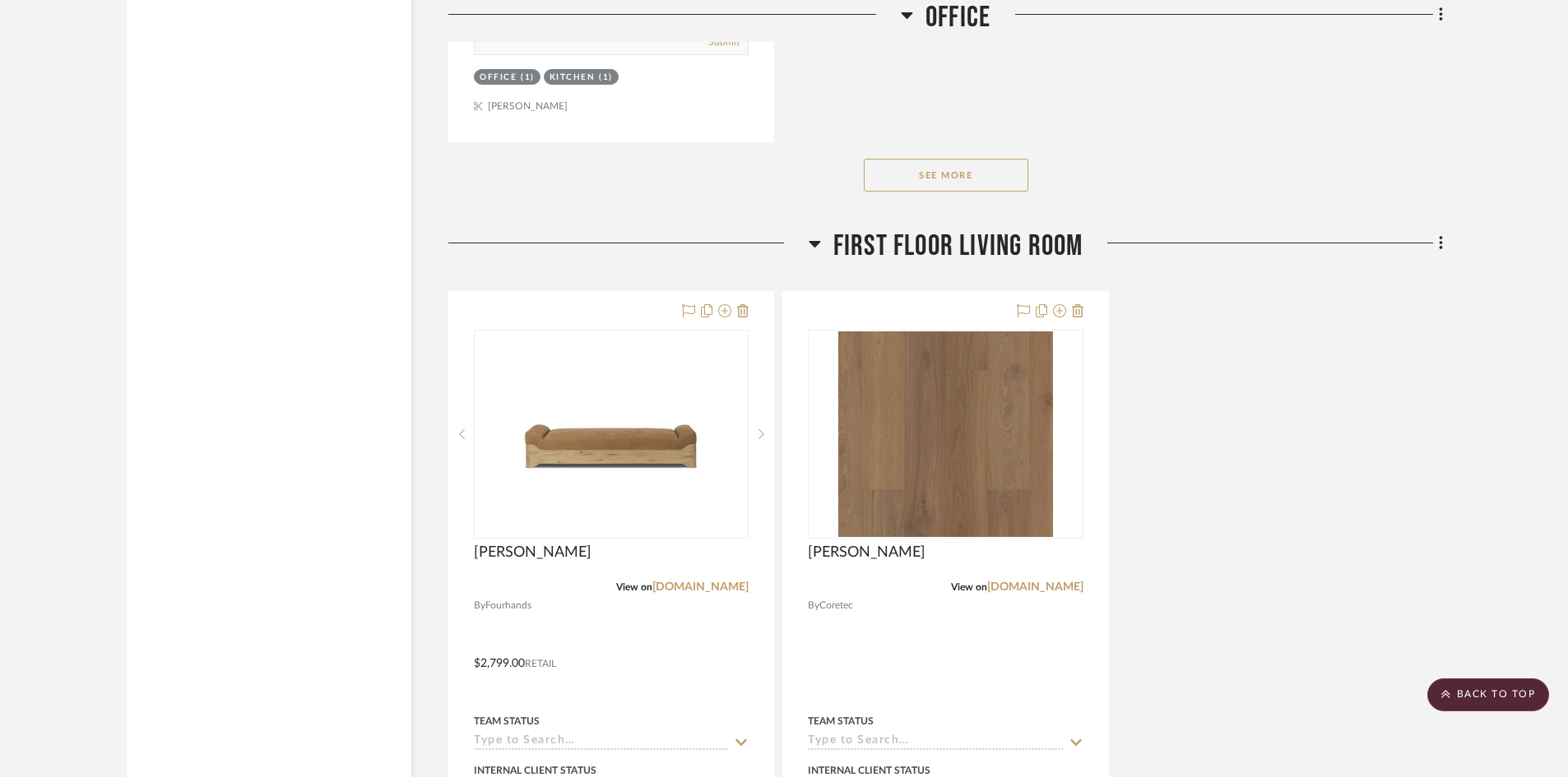
click at [957, 174] on button "See More" at bounding box center [946, 175] width 165 height 33
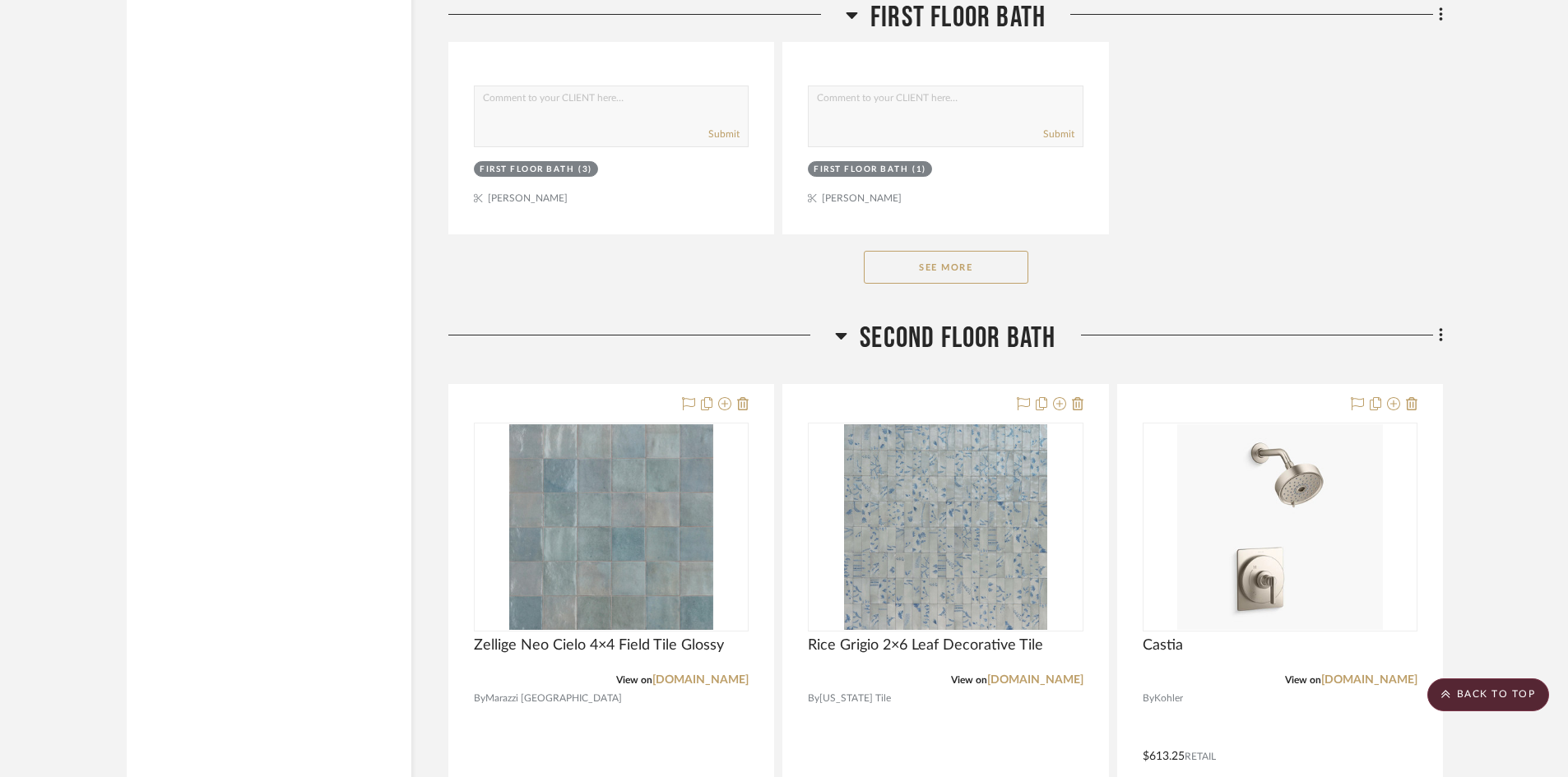
scroll to position [8663, 0]
drag, startPoint x: 991, startPoint y: 258, endPoint x: 959, endPoint y: 266, distance: 33.0
click at [991, 258] on button "See More" at bounding box center [946, 266] width 165 height 33
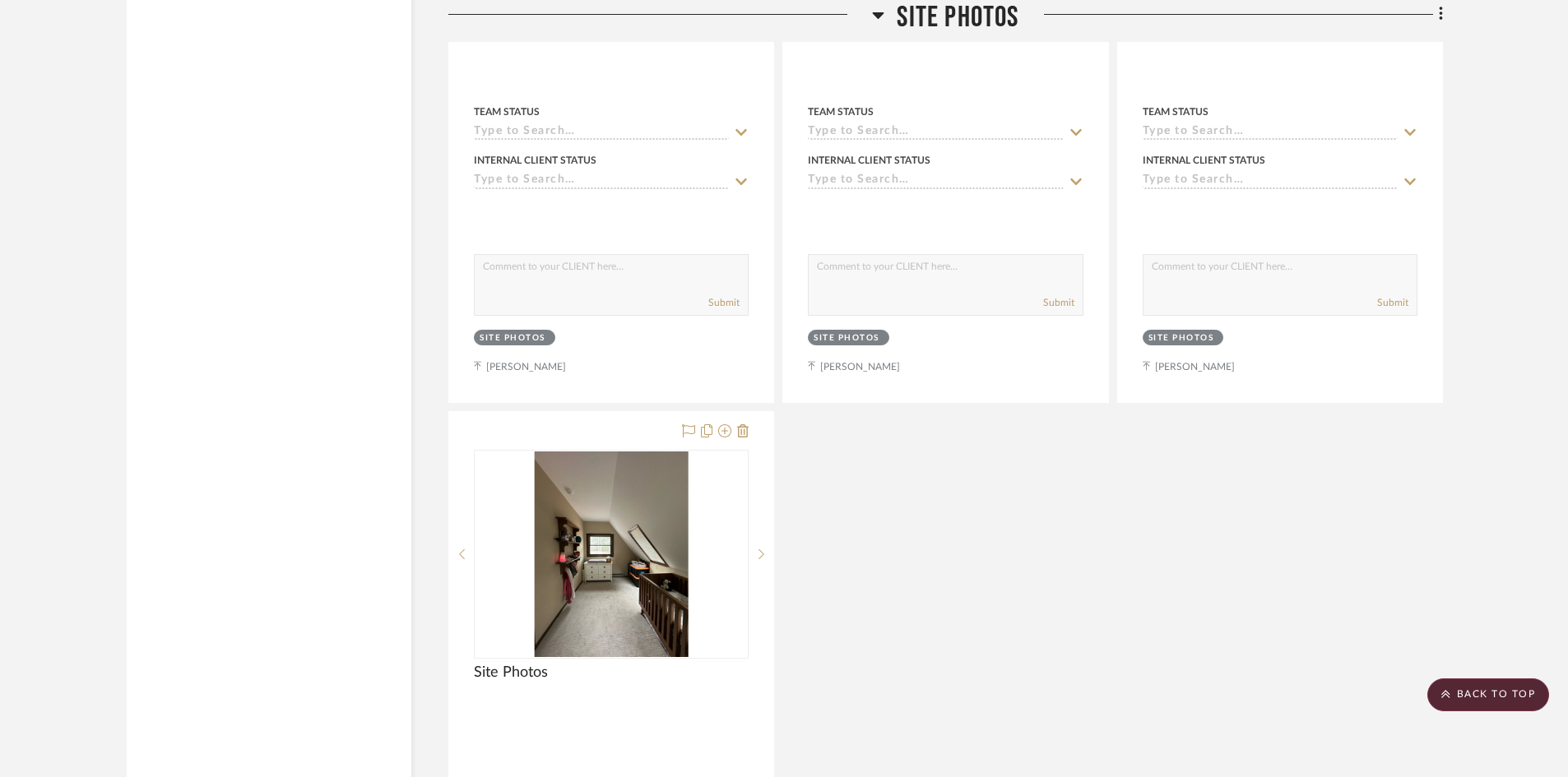
scroll to position [12541, 0]
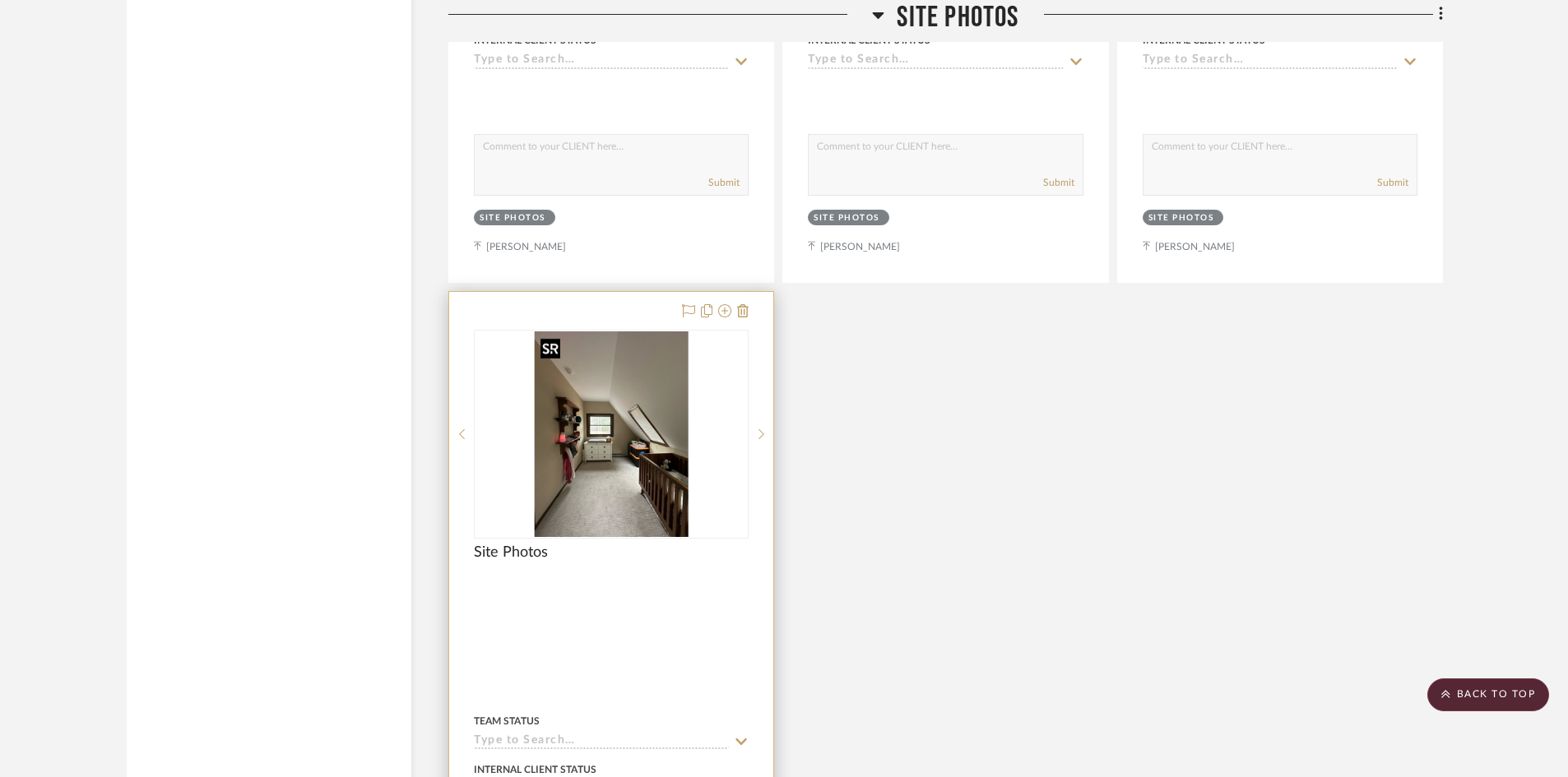
click at [637, 496] on img "0" at bounding box center [611, 435] width 155 height 206
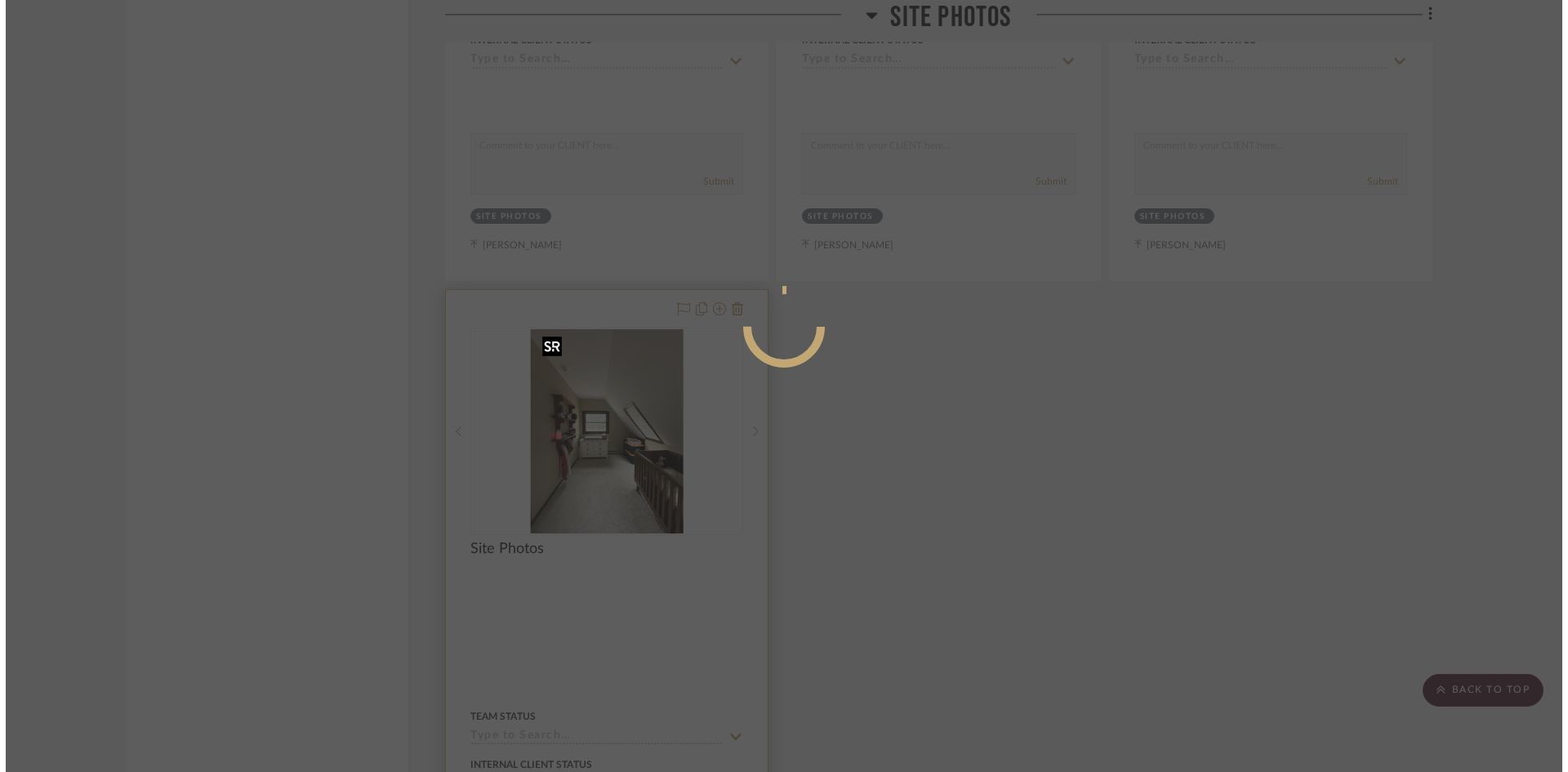
scroll to position [0, 0]
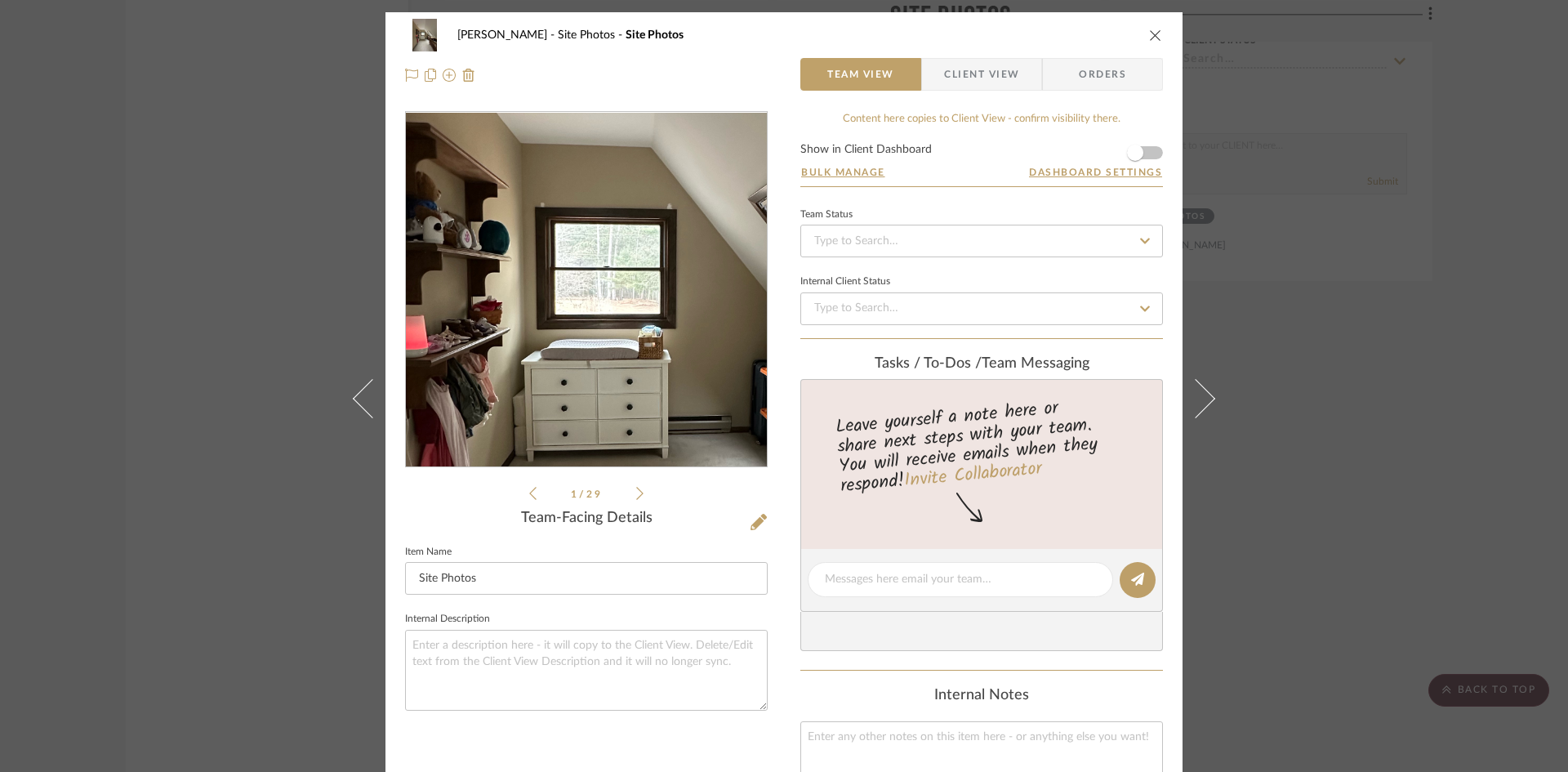
click at [555, 281] on img "0" at bounding box center [585, 291] width 265 height 355
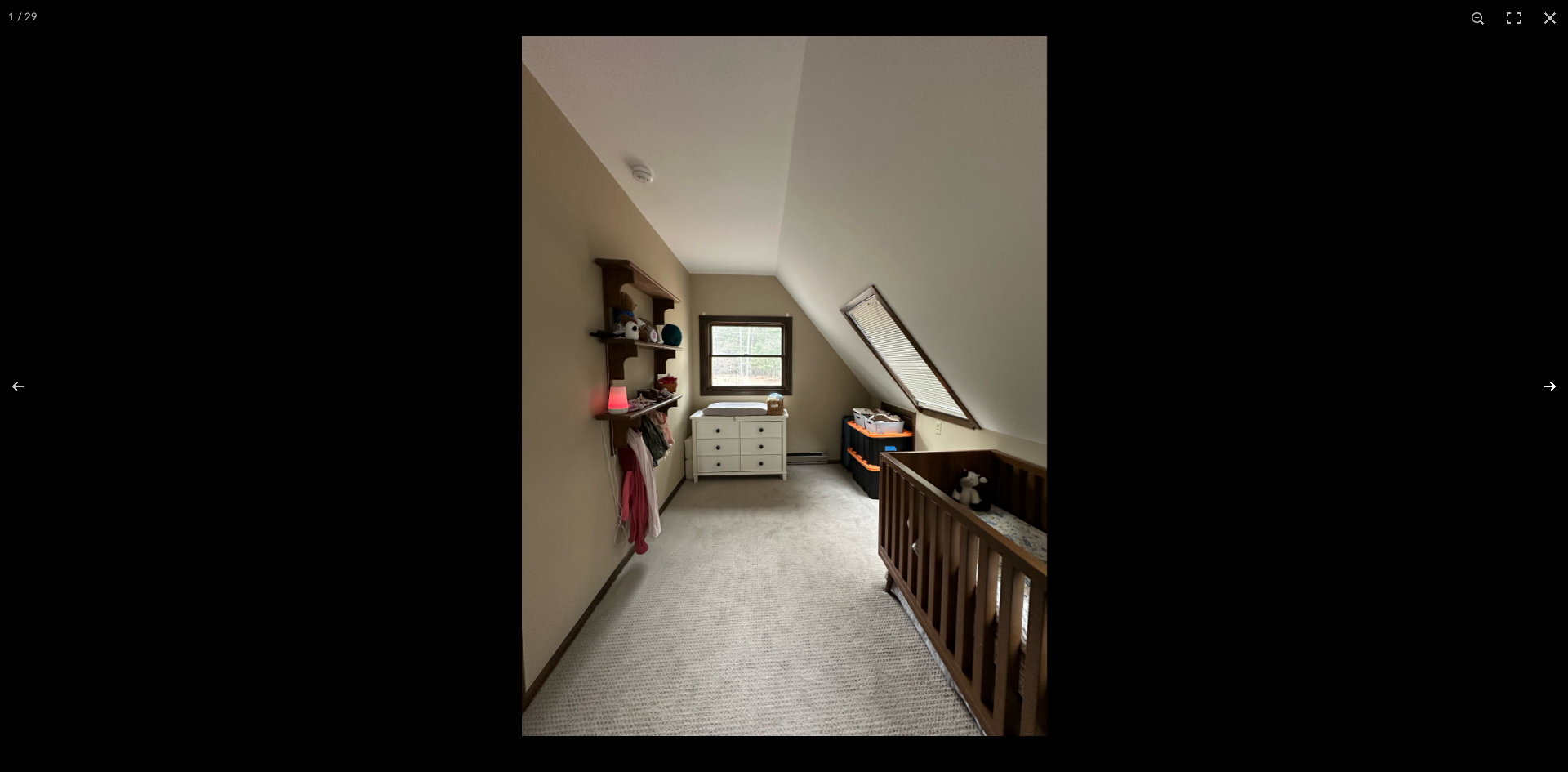
click at [1549, 384] on button at bounding box center [1539, 386] width 57 height 81
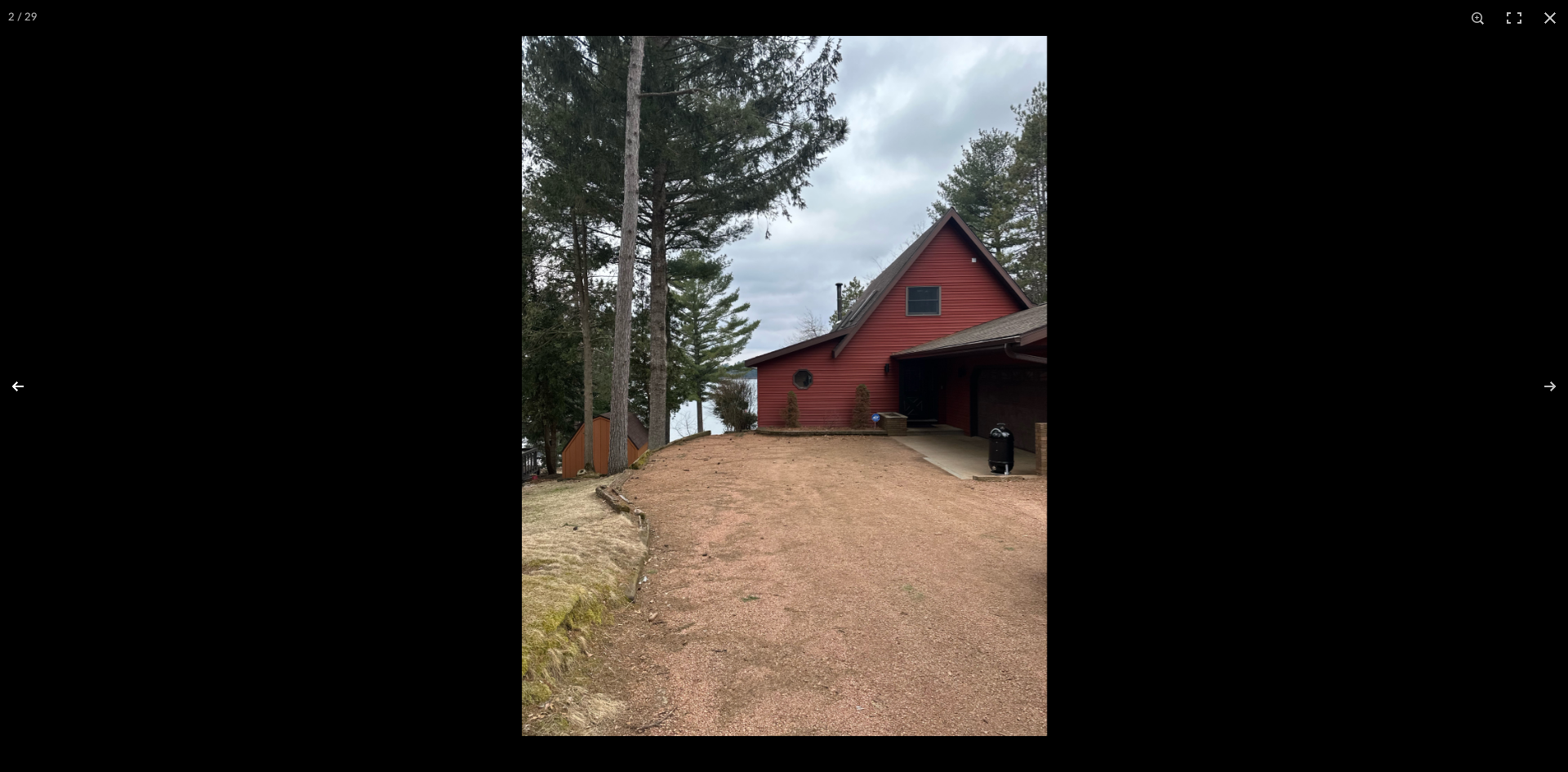
click at [19, 389] on button at bounding box center [28, 386] width 57 height 81
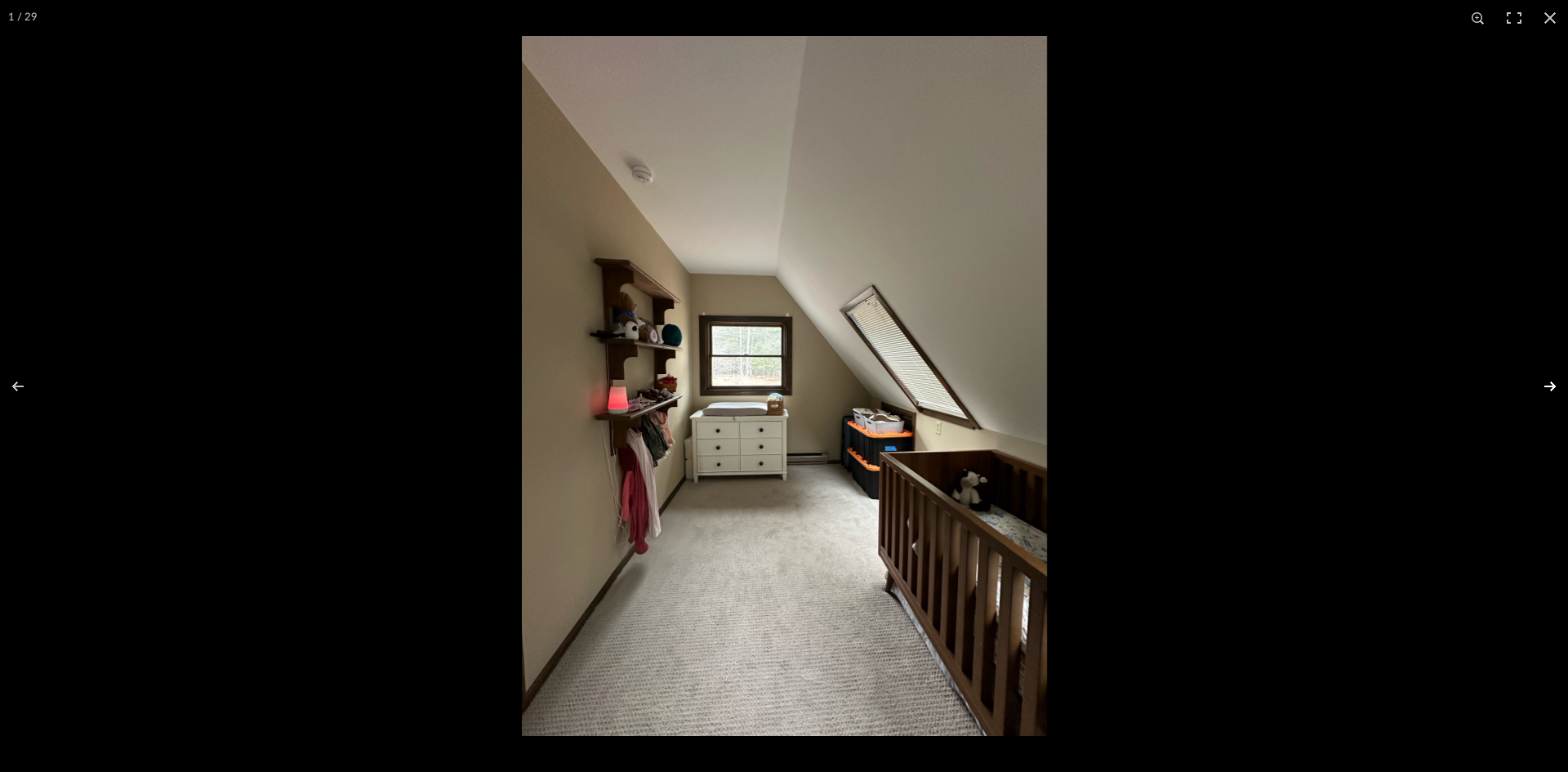
click at [1550, 388] on button at bounding box center [1539, 386] width 57 height 81
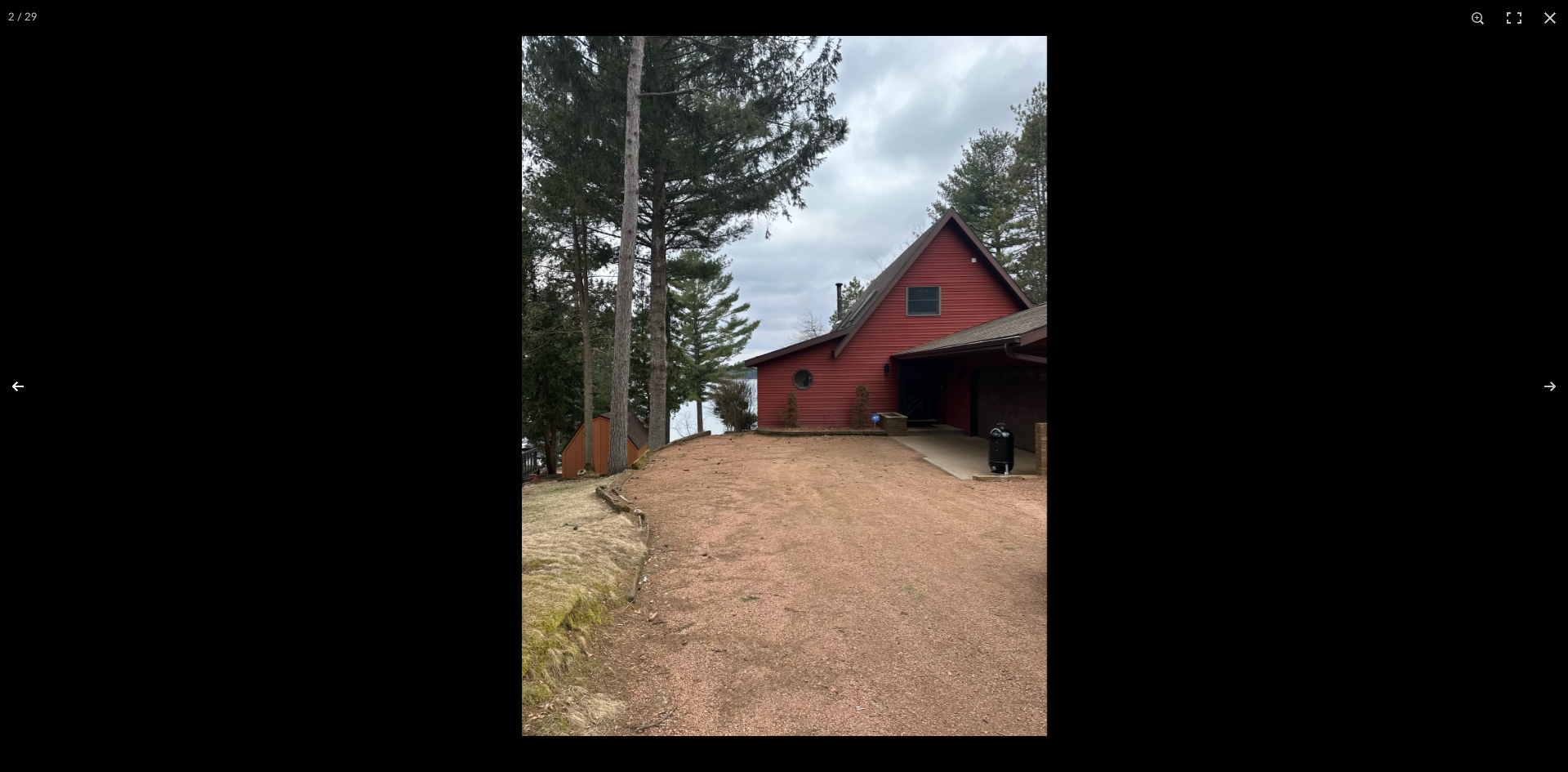
click at [20, 392] on button at bounding box center [28, 386] width 57 height 81
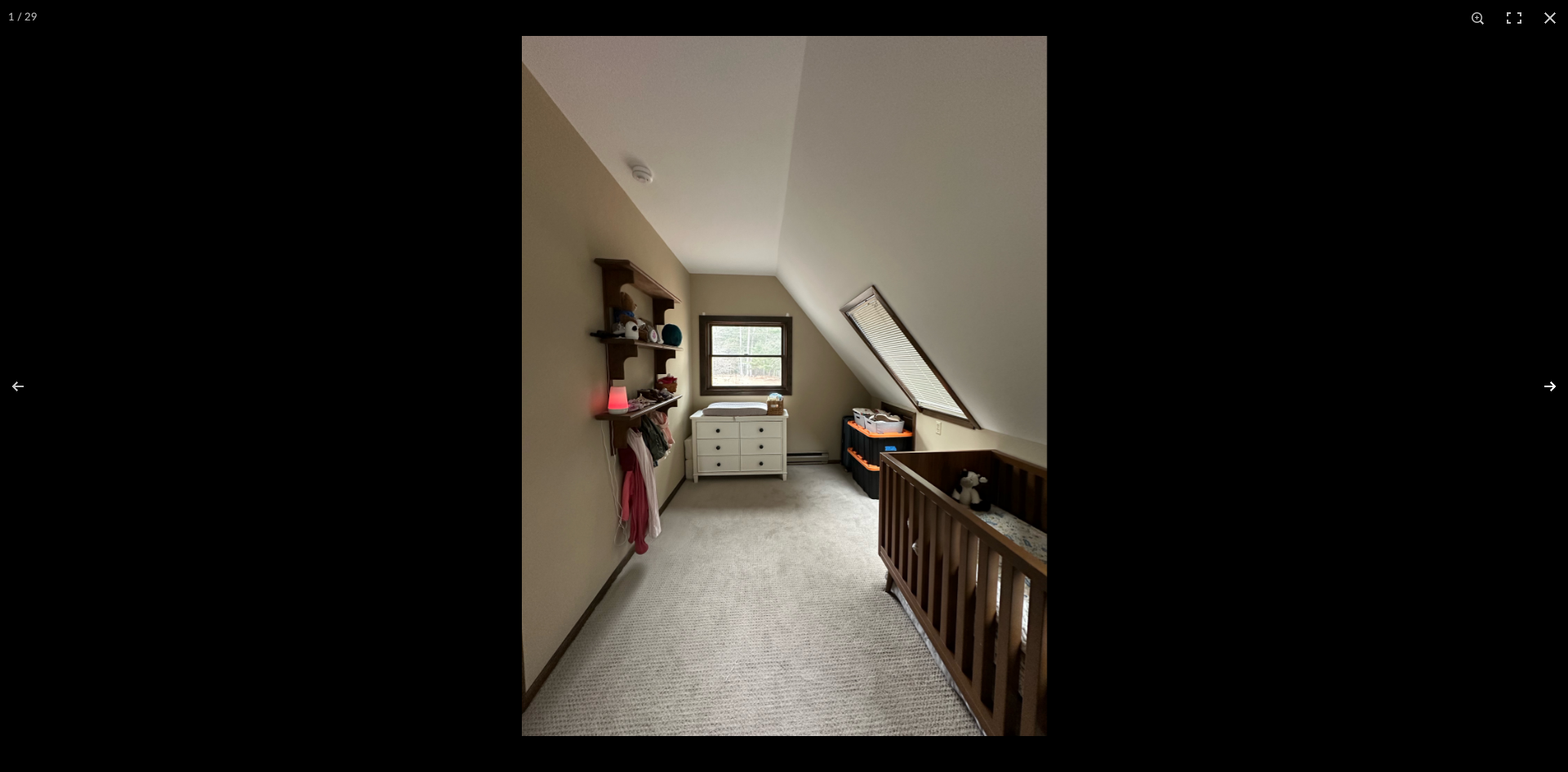
click at [1554, 386] on button at bounding box center [1539, 386] width 57 height 81
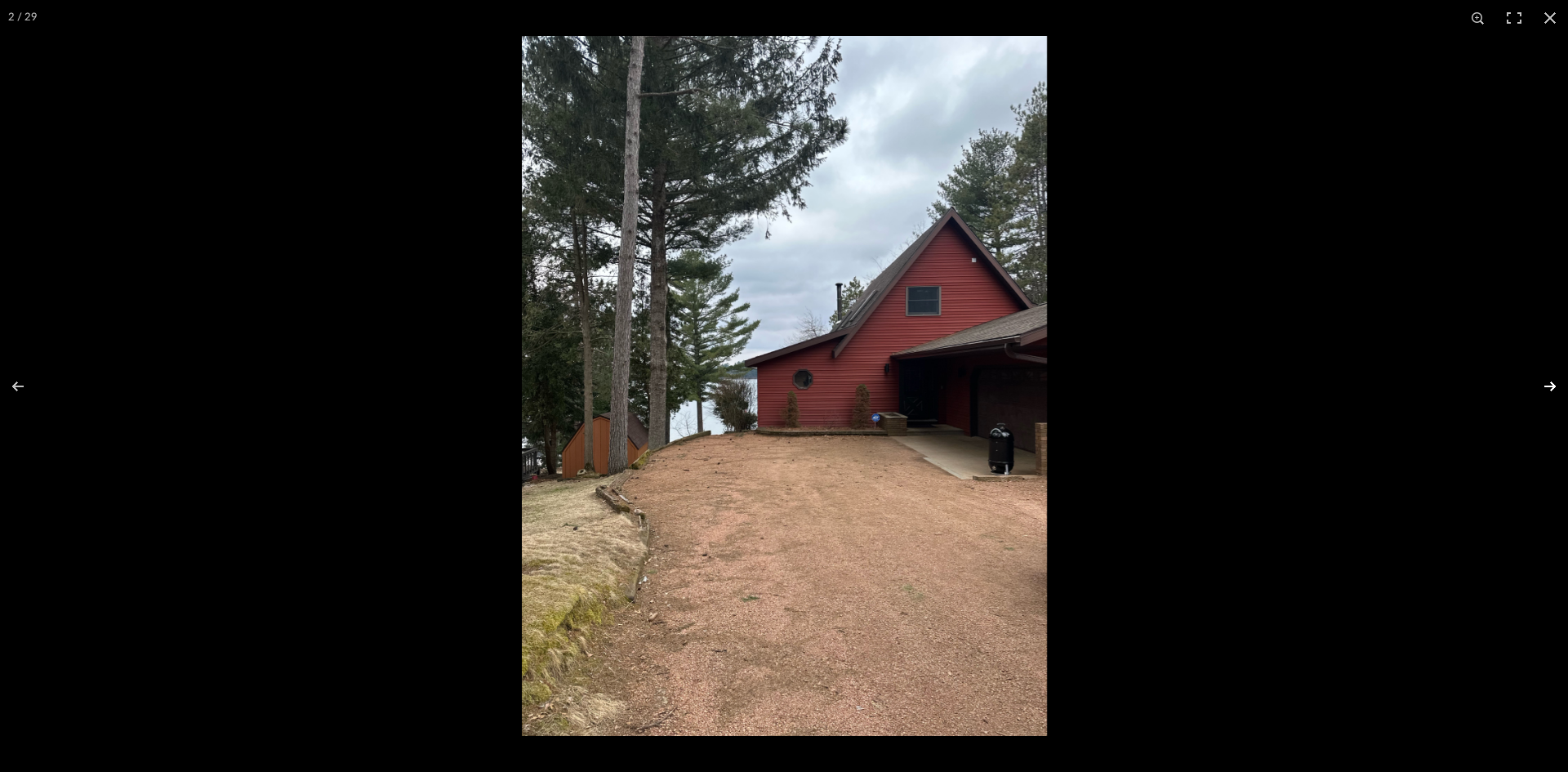
click at [1554, 382] on button at bounding box center [1539, 386] width 57 height 81
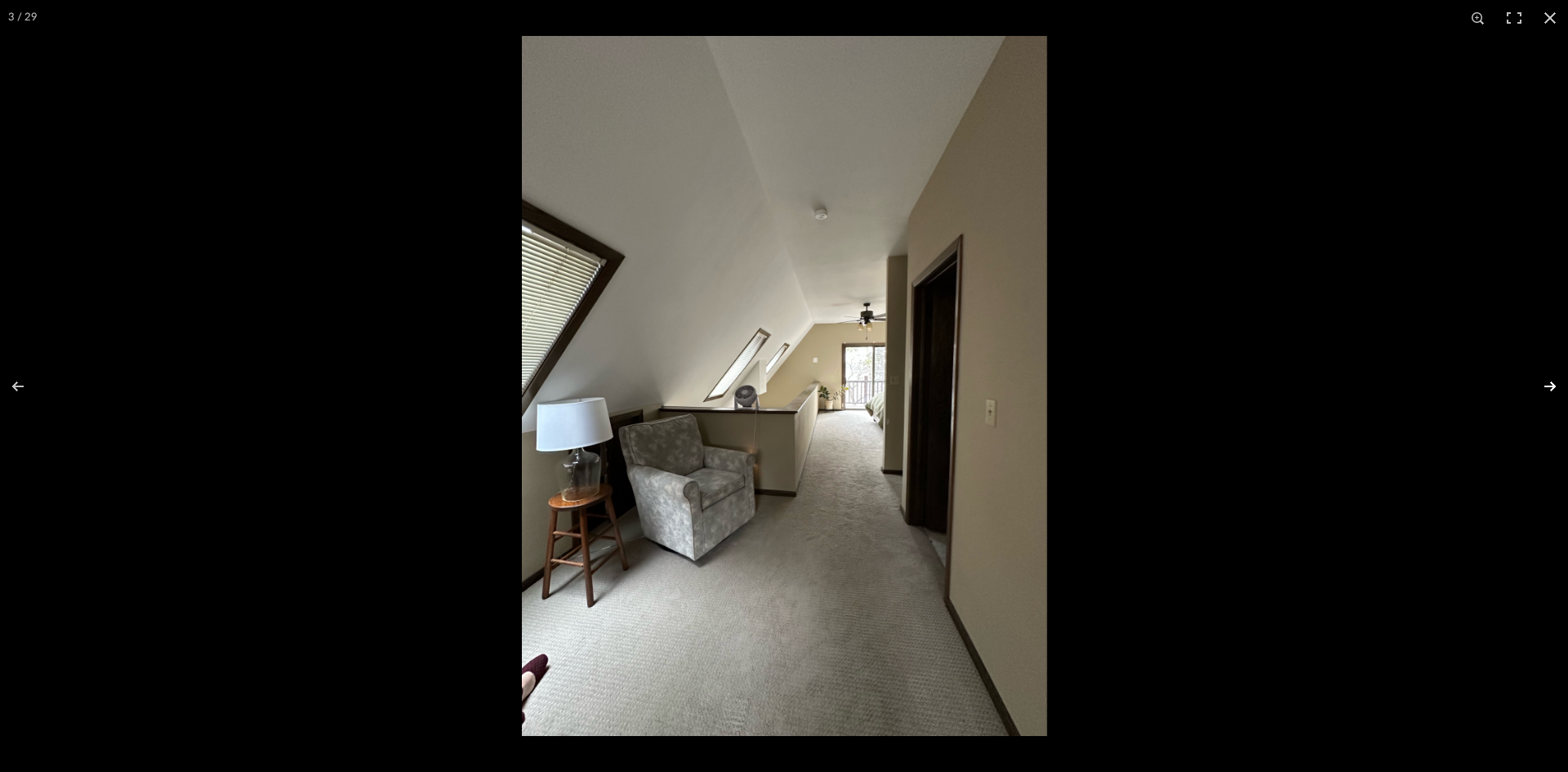
click at [1554, 382] on button at bounding box center [1539, 386] width 57 height 81
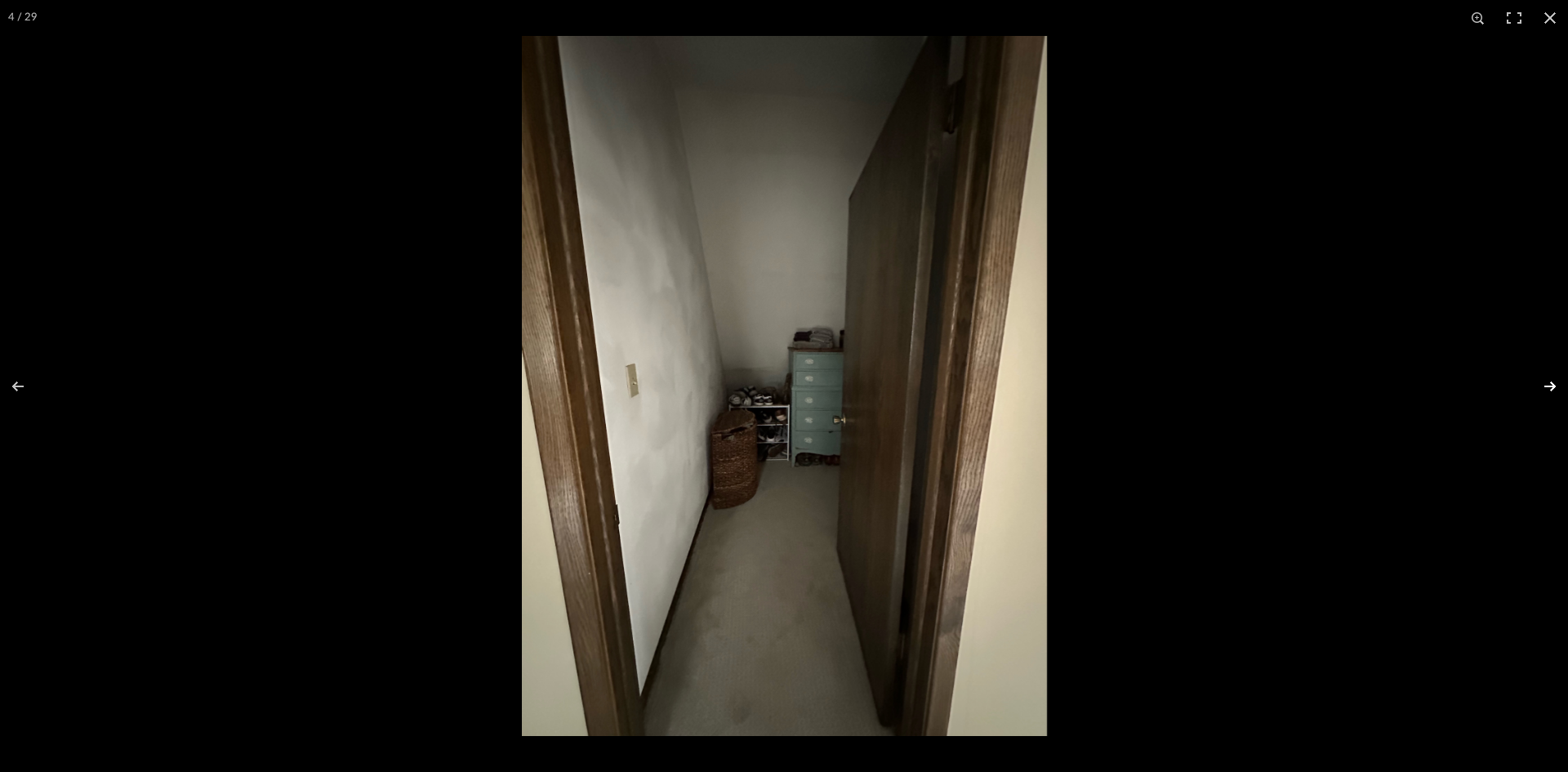
click at [1554, 382] on button at bounding box center [1539, 386] width 57 height 81
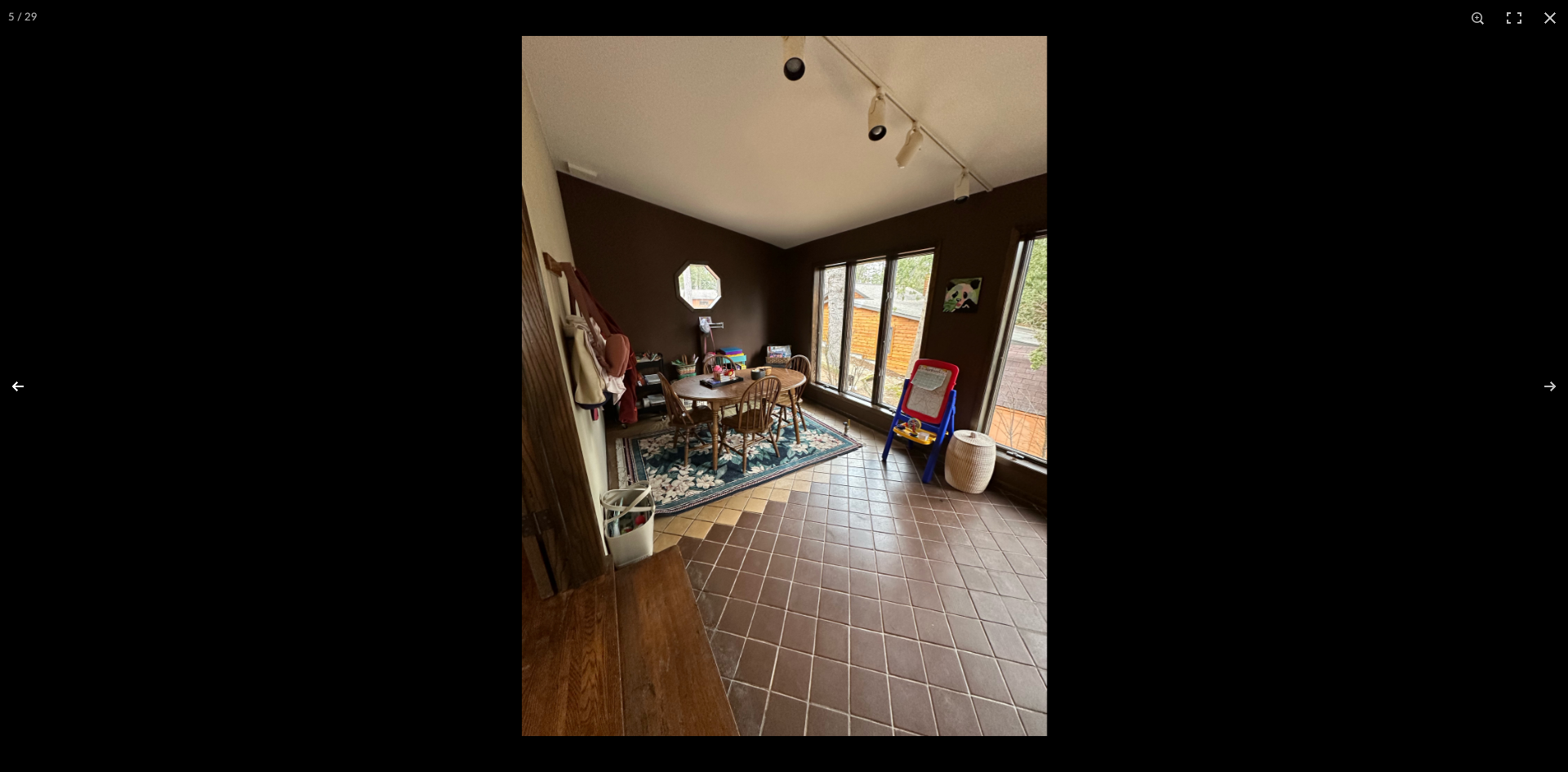
click at [21, 386] on button at bounding box center [28, 386] width 57 height 81
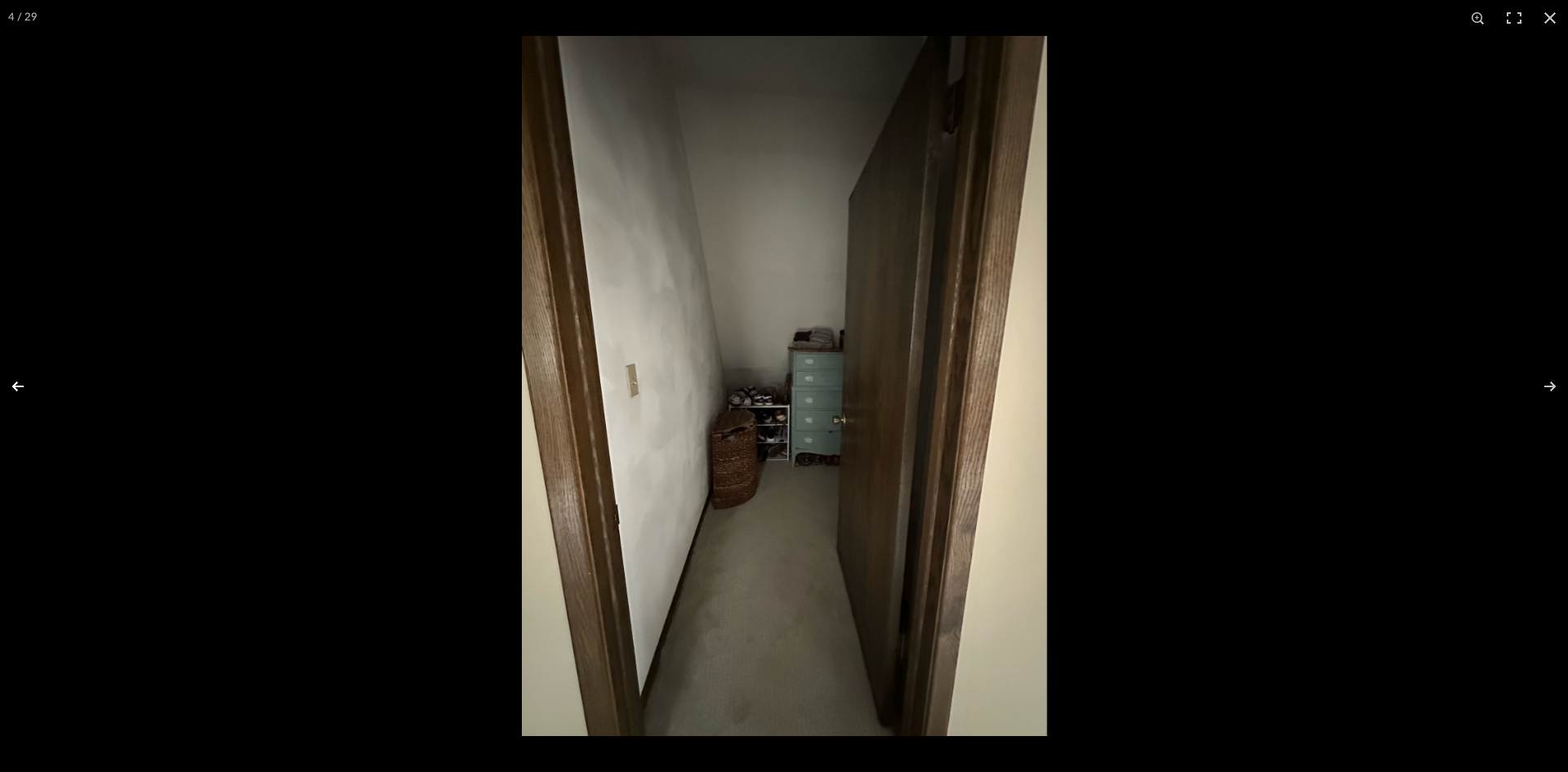
click at [21, 386] on button at bounding box center [28, 386] width 57 height 81
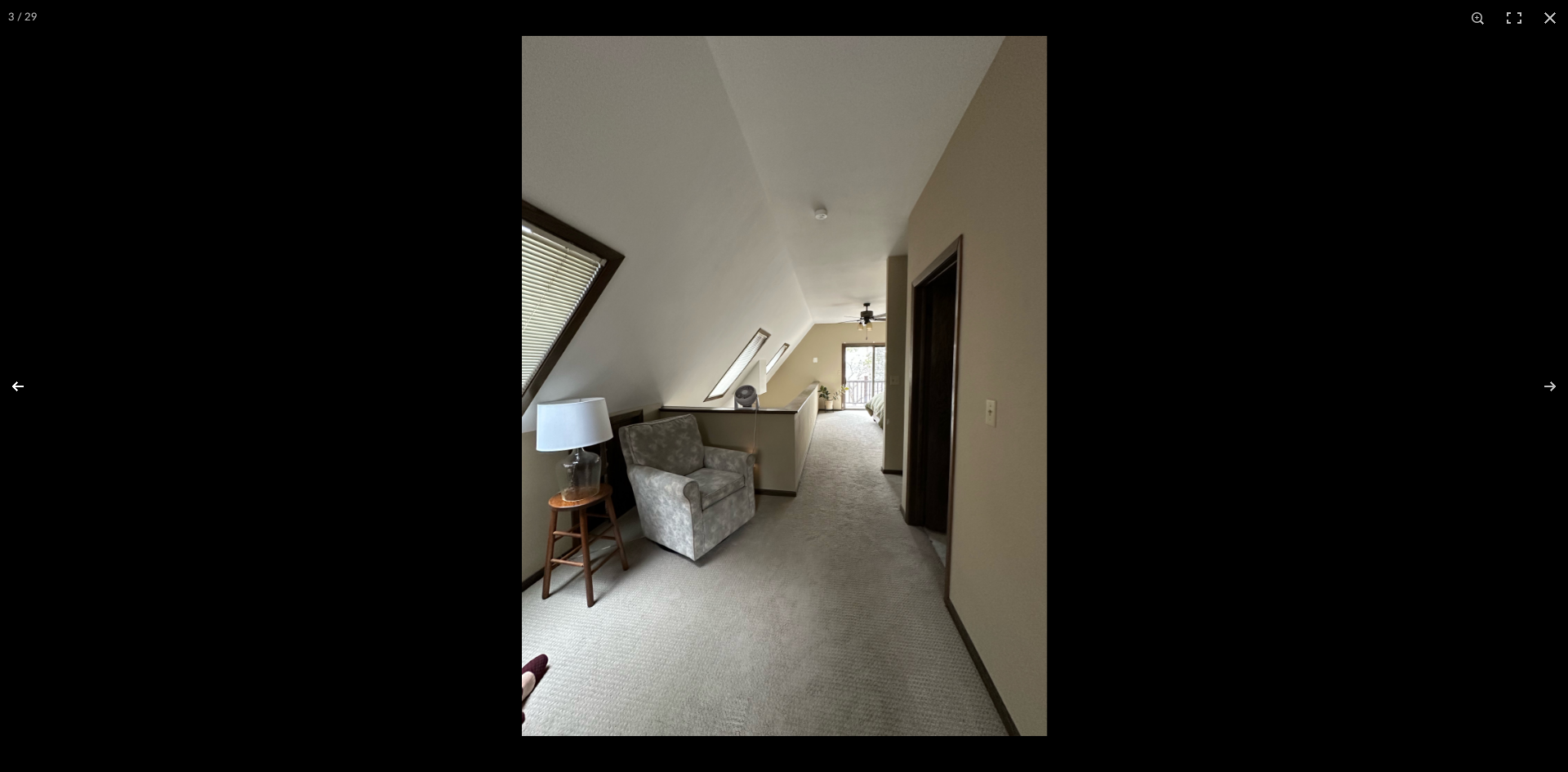
click at [21, 386] on button at bounding box center [28, 386] width 57 height 81
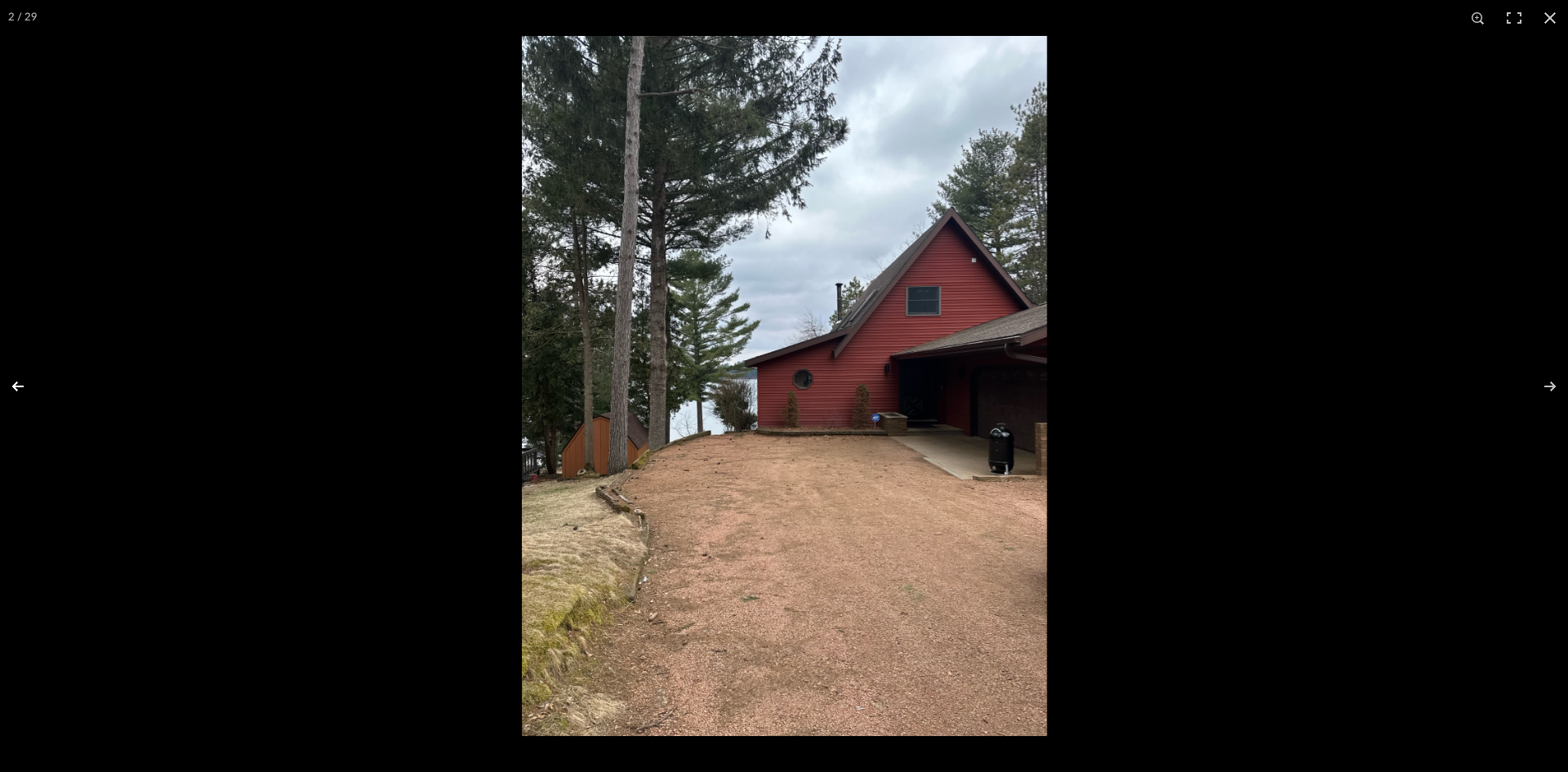
click at [21, 386] on button at bounding box center [28, 386] width 57 height 81
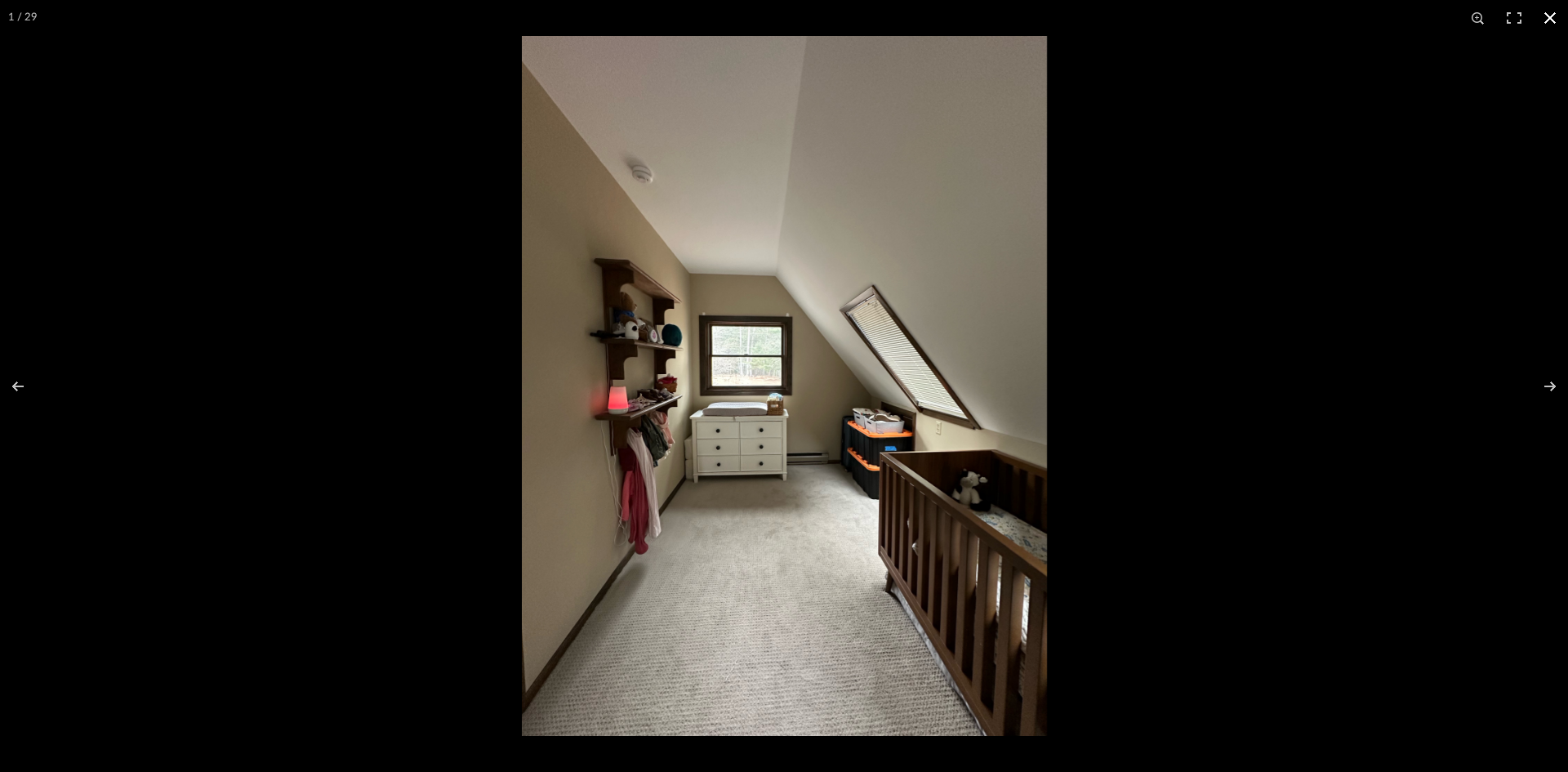
click at [1554, 19] on button at bounding box center [1551, 18] width 36 height 36
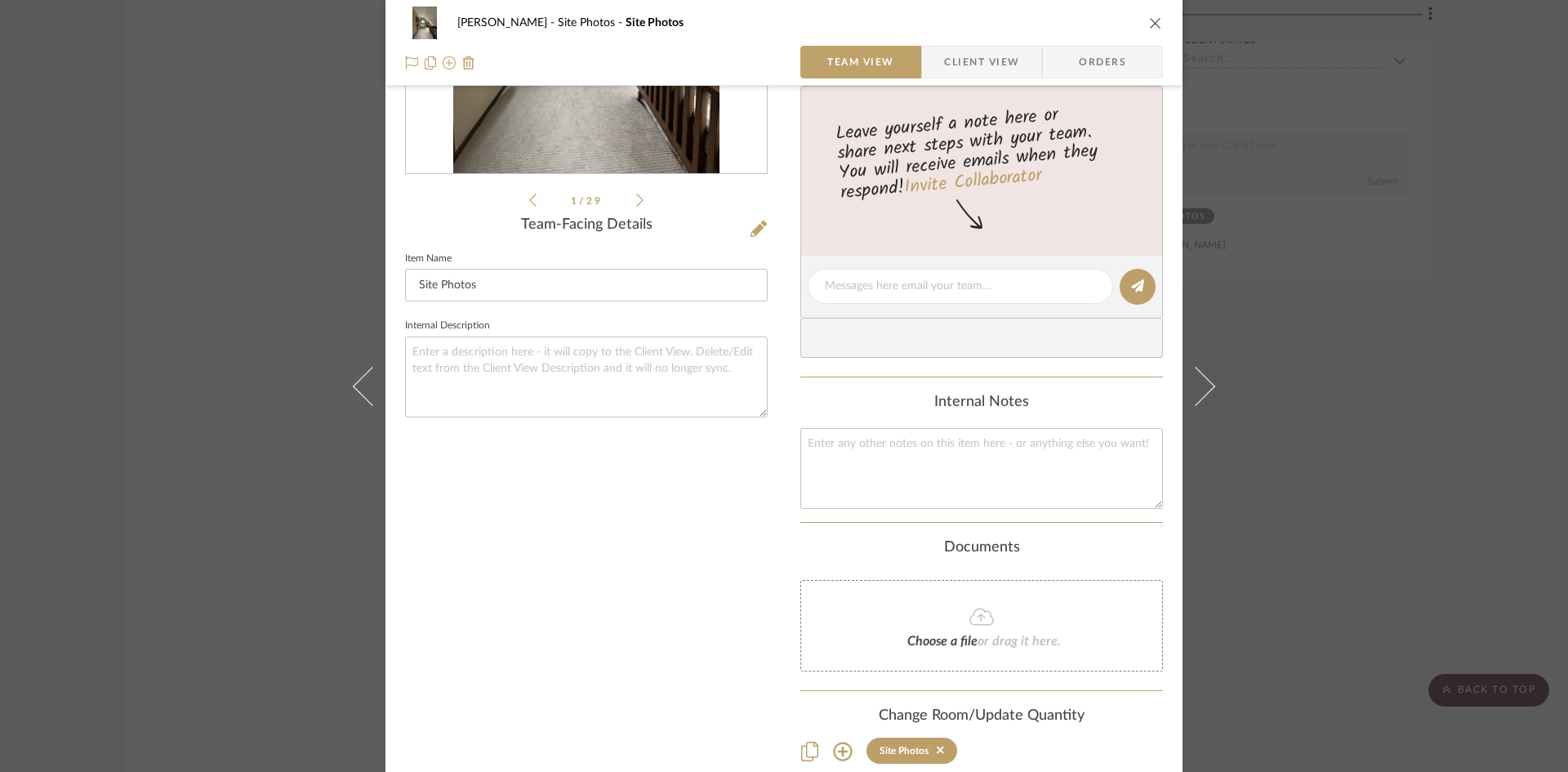
scroll to position [214, 0]
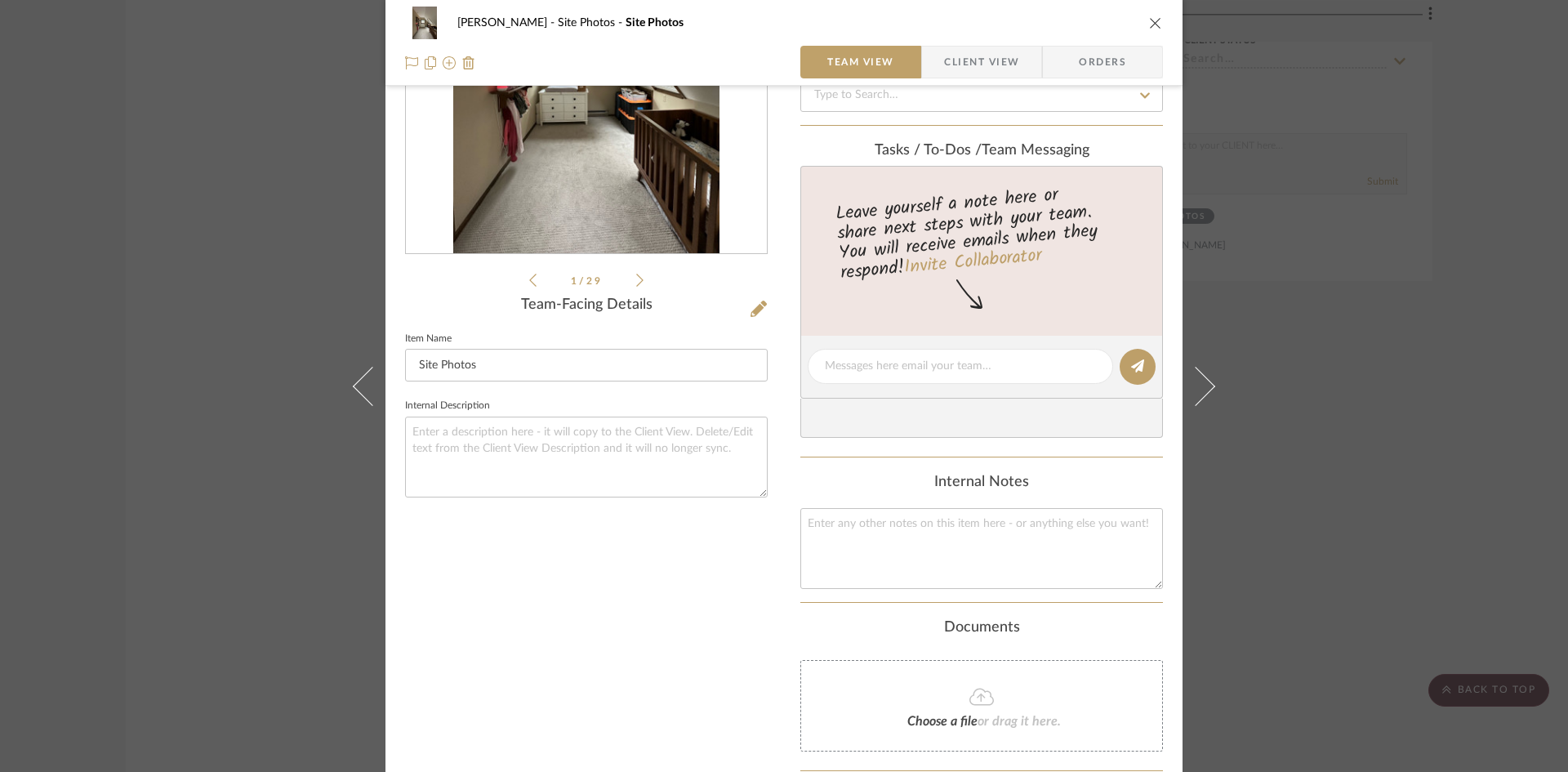
click at [1156, 26] on button "close" at bounding box center [1155, 23] width 14 height 14
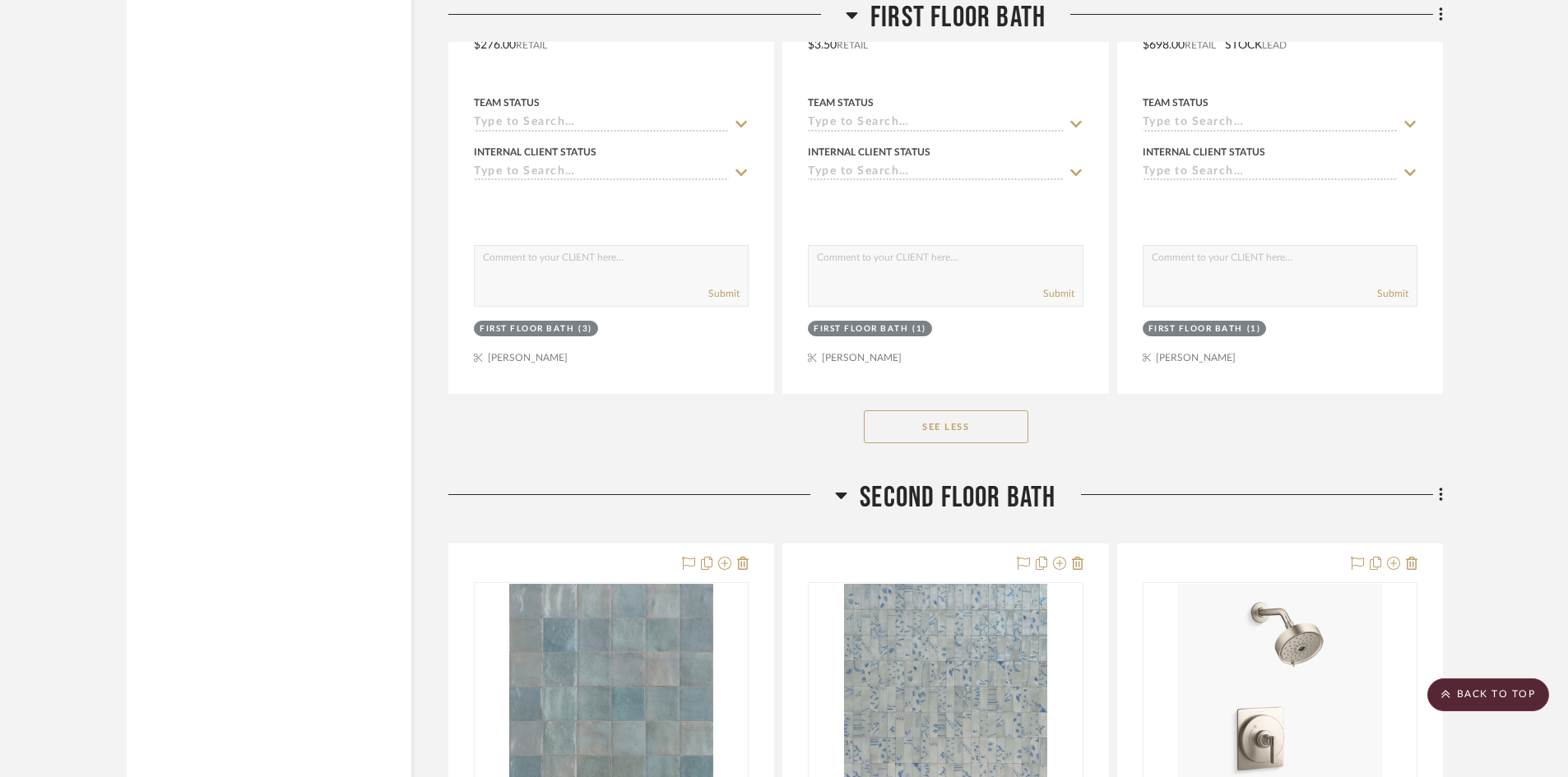
scroll to position [8594, 0]
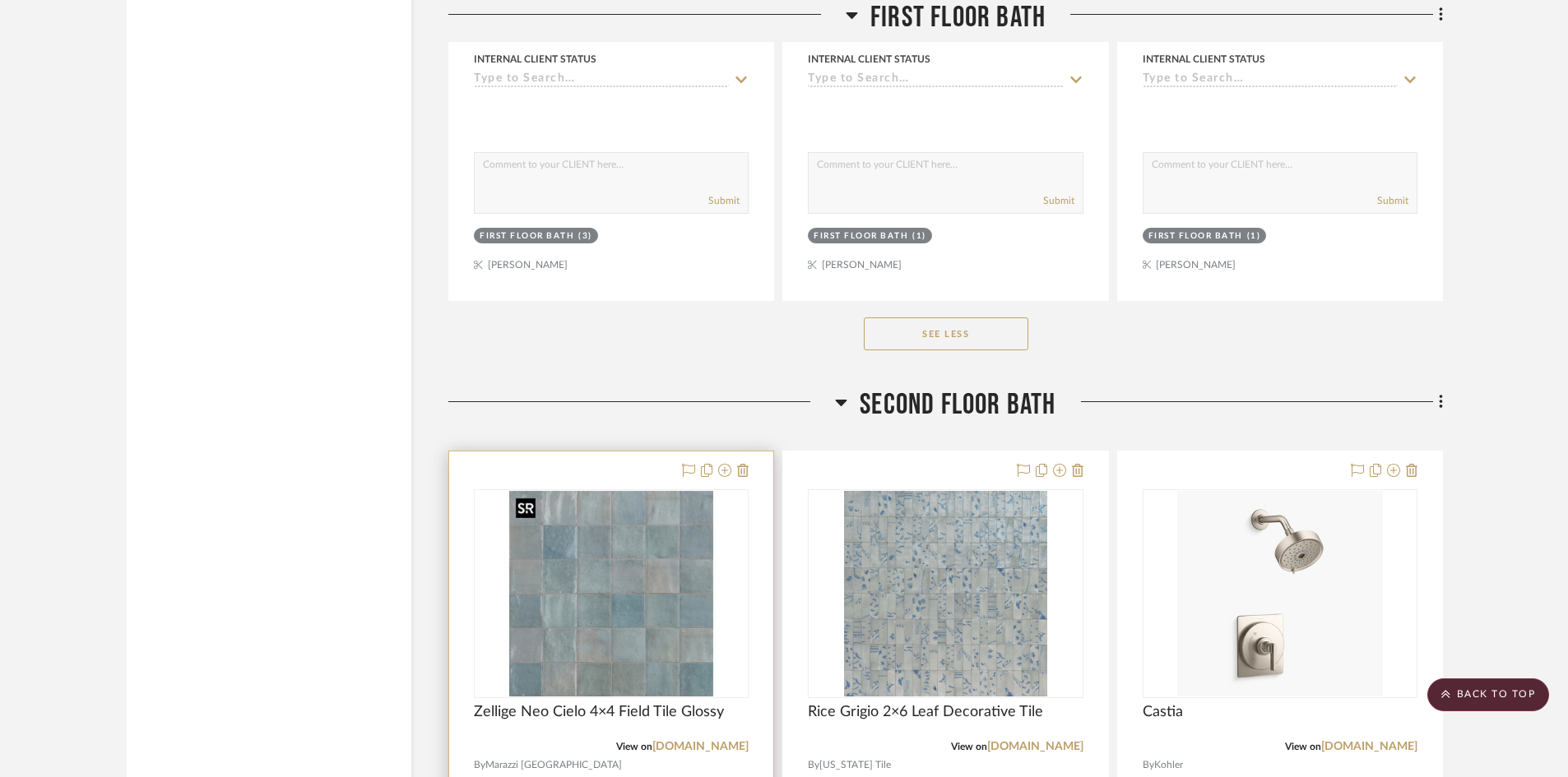
click at [606, 537] on img "0" at bounding box center [611, 594] width 205 height 206
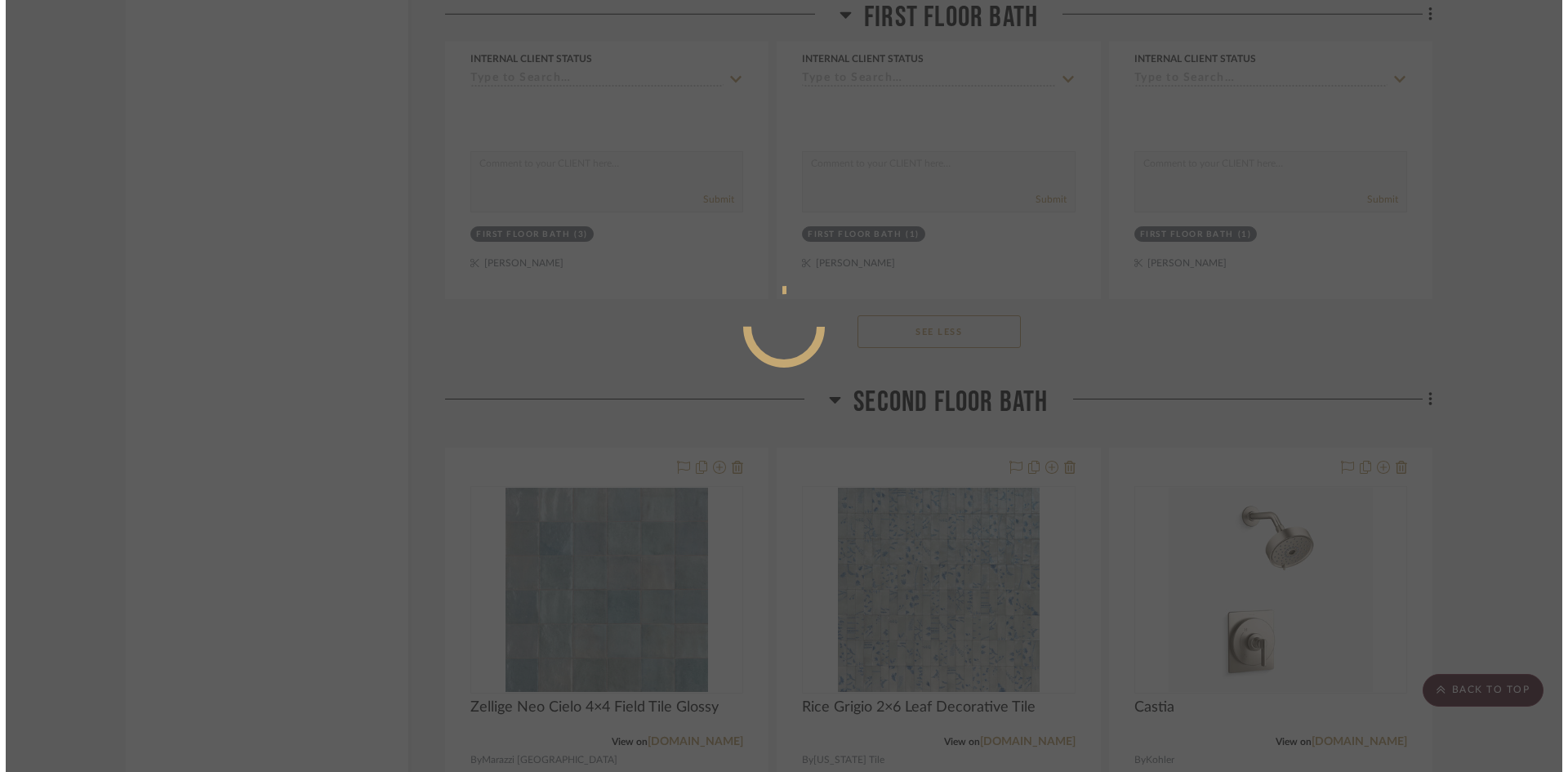
scroll to position [0, 0]
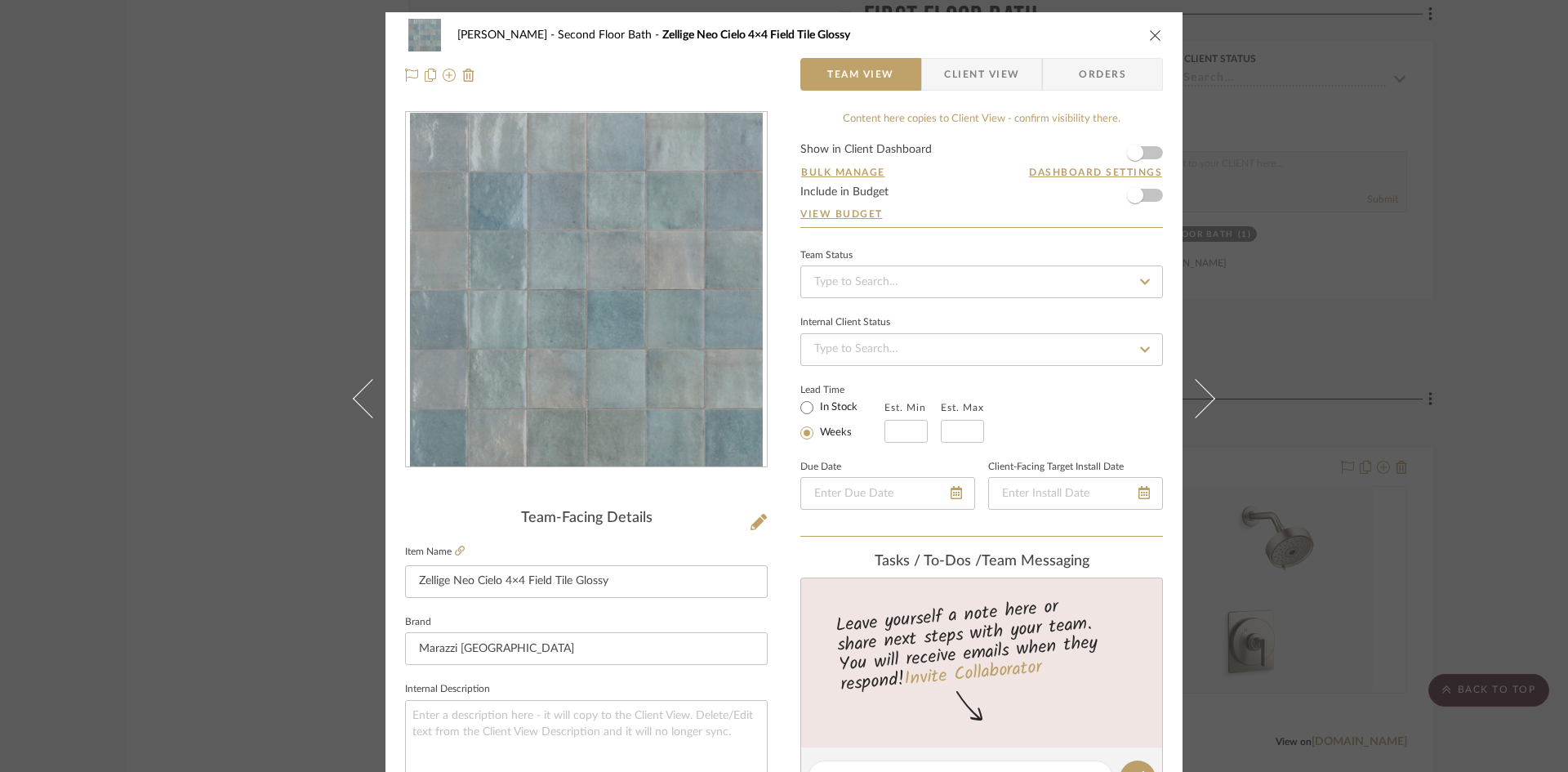
click at [584, 327] on img "0" at bounding box center [586, 291] width 353 height 355
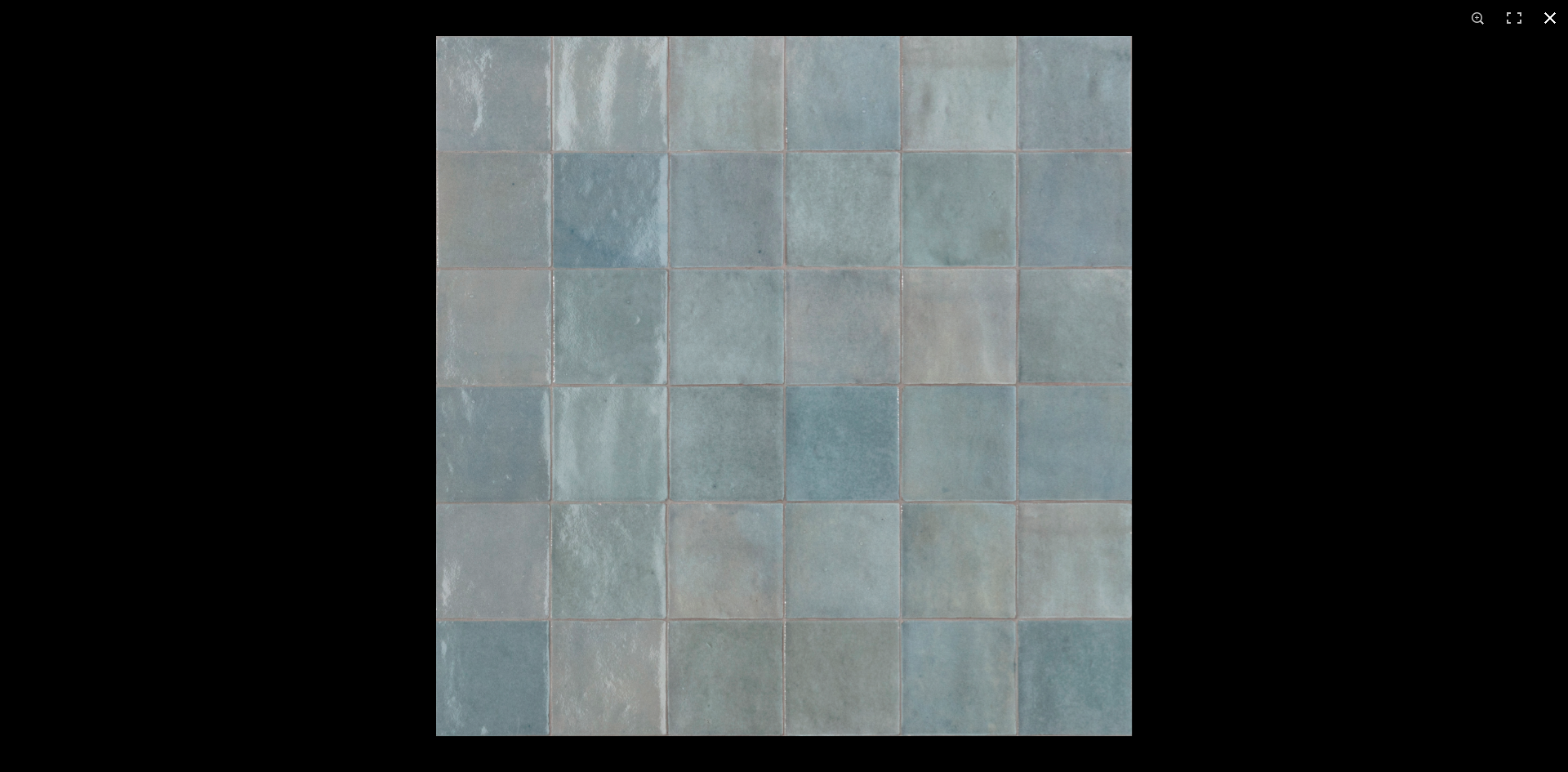
click at [1553, 20] on button at bounding box center [1551, 18] width 36 height 36
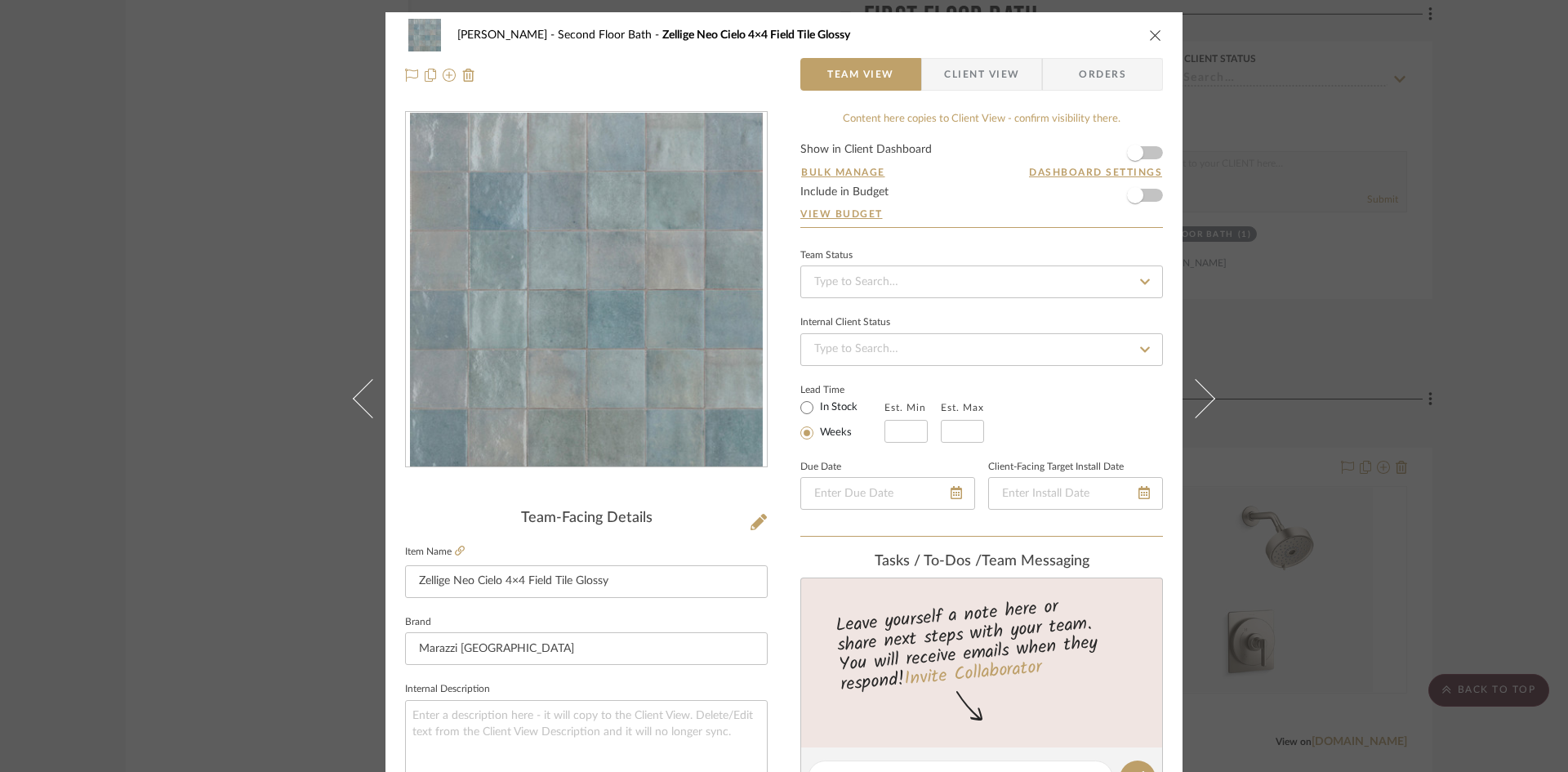
drag, startPoint x: 1148, startPoint y: 32, endPoint x: 894, endPoint y: 72, distance: 257.1
click at [1149, 32] on icon "close" at bounding box center [1155, 35] width 13 height 13
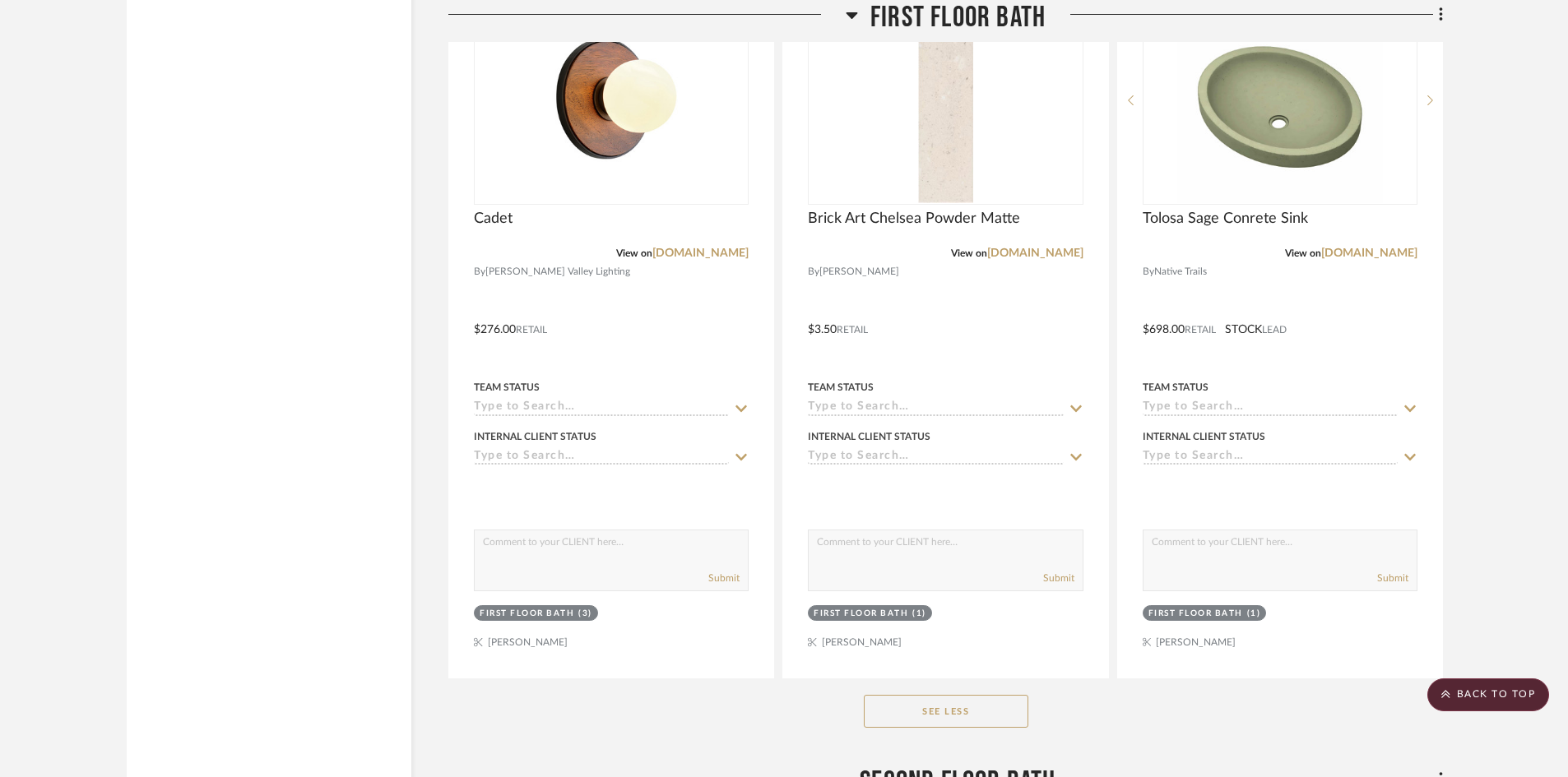
scroll to position [8019, 0]
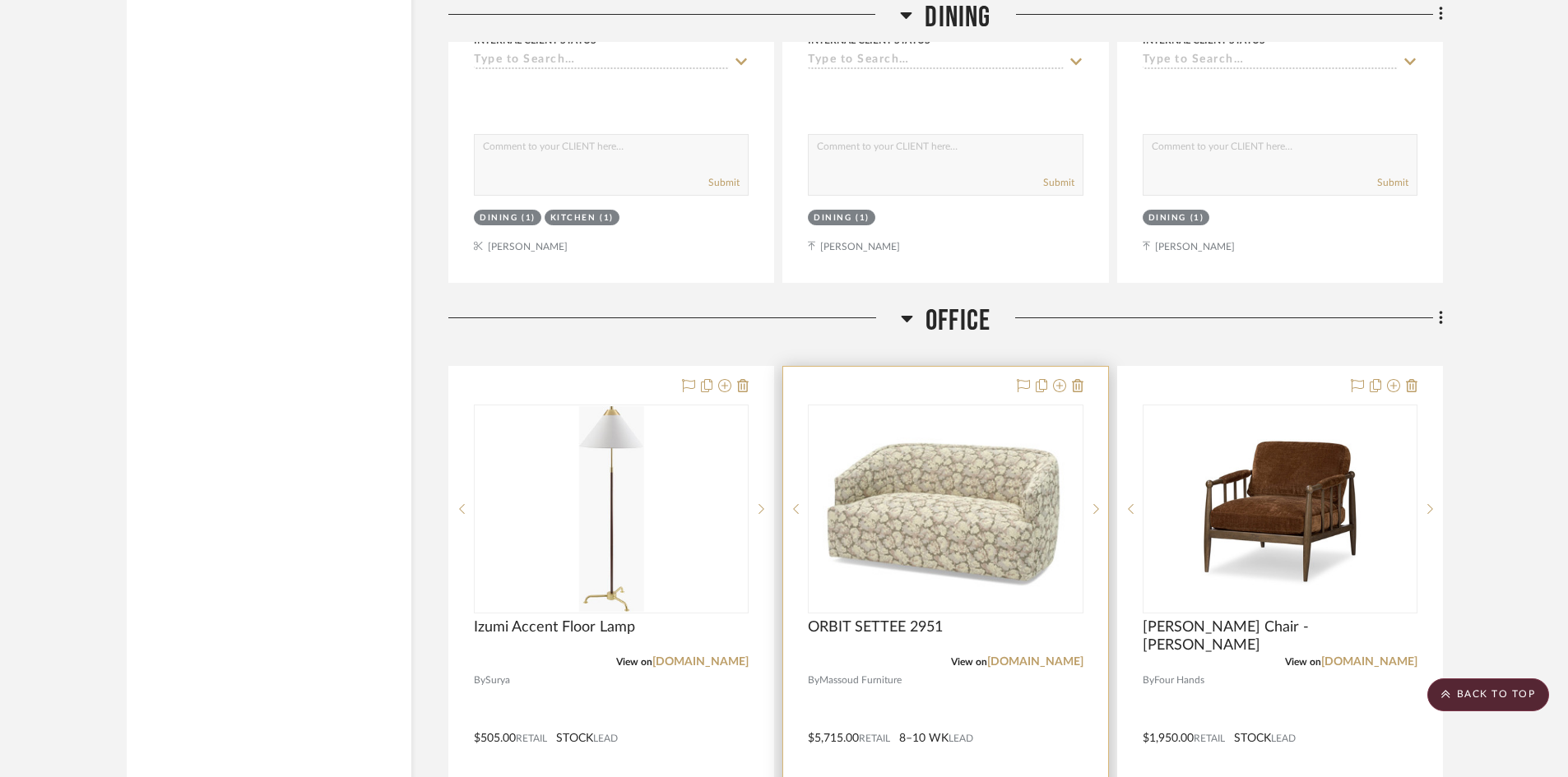
scroll to position [3207, 0]
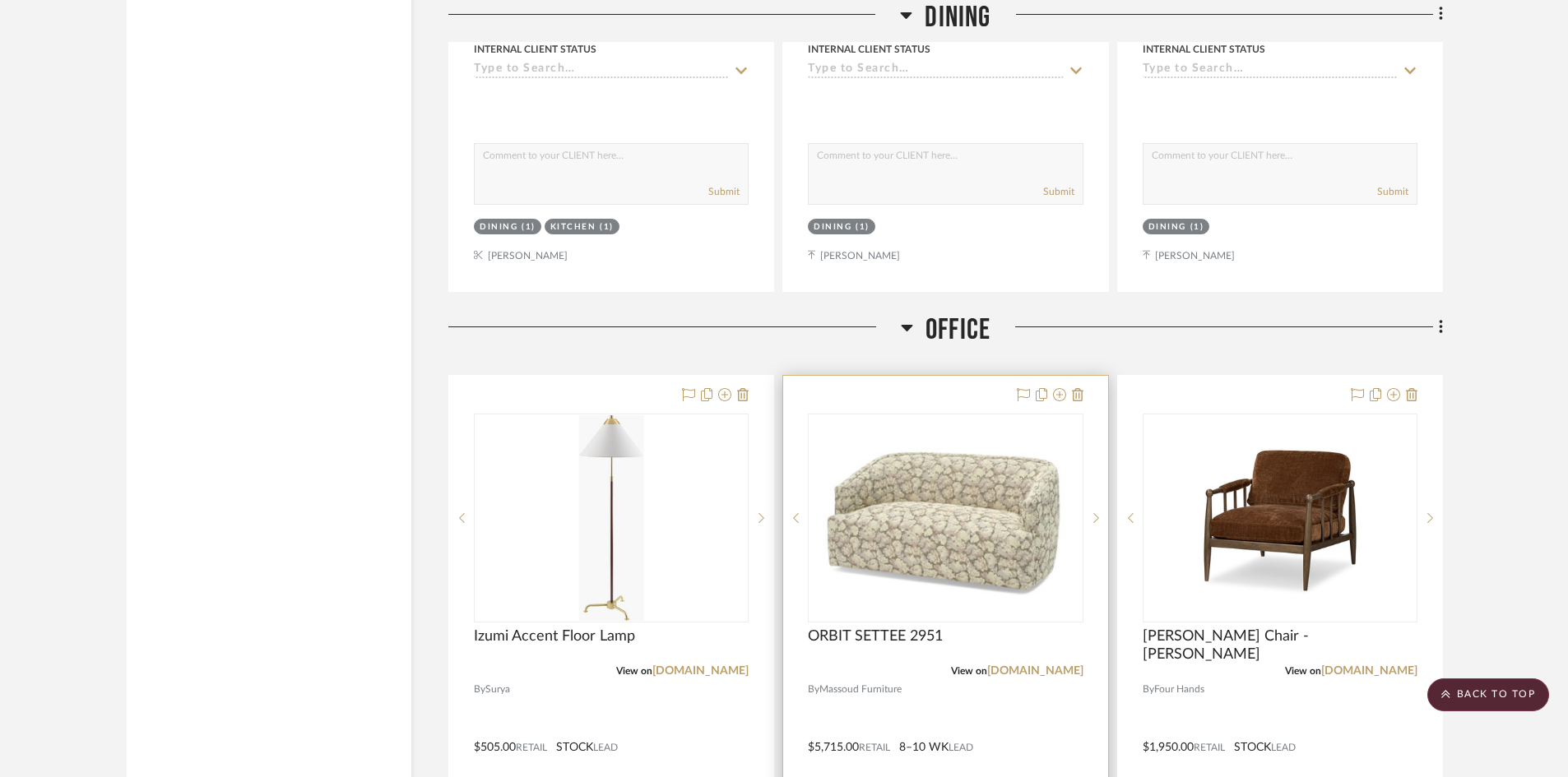
click at [958, 554] on img "0" at bounding box center [945, 518] width 272 height 193
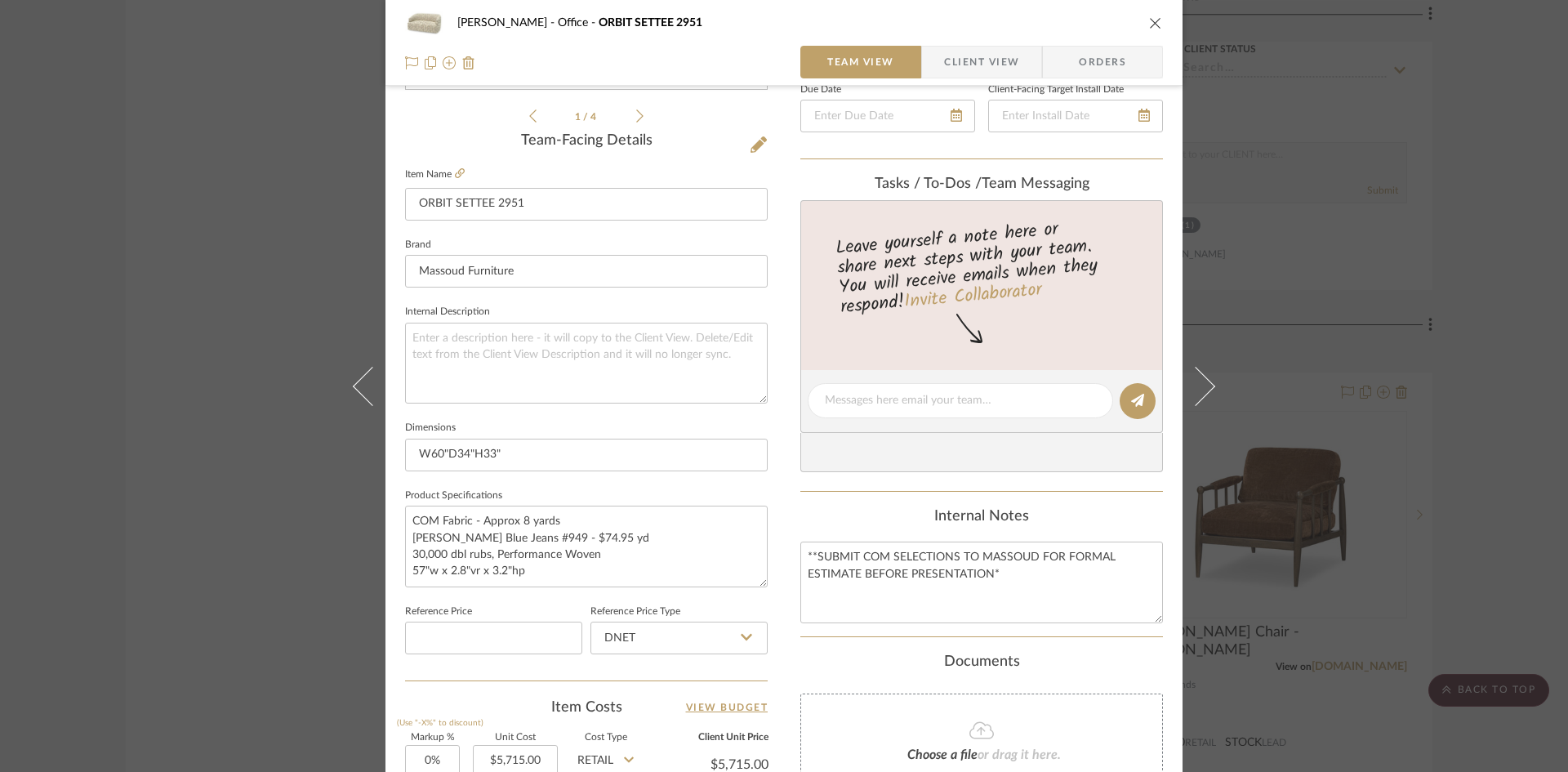
scroll to position [408, 0]
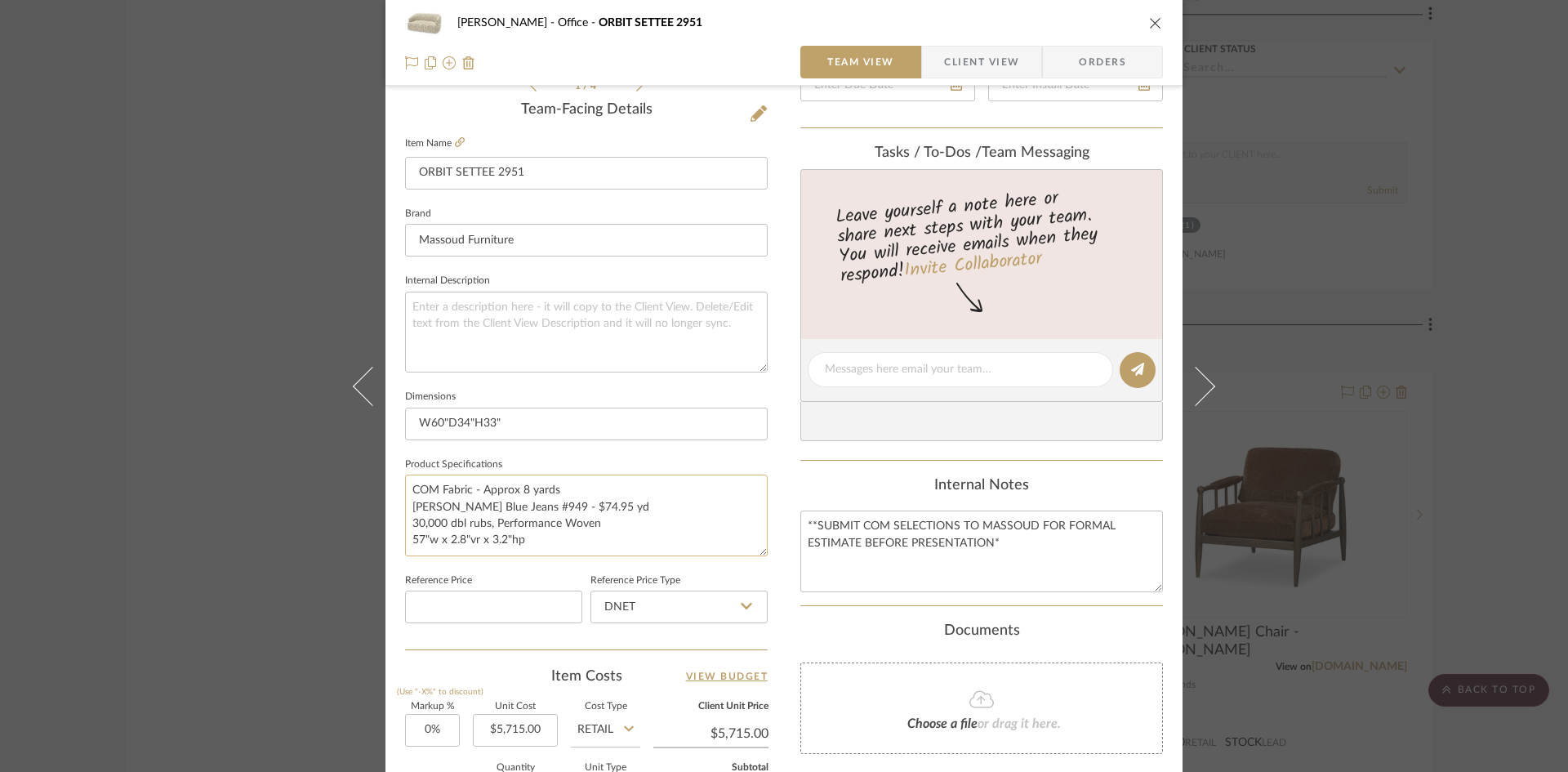
click at [638, 549] on textarea "COM Fabric - Approx 8 yards [PERSON_NAME] Blue Jeans #949 - $74.95 yd 30,000 db…" at bounding box center [586, 515] width 363 height 81
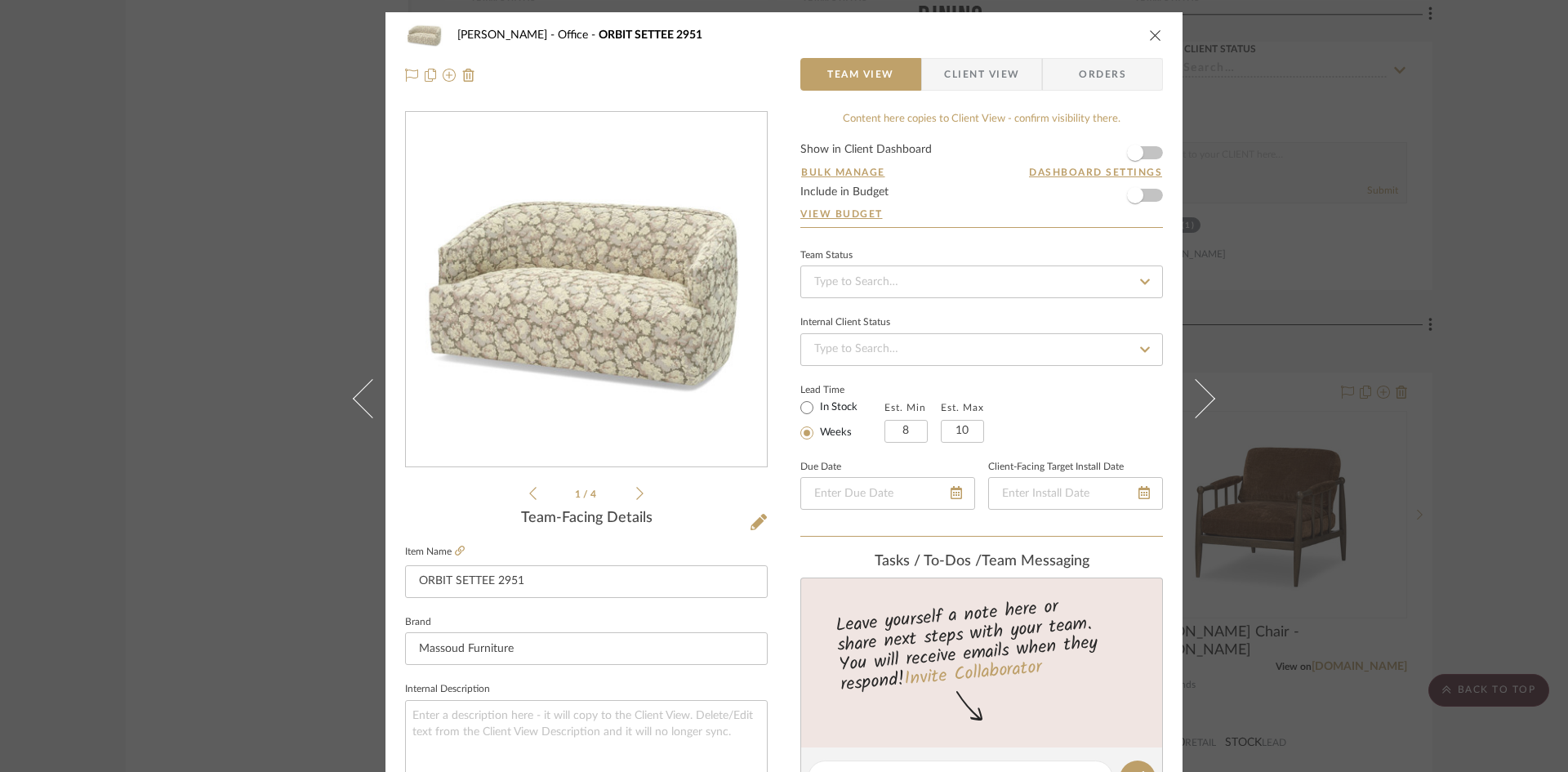
click at [1149, 28] on button "close" at bounding box center [1155, 35] width 14 height 14
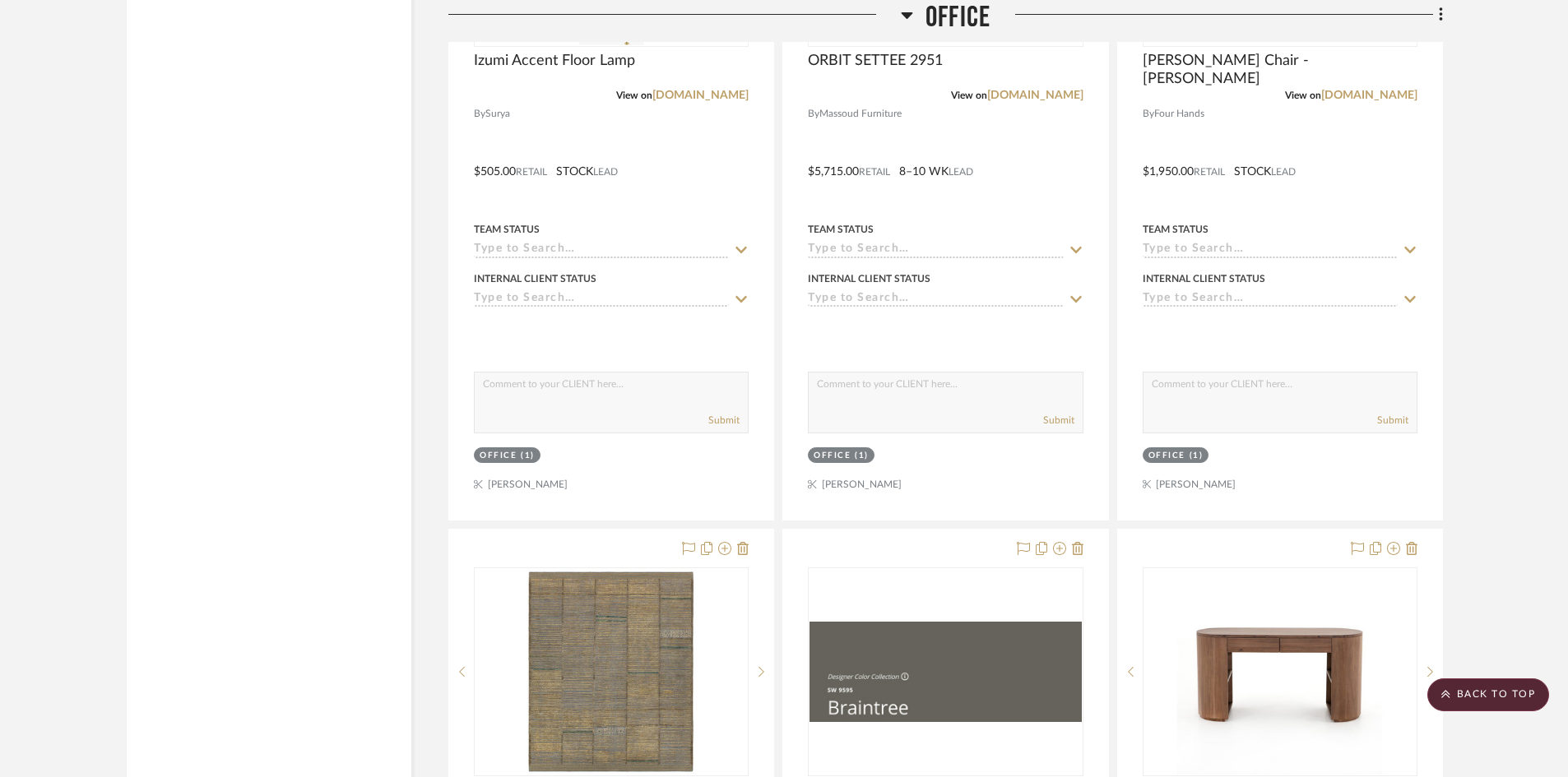
scroll to position [3371, 0]
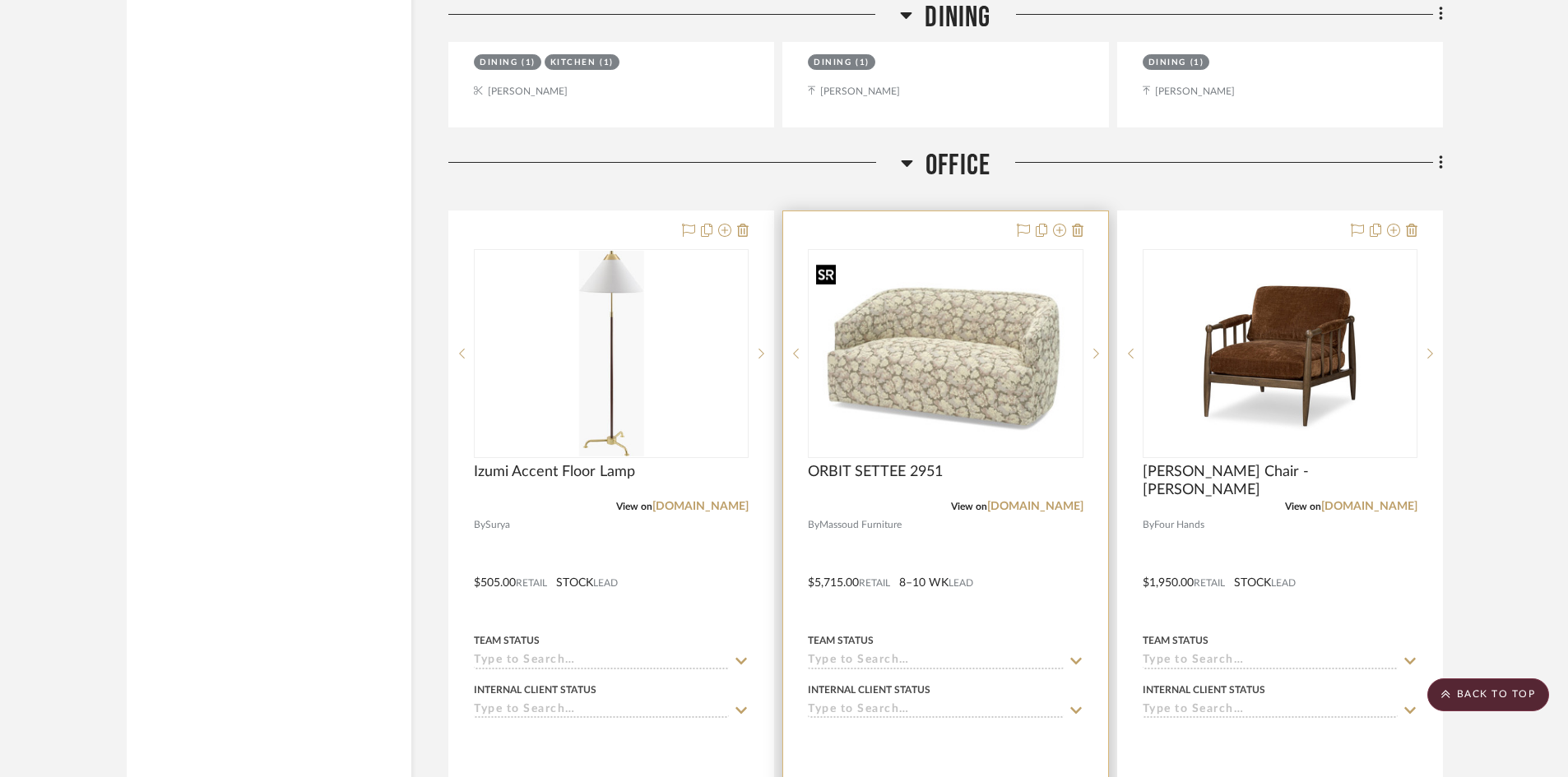
click at [952, 393] on img "0" at bounding box center [945, 354] width 272 height 193
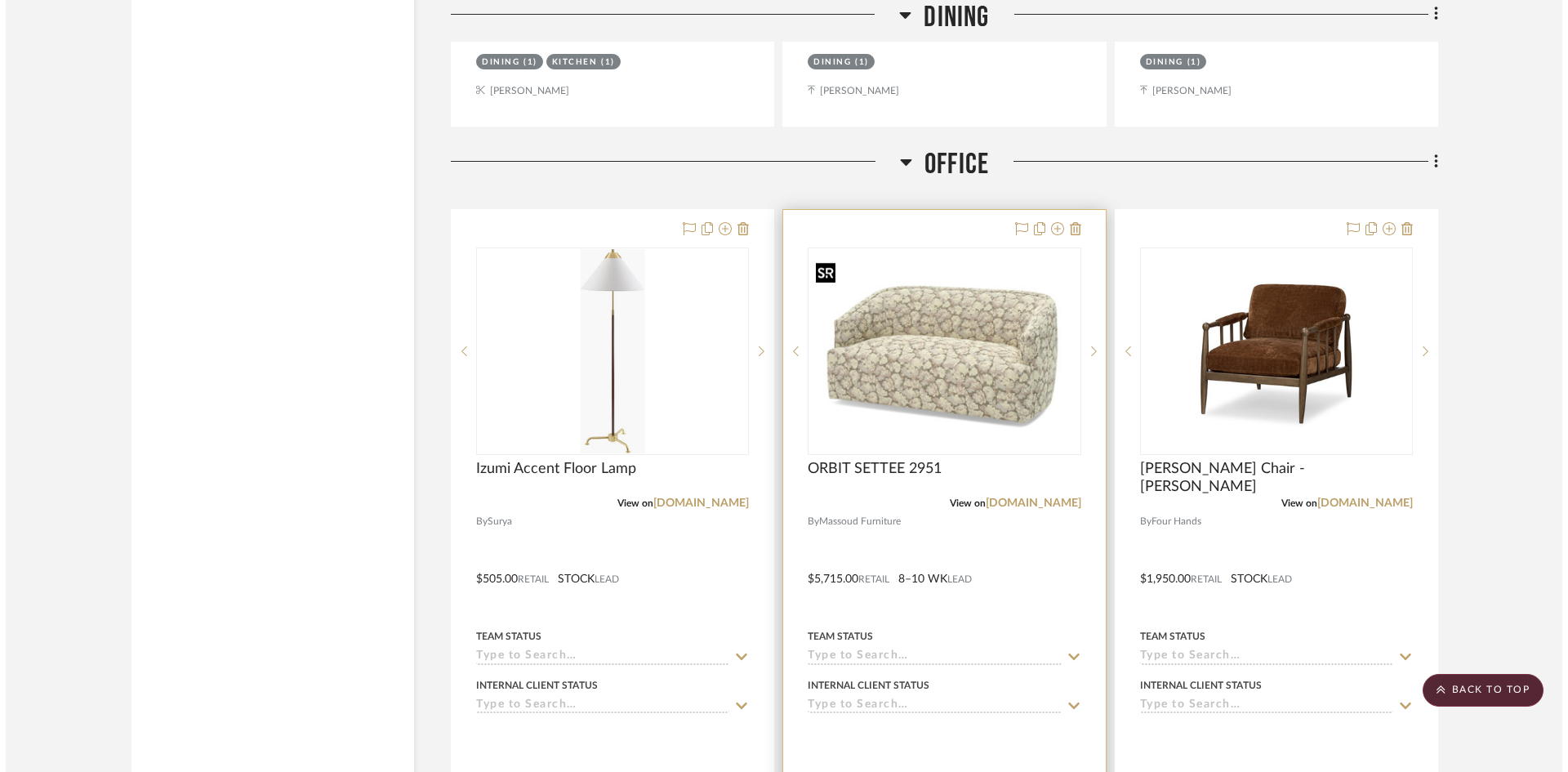
scroll to position [0, 0]
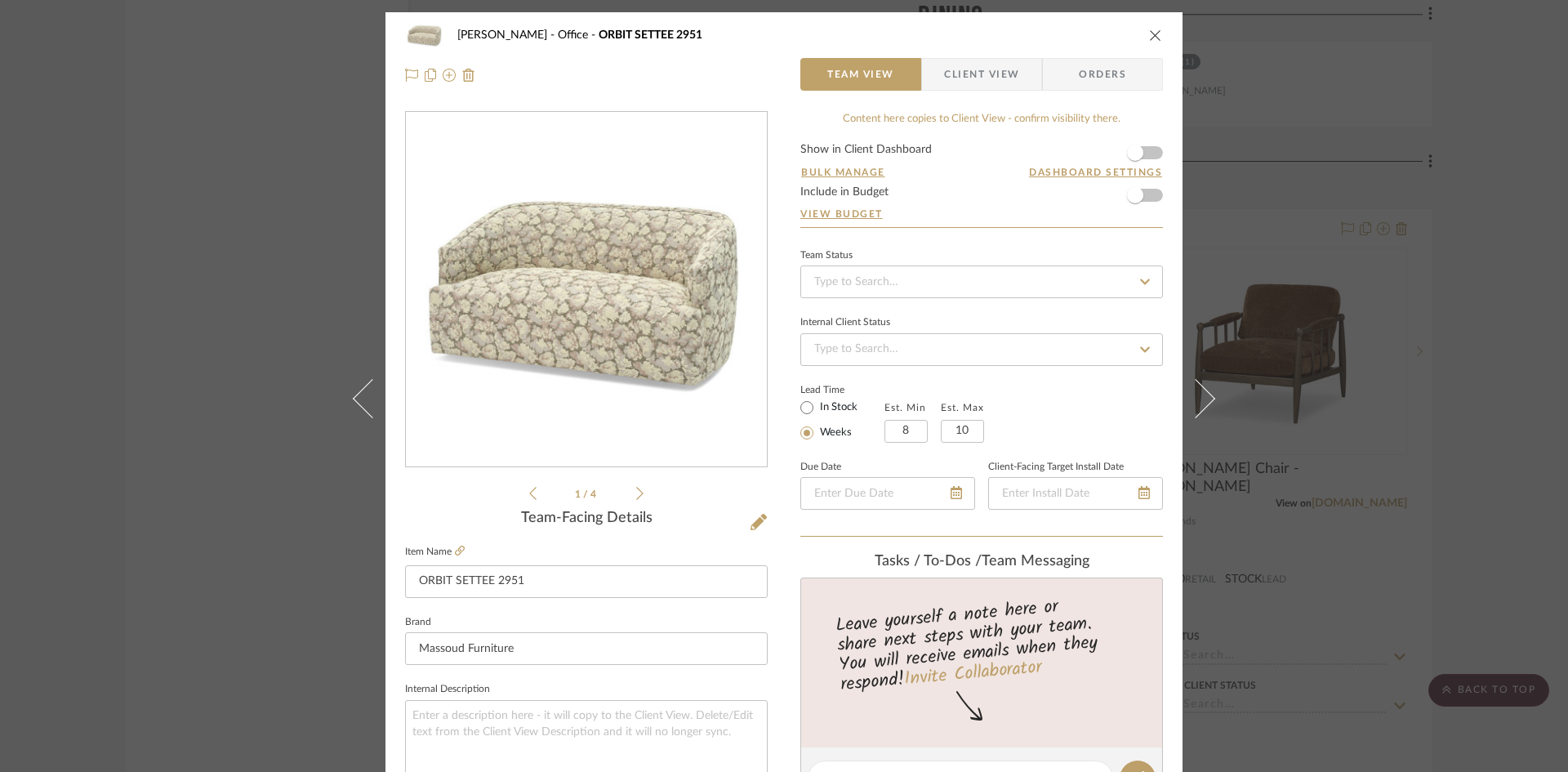
click at [626, 298] on img "0" at bounding box center [586, 290] width 361 height 257
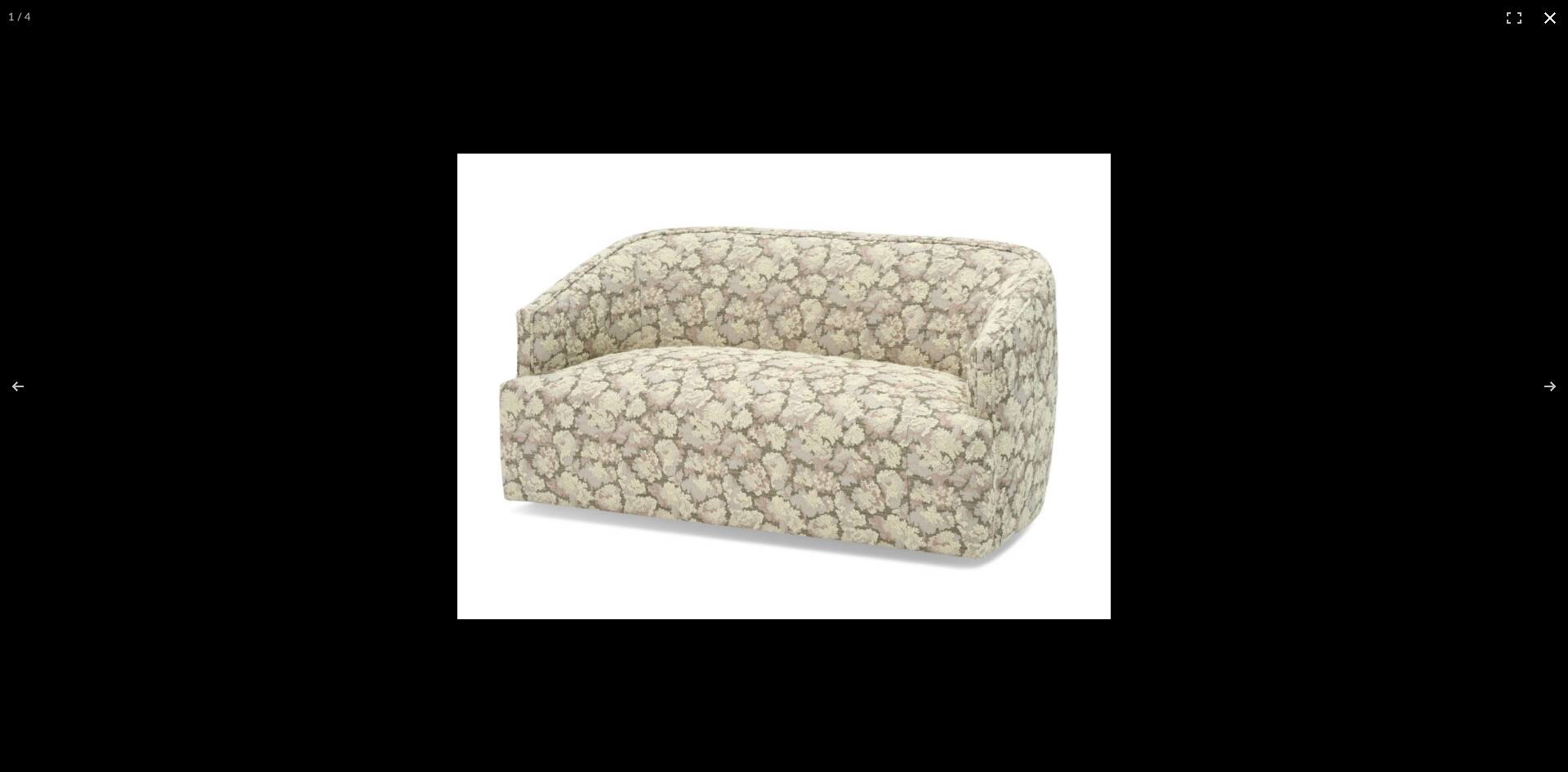
click at [1550, 17] on button at bounding box center [1551, 18] width 36 height 36
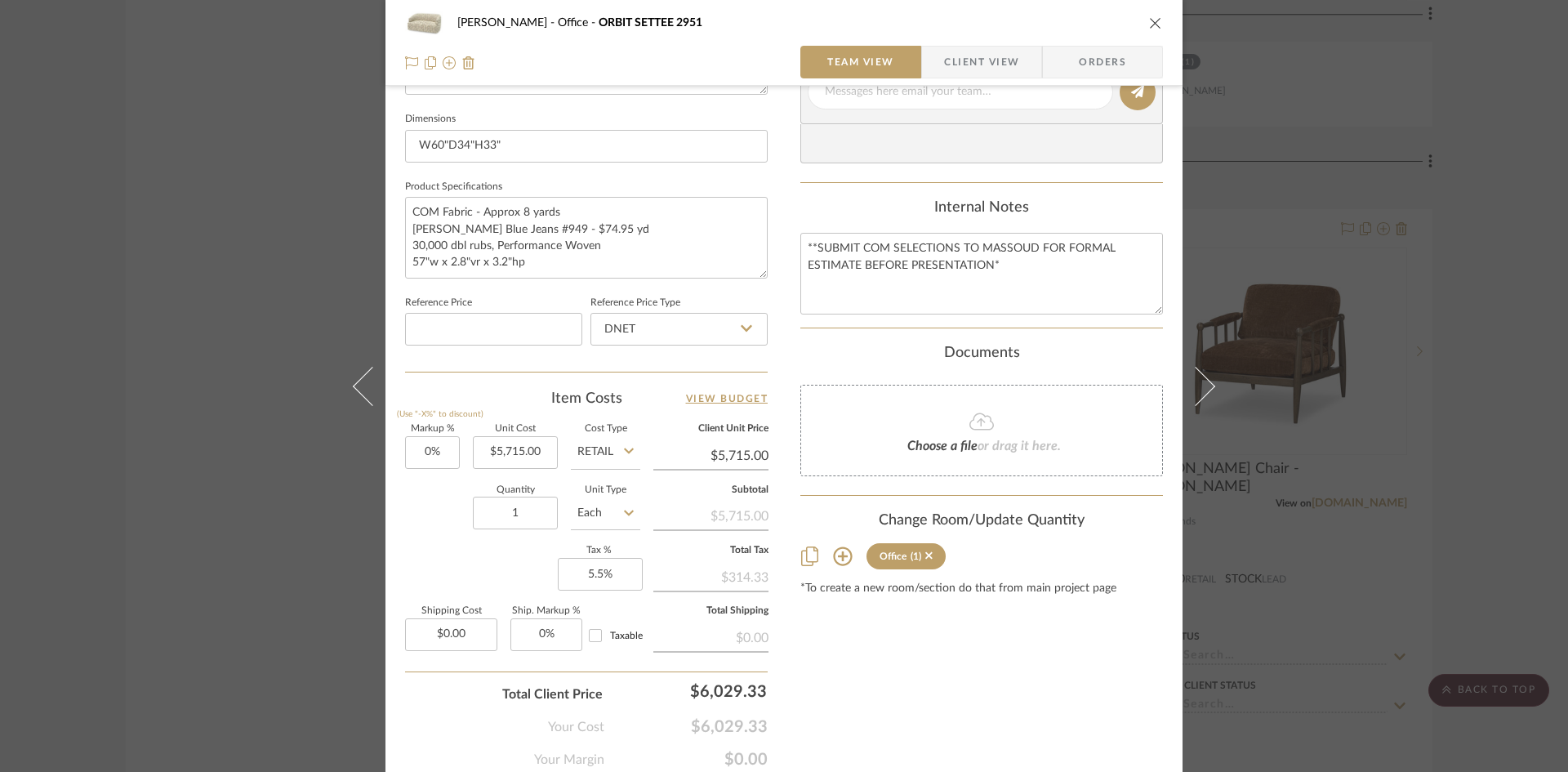
scroll to position [749, 0]
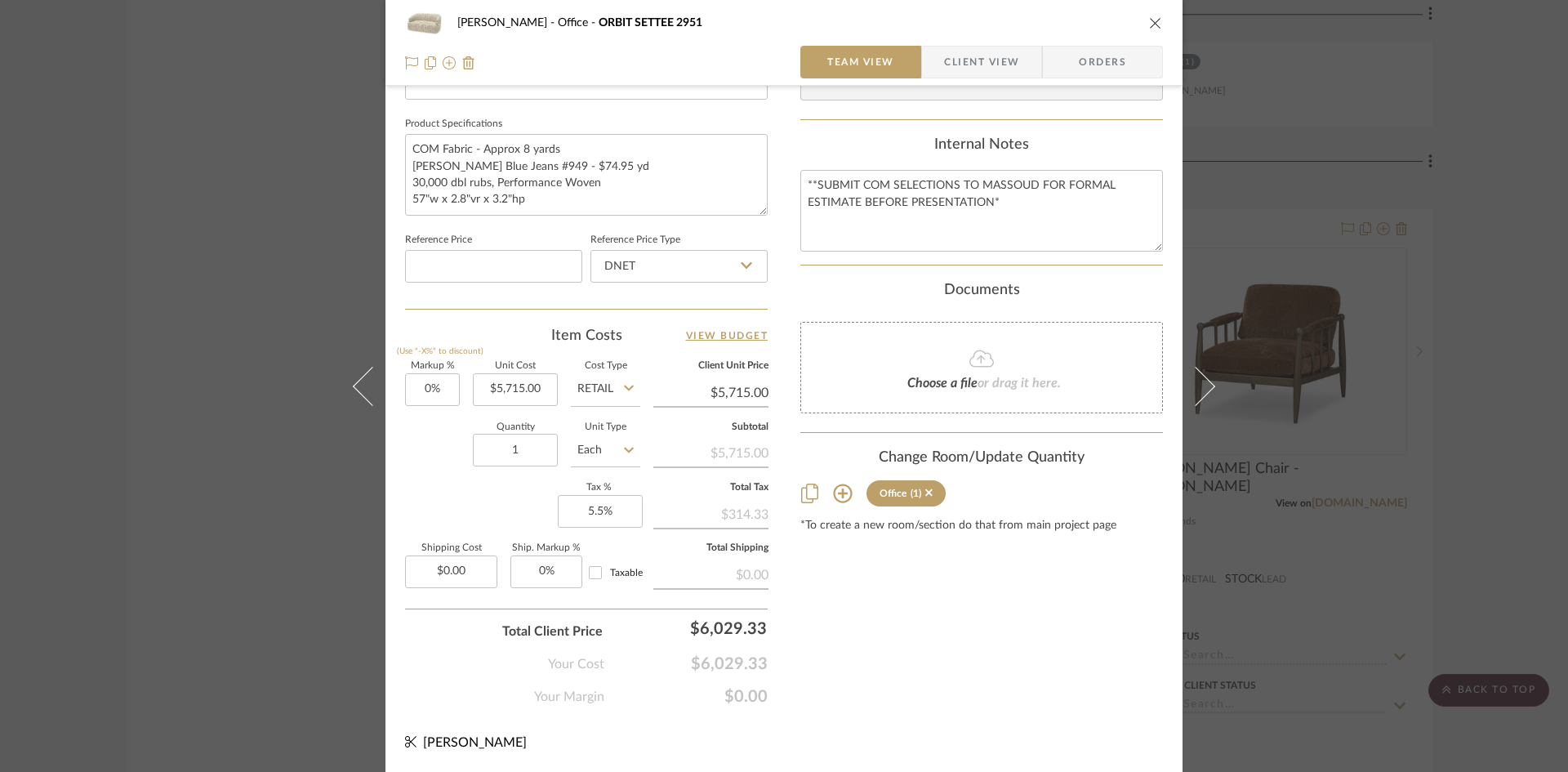
click at [1152, 22] on icon "close" at bounding box center [1155, 23] width 13 height 13
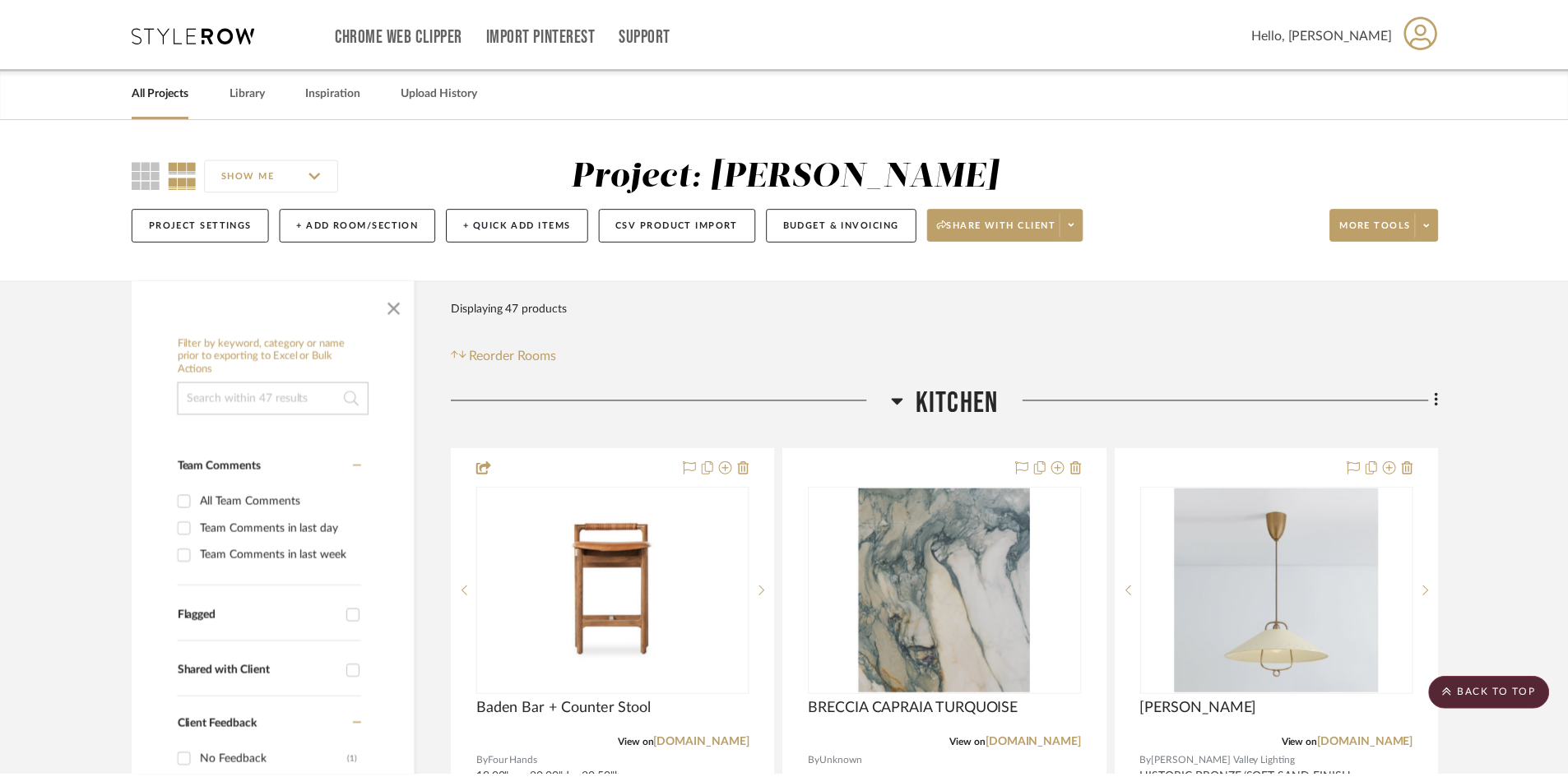
scroll to position [3371, 0]
